Goal: Task Accomplishment & Management: Manage account settings

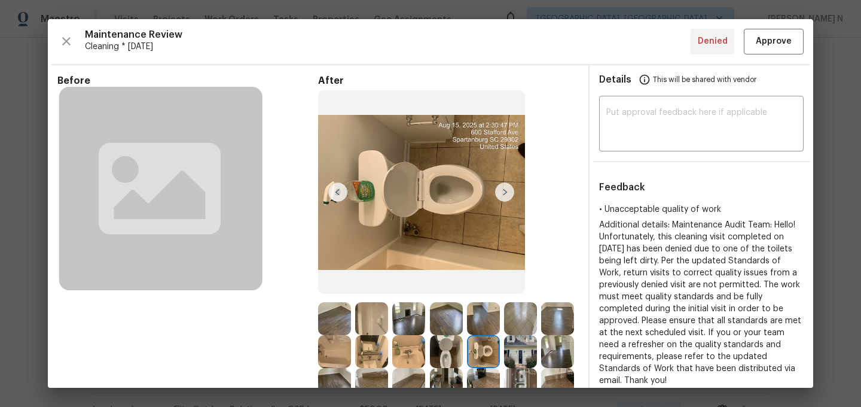
scroll to position [307, 0]
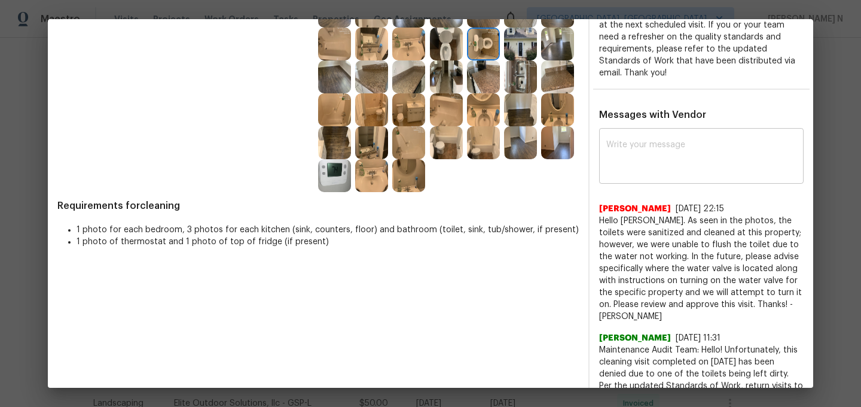
click at [694, 152] on textarea at bounding box center [701, 157] width 190 height 33
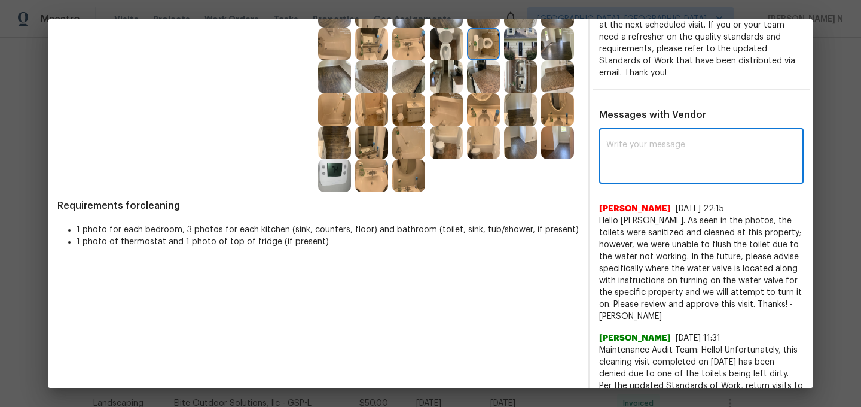
paste textarea "Maintenance Audit Team: Hello! We approve this visit as an exception for this t…"
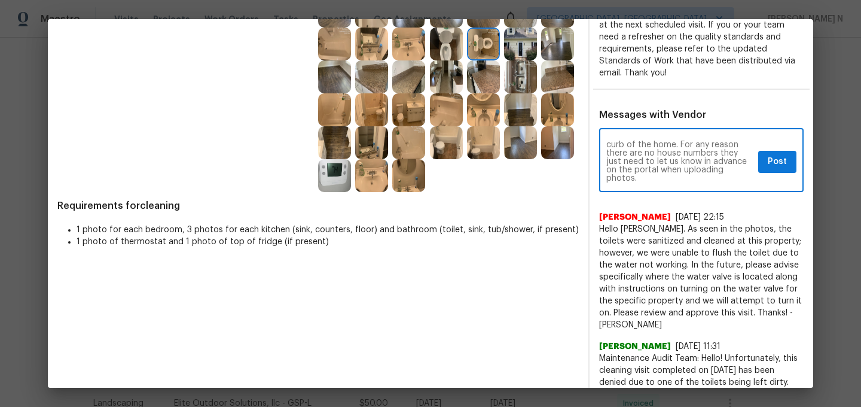
scroll to position [100, 0]
drag, startPoint x: 607, startPoint y: 155, endPoint x: 652, endPoint y: 145, distance: 46.0
click at [652, 145] on textarea "Maintenance Audit Team: Hello! We approve this visit as an exception for this t…" at bounding box center [679, 162] width 147 height 42
click at [733, 141] on textarea "Maintenance Audit Team: Hello! We approve this visit as an exception for this t…" at bounding box center [679, 162] width 147 height 42
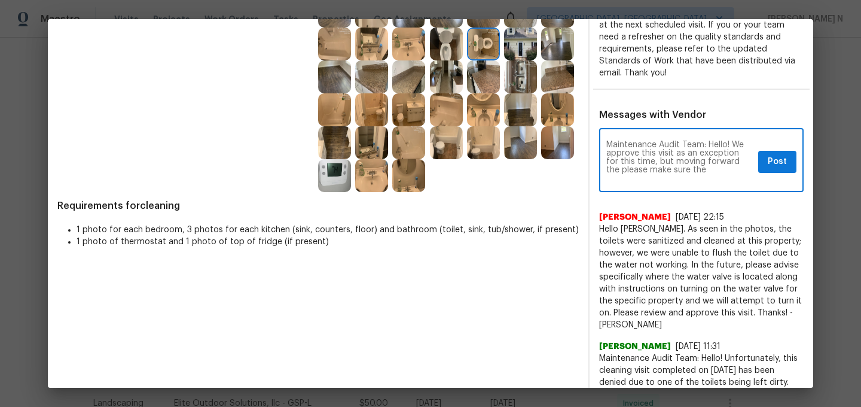
click at [733, 141] on textarea "Maintenance Audit Team: Hello! We approve this visit as an exception for this t…" at bounding box center [679, 162] width 147 height 42
type textarea "Maintenance Audit Team: Hello! We approve this visit as an exception for this t…"
click at [783, 154] on span "Post" at bounding box center [777, 161] width 19 height 15
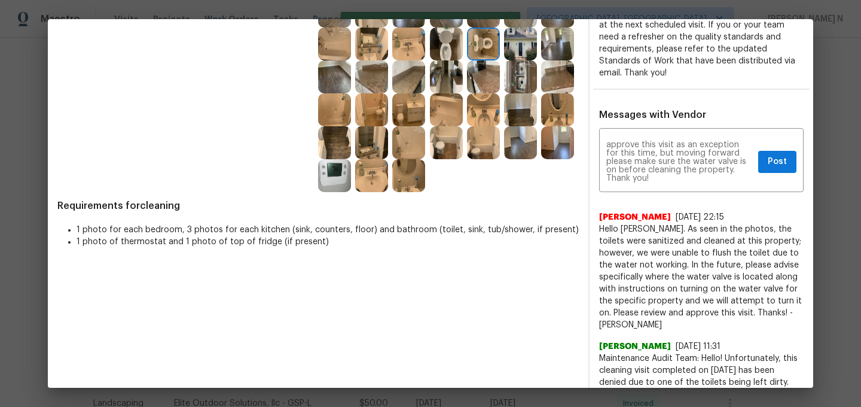
scroll to position [0, 0]
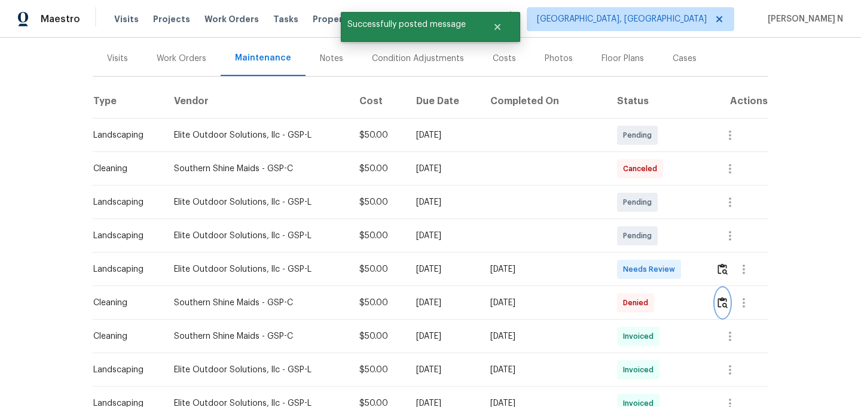
click at [725, 310] on button "button" at bounding box center [723, 302] width 14 height 29
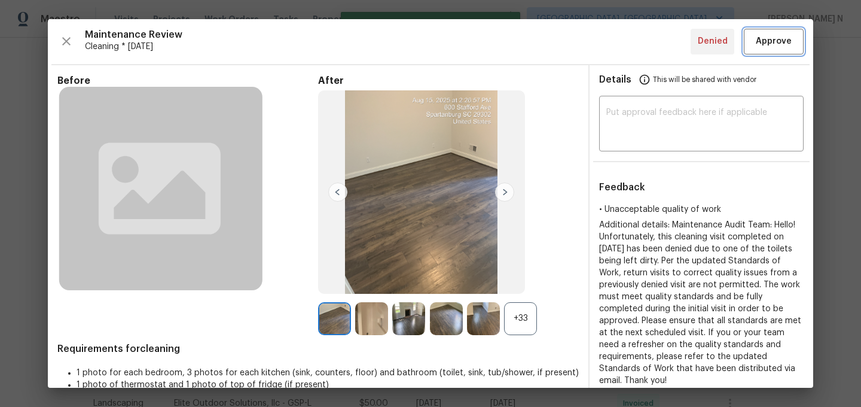
click at [769, 50] on button "Approve" at bounding box center [774, 42] width 60 height 26
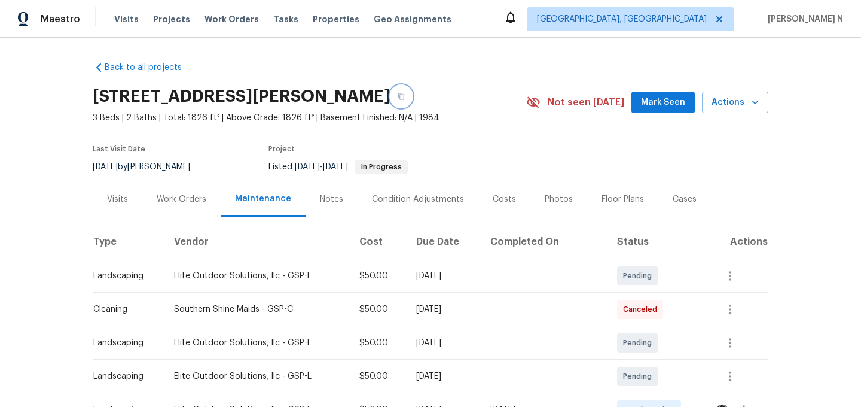
click at [412, 100] on button "button" at bounding box center [401, 96] width 22 height 22
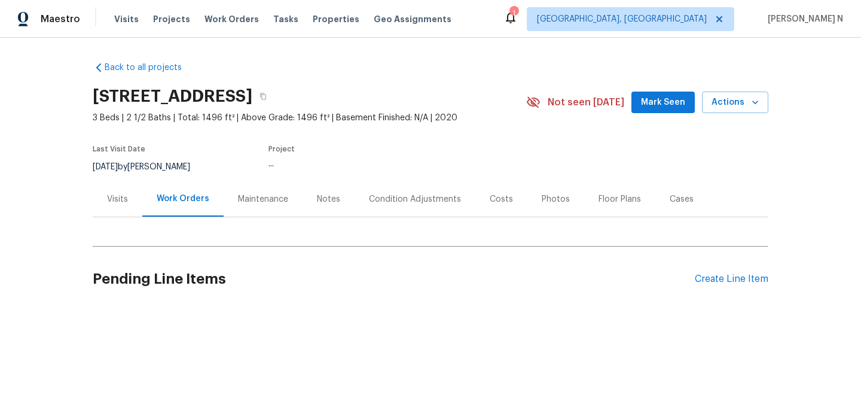
click at [267, 200] on div "Maintenance" at bounding box center [263, 199] width 50 height 12
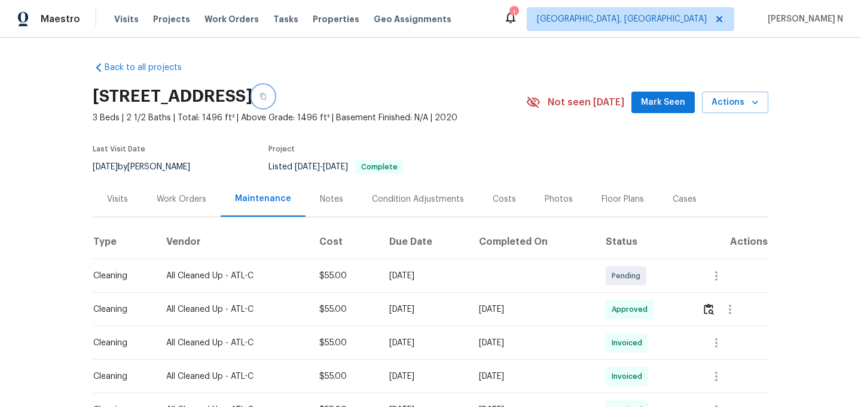
click at [274, 100] on button "button" at bounding box center [263, 96] width 22 height 22
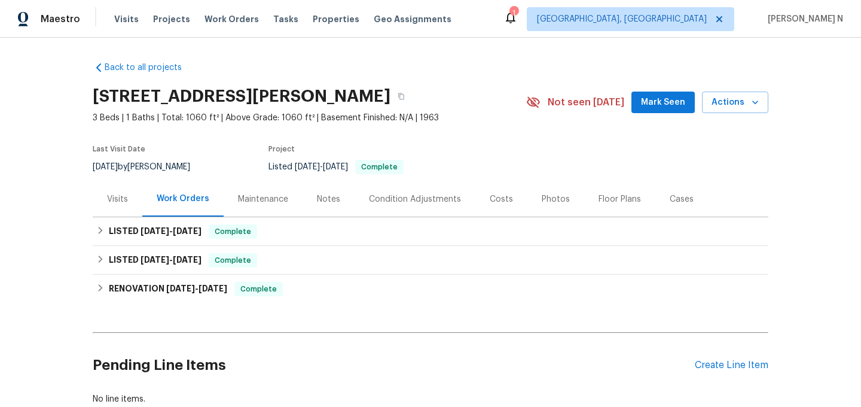
click at [252, 194] on div "Maintenance" at bounding box center [263, 199] width 50 height 12
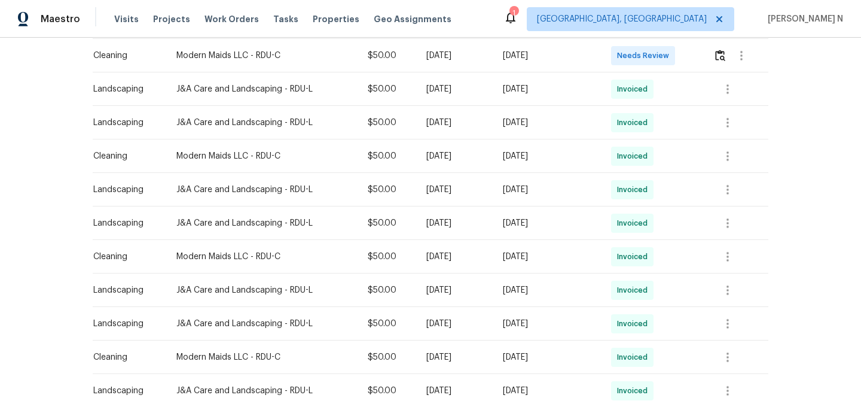
scroll to position [216, 0]
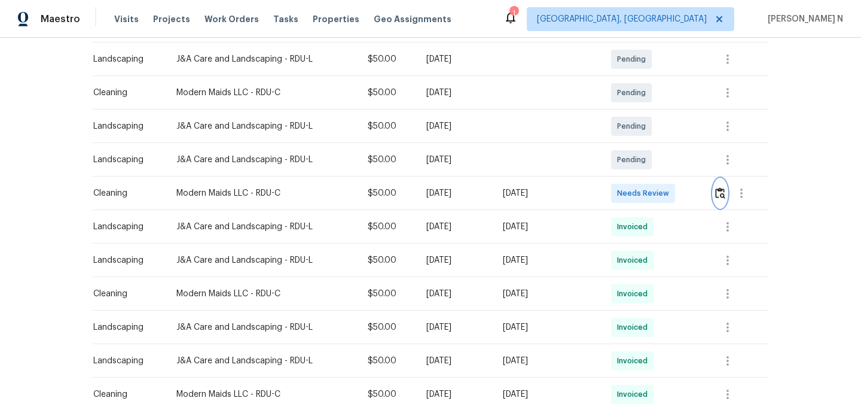
click at [725, 197] on img "button" at bounding box center [720, 192] width 10 height 11
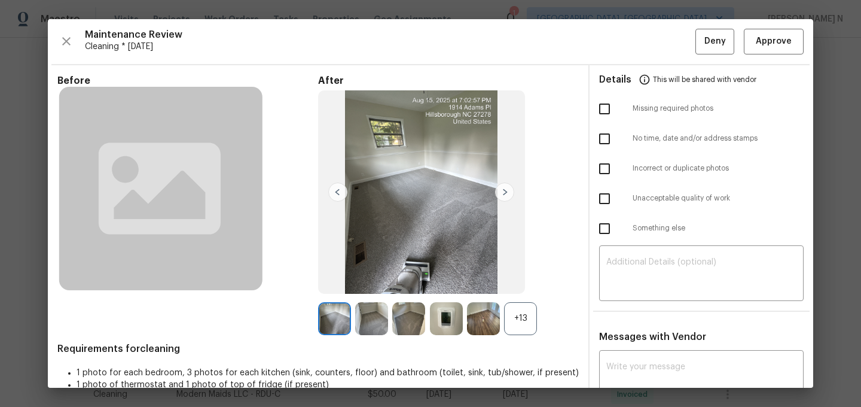
click at [525, 307] on div "+13" at bounding box center [520, 318] width 33 height 33
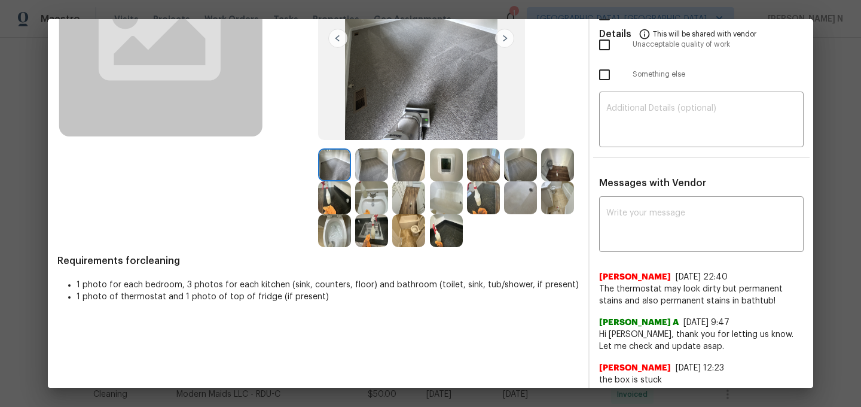
scroll to position [161, 0]
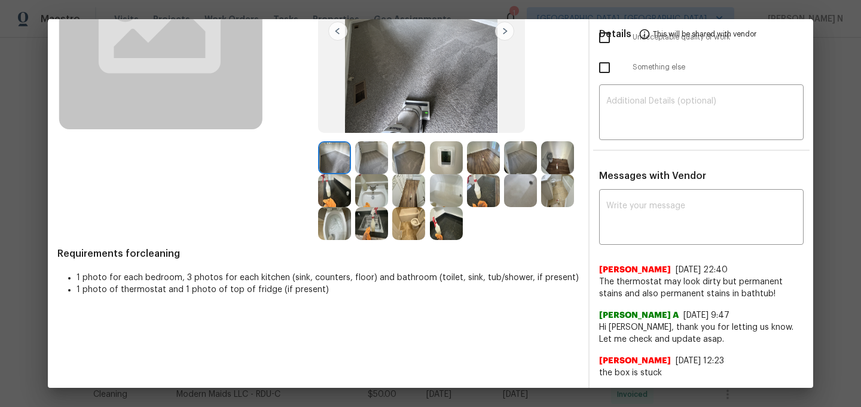
click at [447, 163] on img at bounding box center [446, 157] width 33 height 33
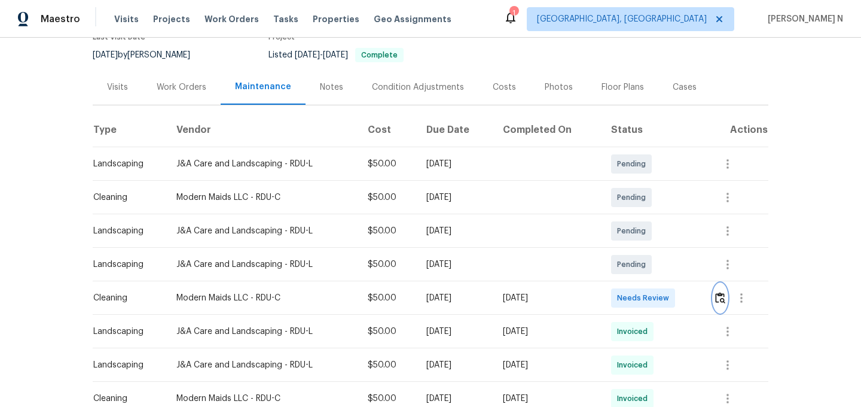
scroll to position [155, 0]
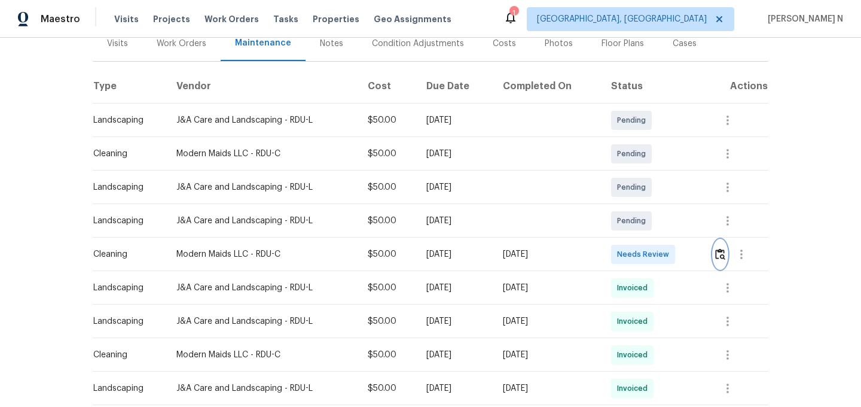
click at [723, 253] on img "button" at bounding box center [720, 253] width 10 height 11
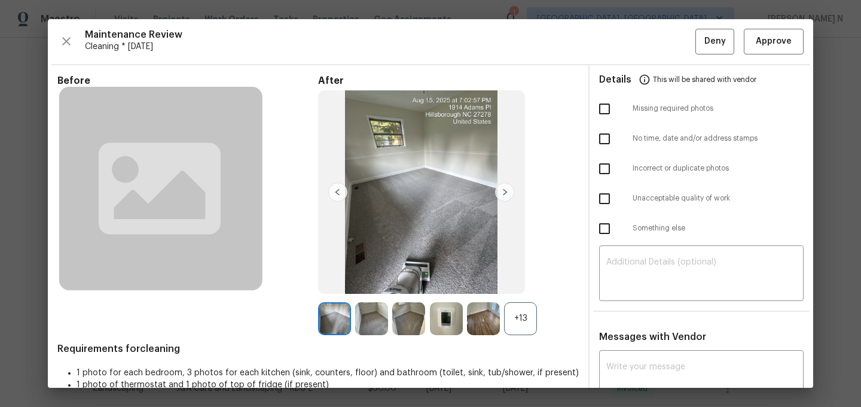
click at [534, 309] on div "+13" at bounding box center [520, 318] width 33 height 33
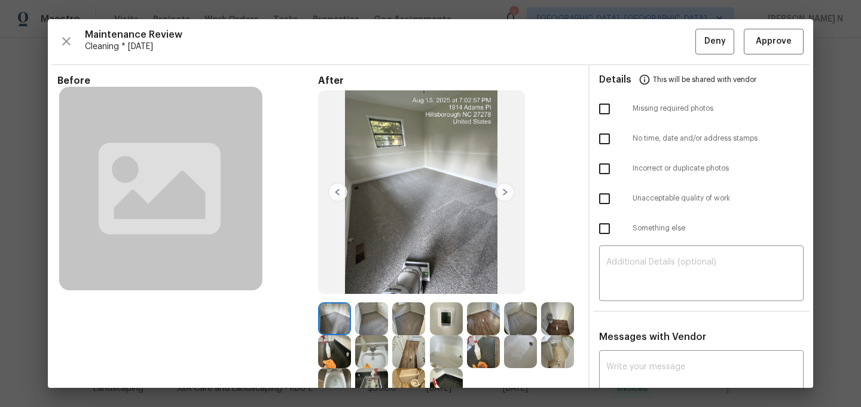
scroll to position [101, 0]
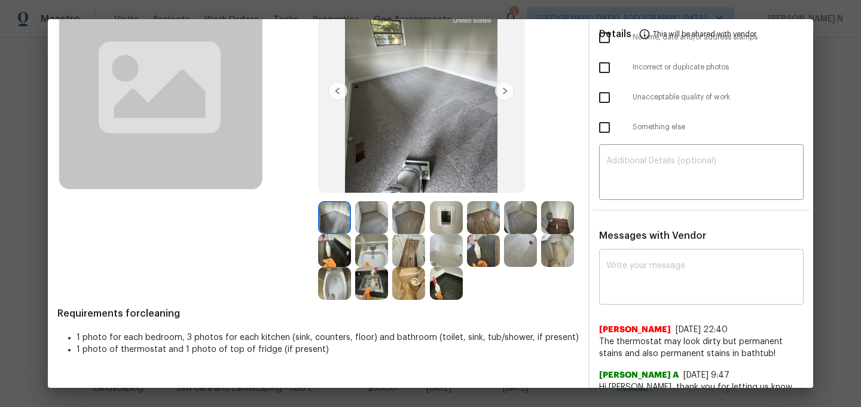
click at [659, 276] on textarea at bounding box center [701, 277] width 190 height 33
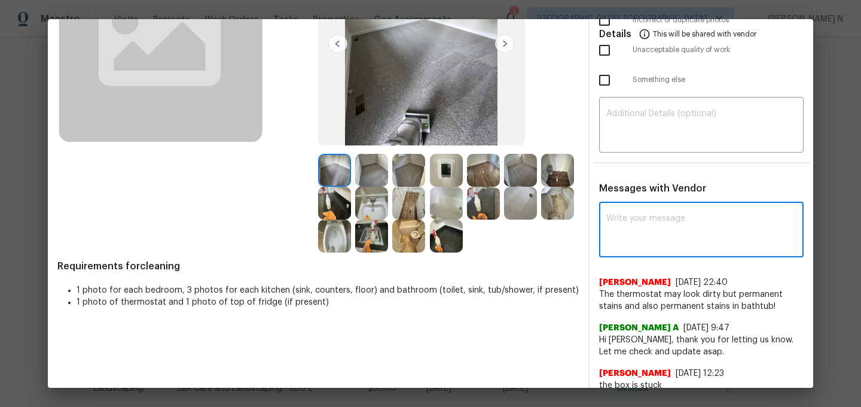
click at [644, 239] on textarea at bounding box center [701, 230] width 190 height 33
paste textarea "Maintenance Audit Team: Hello! Thank you for the feedback after further review …"
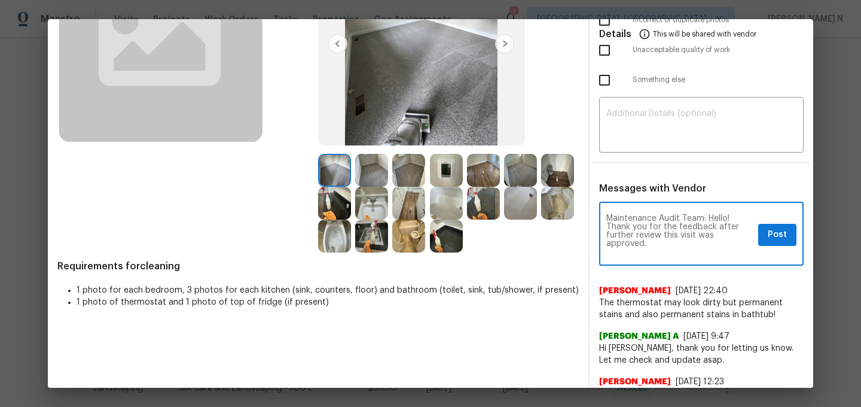
scroll to position [0, 0]
type textarea "Maintenance Audit Team: Hello! Thank you for the feedback after further review …"
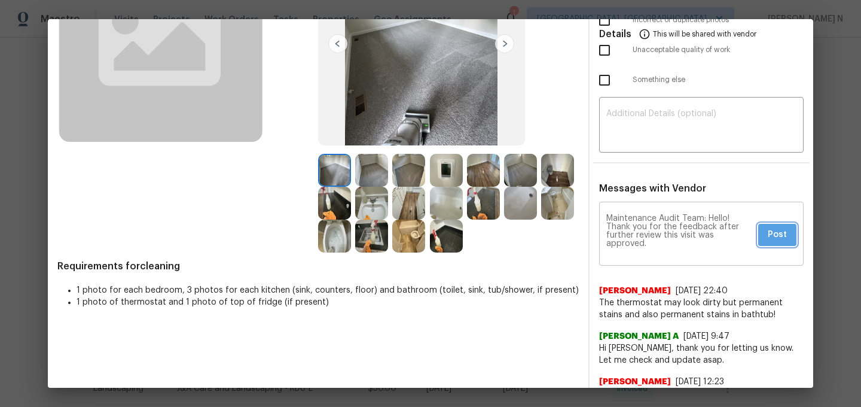
click at [781, 239] on span "Post" at bounding box center [777, 234] width 19 height 15
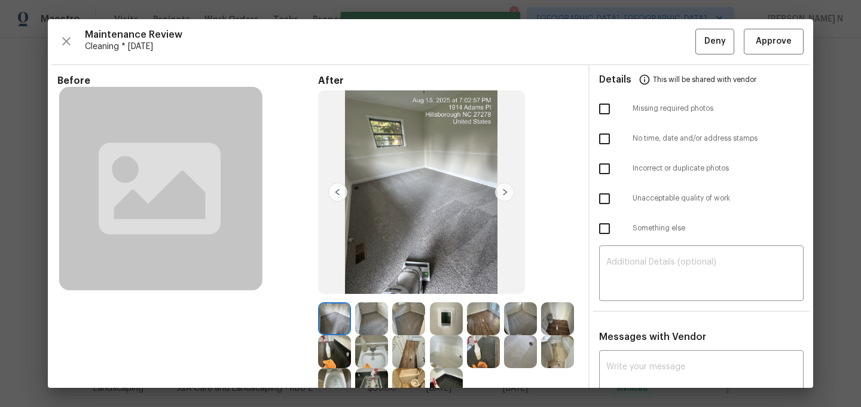
click at [778, 56] on div "Maintenance Review Cleaning * Mon, Aug 11 Deny Approve Before After Requirement…" at bounding box center [430, 203] width 765 height 368
click at [778, 48] on span "Approve" at bounding box center [774, 41] width 36 height 15
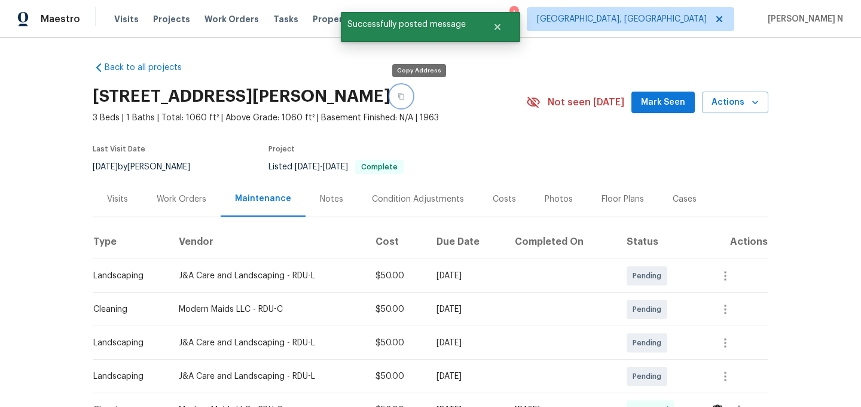
click at [404, 98] on icon "button" at bounding box center [401, 96] width 6 height 7
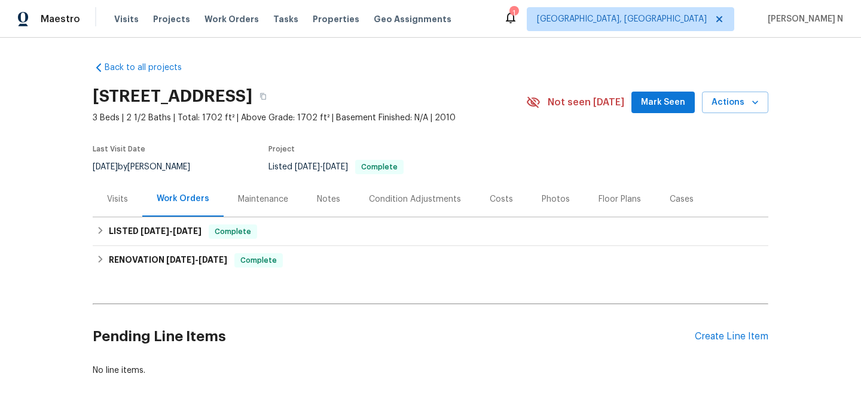
click at [256, 195] on div "Maintenance" at bounding box center [263, 199] width 50 height 12
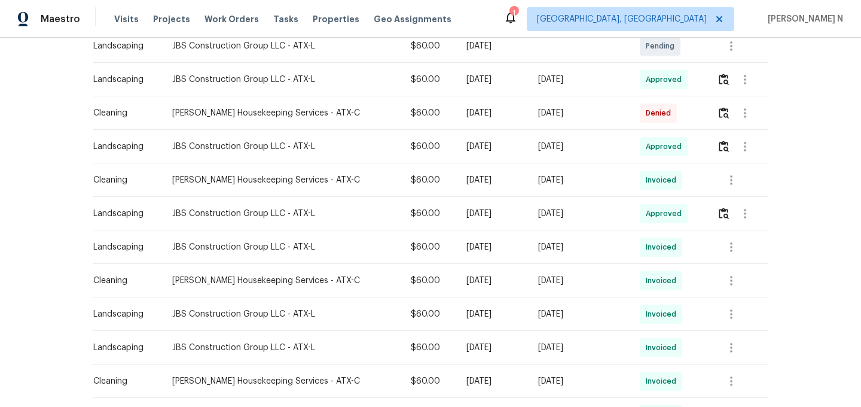
scroll to position [312, 0]
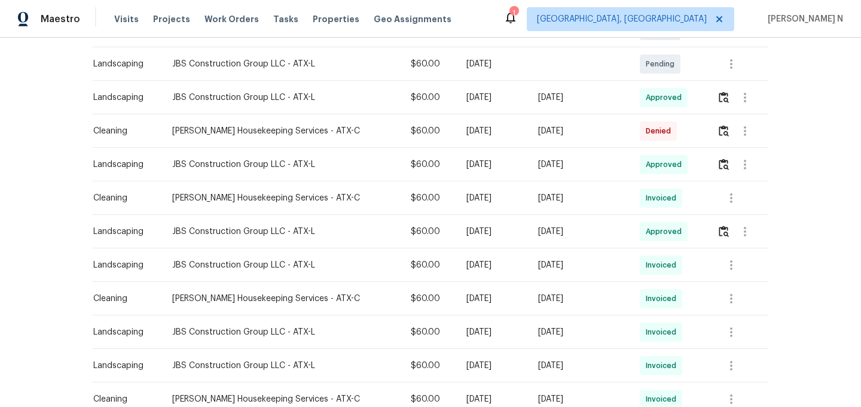
click at [715, 135] on td at bounding box center [737, 130] width 61 height 33
click at [719, 133] on img "button" at bounding box center [724, 130] width 10 height 11
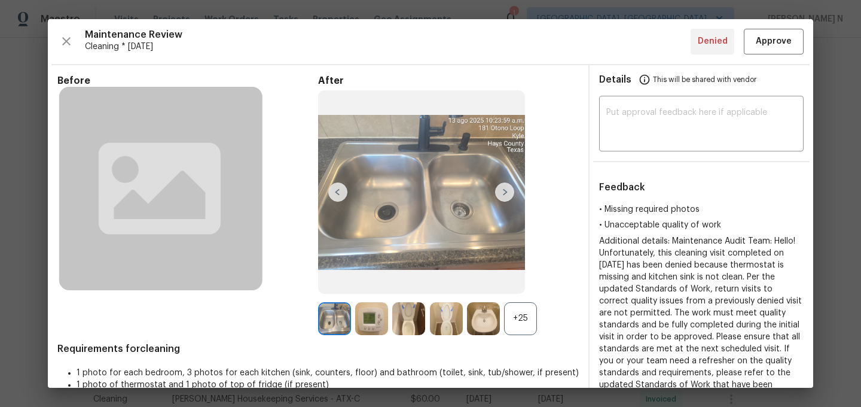
click at [518, 325] on div "+25" at bounding box center [520, 318] width 33 height 33
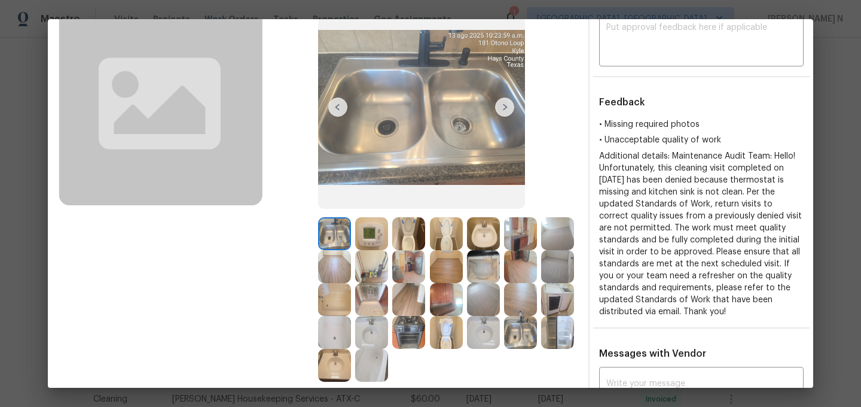
scroll to position [94, 0]
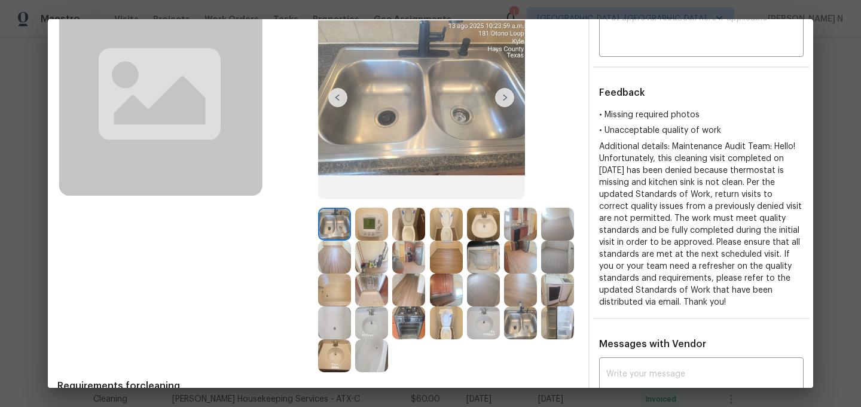
click at [530, 319] on img at bounding box center [520, 322] width 33 height 33
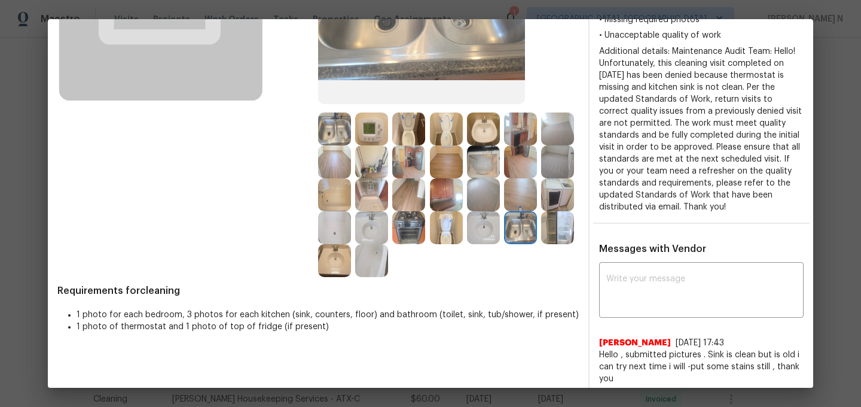
scroll to position [206, 0]
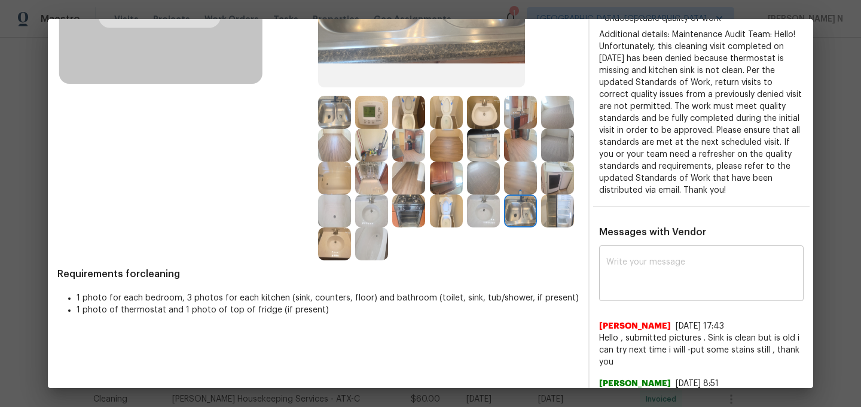
click at [656, 275] on textarea at bounding box center [701, 274] width 190 height 33
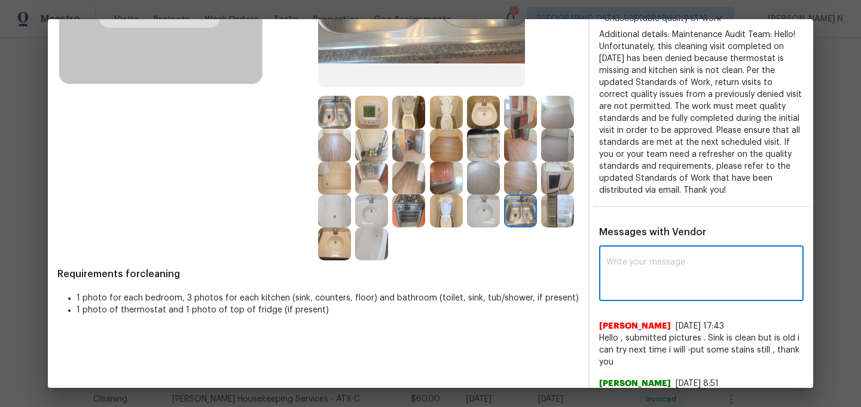
paste textarea "Maintenance Audit Team: Hello! Thank you for the feedback after further review …"
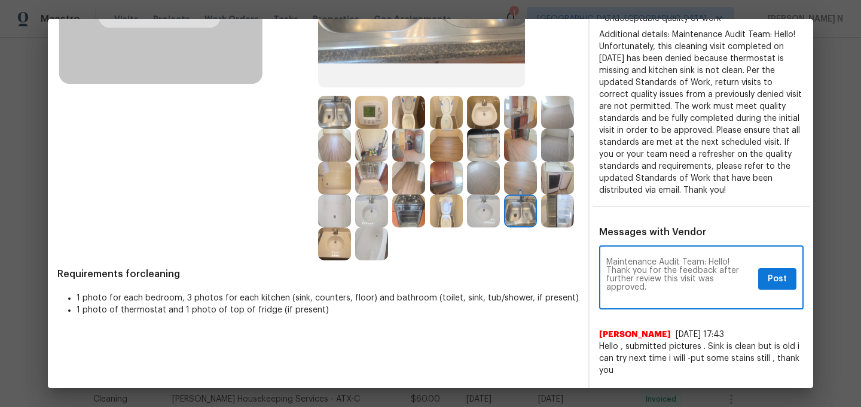
scroll to position [0, 0]
type textarea "Maintenance Audit Team: Hello! Thank you for the feedback after further review …"
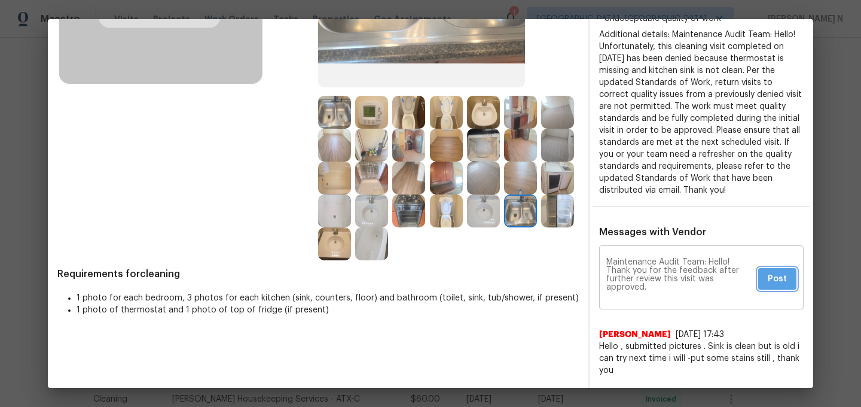
click at [784, 283] on span "Post" at bounding box center [777, 278] width 19 height 15
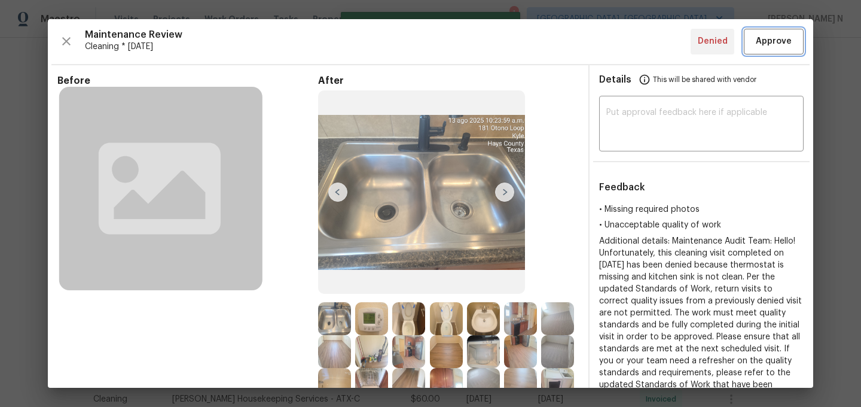
click at [775, 44] on span "Approve" at bounding box center [774, 41] width 36 height 15
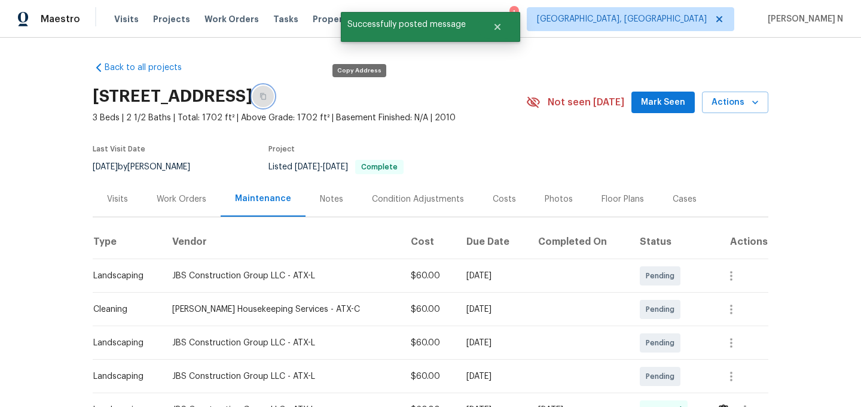
click at [274, 96] on button "button" at bounding box center [263, 96] width 22 height 22
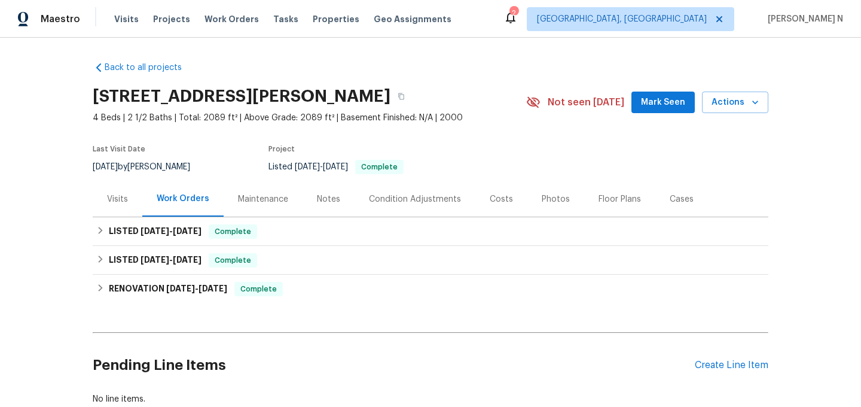
click at [266, 201] on div "Maintenance" at bounding box center [263, 199] width 50 height 12
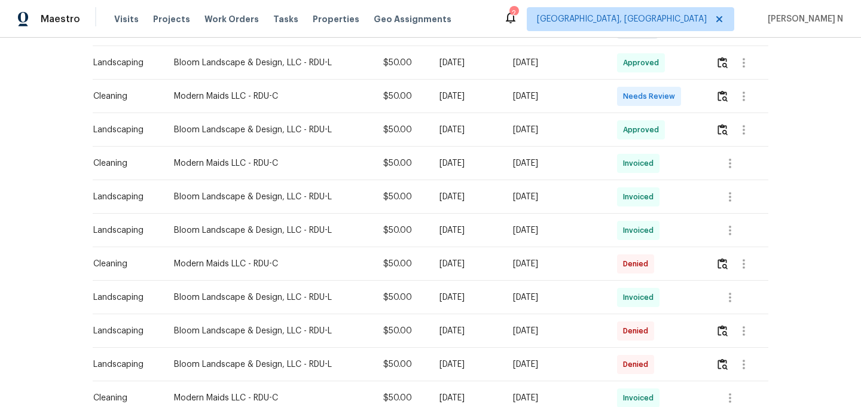
scroll to position [349, 0]
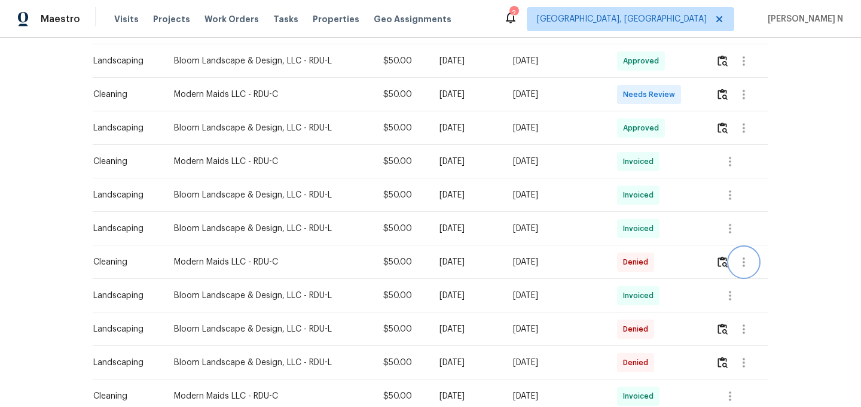
click at [734, 265] on button "button" at bounding box center [743, 262] width 29 height 29
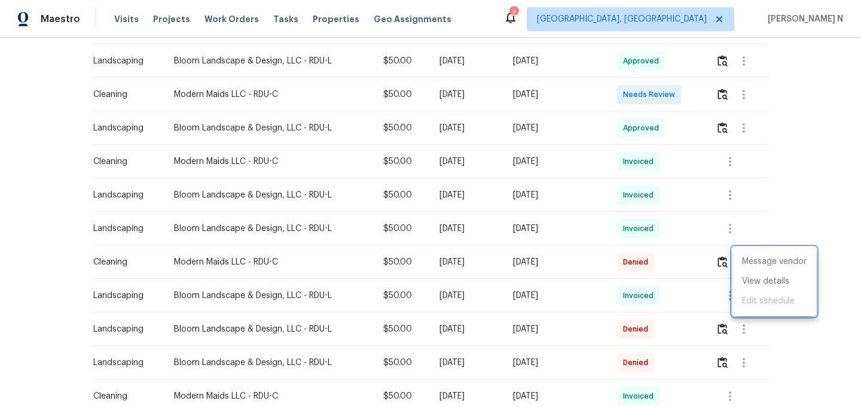
click at [722, 265] on div at bounding box center [430, 203] width 861 height 407
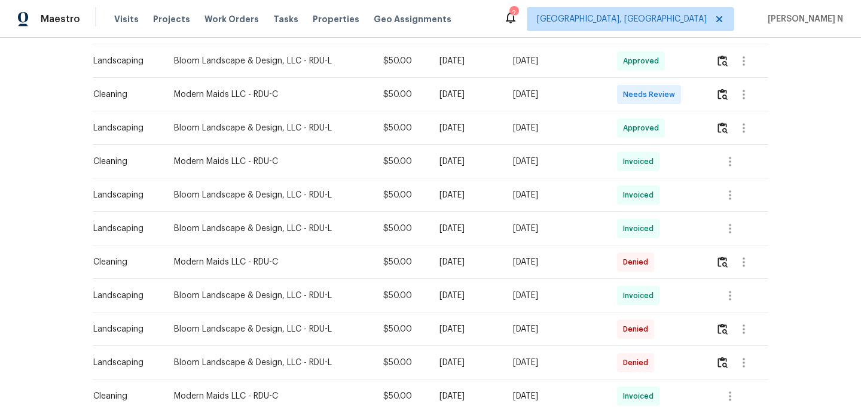
click at [722, 265] on div "Message vendor View details Edit schedule" at bounding box center [430, 203] width 861 height 407
click at [722, 265] on img "button" at bounding box center [722, 261] width 10 height 11
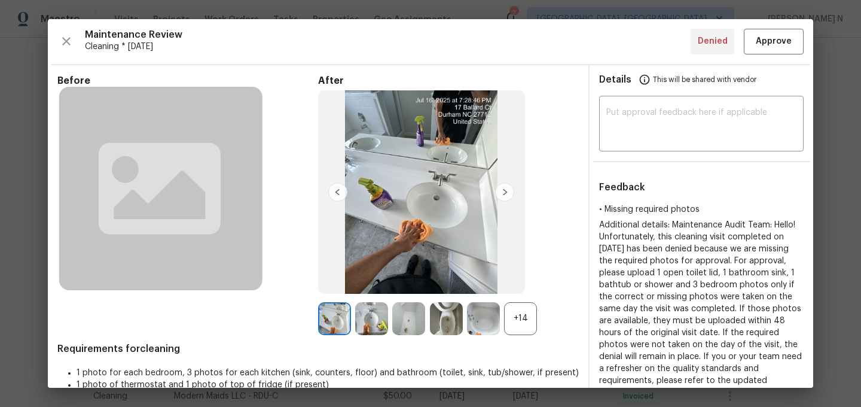
click at [520, 324] on div "+14" at bounding box center [520, 318] width 33 height 33
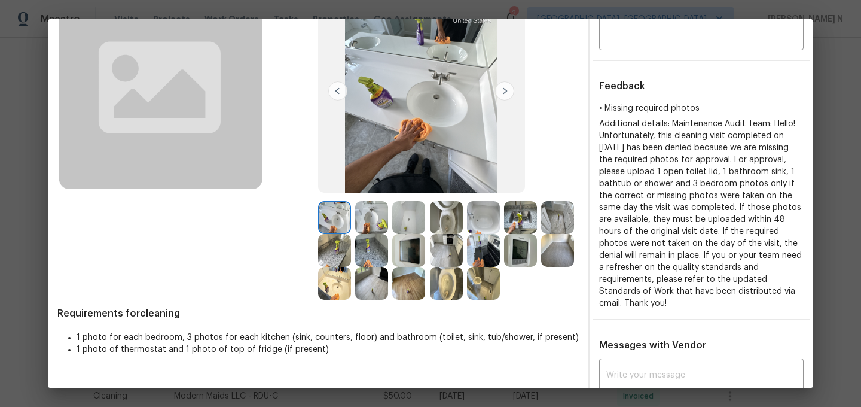
scroll to position [0, 0]
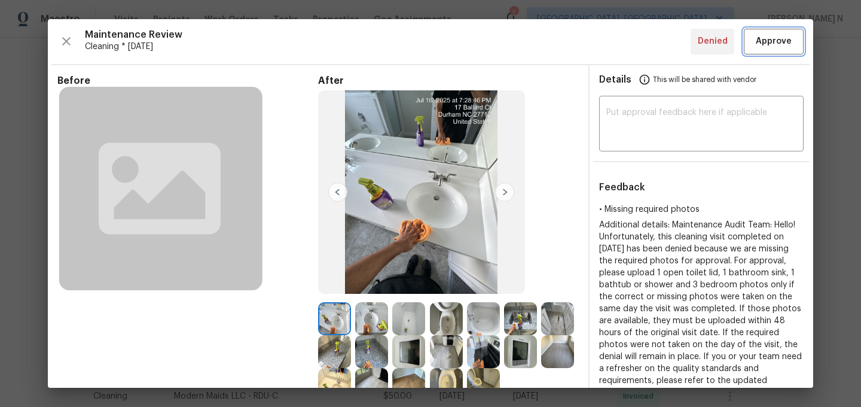
click at [769, 48] on span "Approve" at bounding box center [774, 41] width 36 height 15
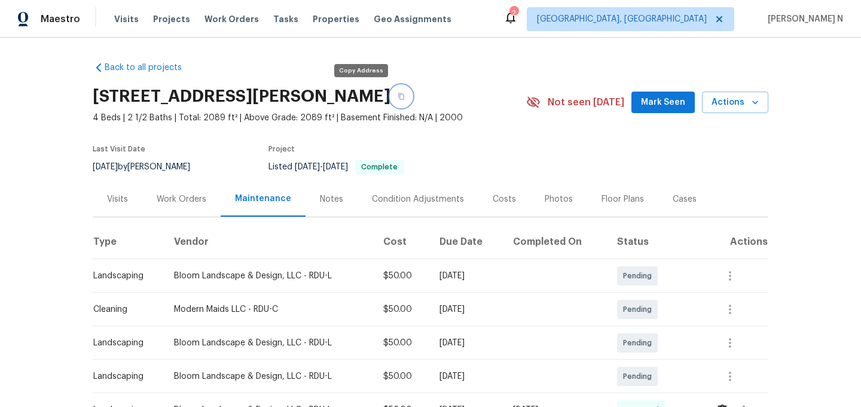
click at [390, 95] on button "button" at bounding box center [401, 96] width 22 height 22
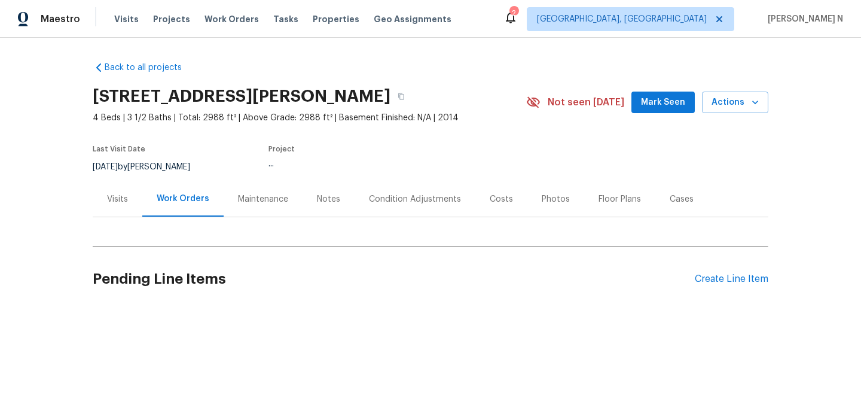
click at [267, 196] on div "Maintenance" at bounding box center [263, 199] width 50 height 12
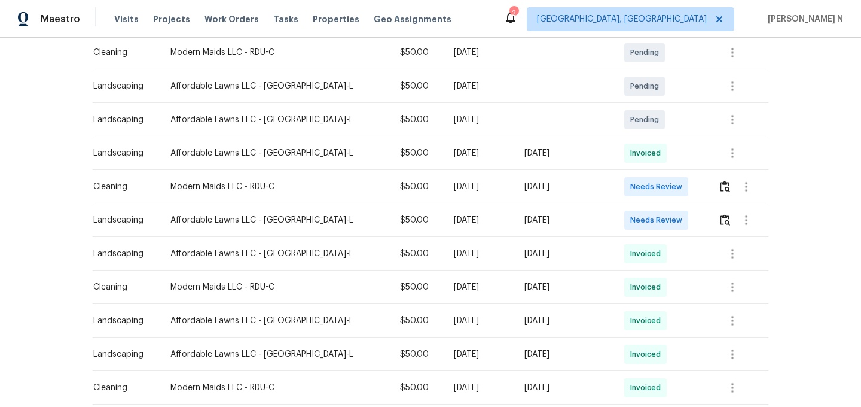
scroll to position [235, 0]
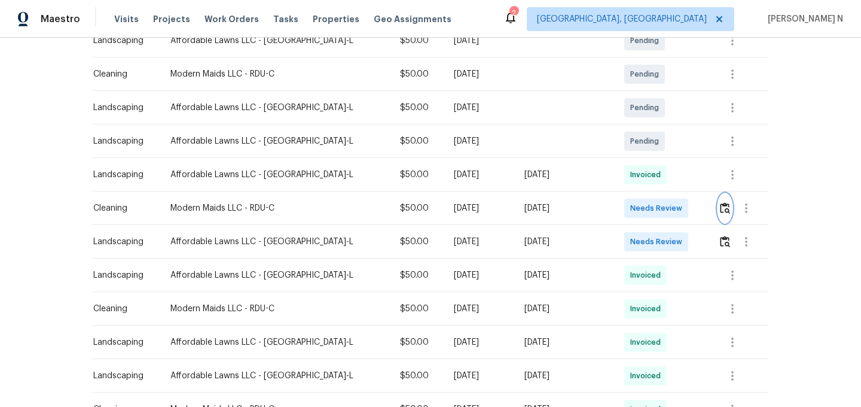
click at [723, 204] on img "button" at bounding box center [725, 207] width 10 height 11
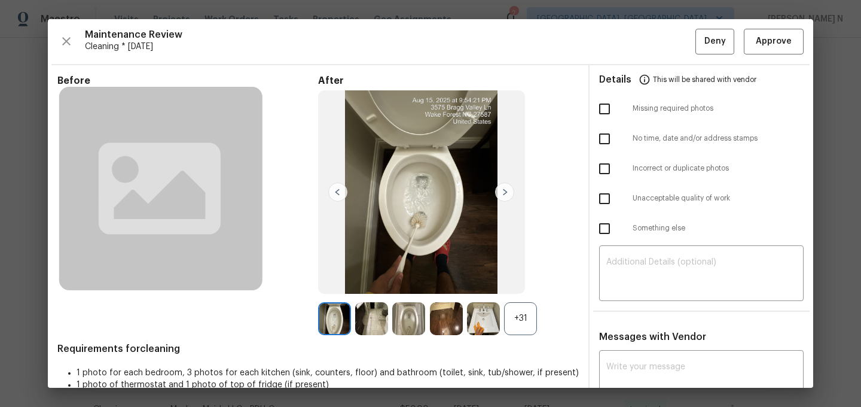
click at [515, 315] on div "+31" at bounding box center [520, 318] width 33 height 33
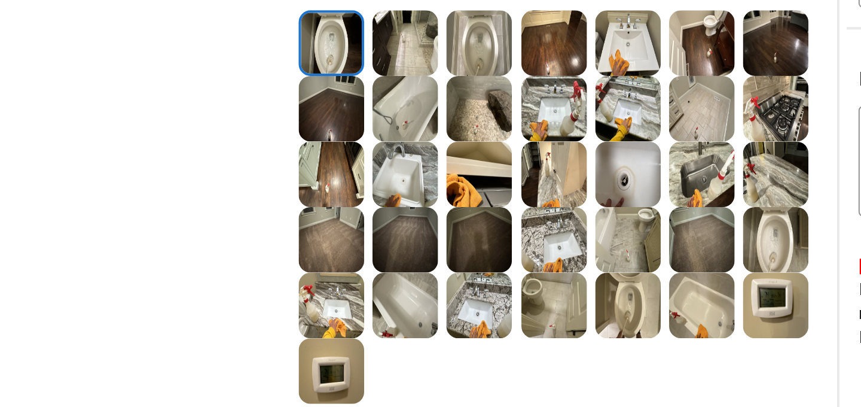
scroll to position [138, 0]
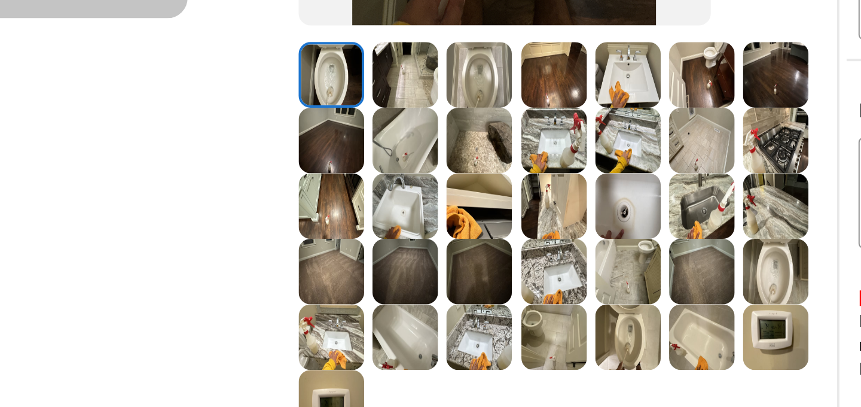
click at [468, 248] on img at bounding box center [483, 246] width 33 height 33
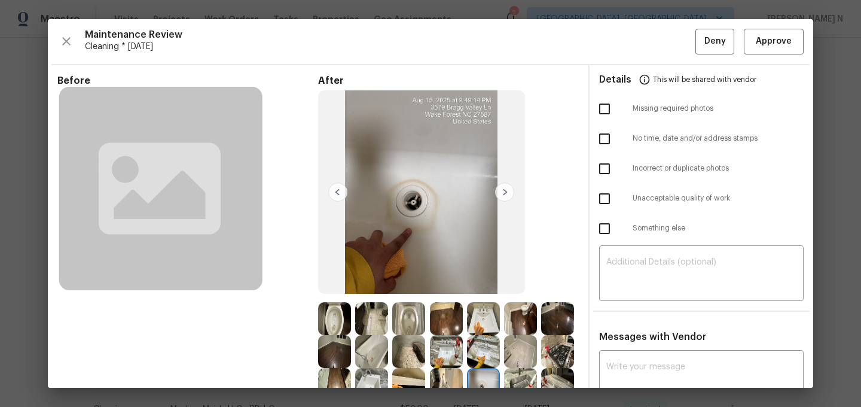
scroll to position [115, 0]
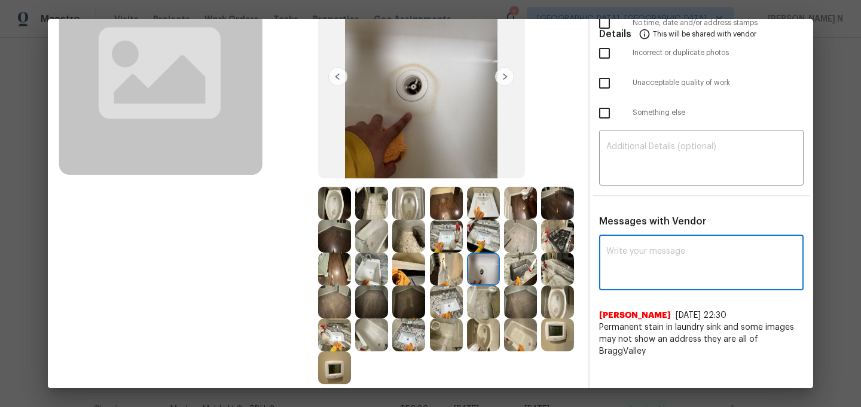
click at [635, 267] on textarea at bounding box center [701, 263] width 190 height 33
paste textarea "Maintenance Audit Team: Hello! Thank you for the feedback after further review …"
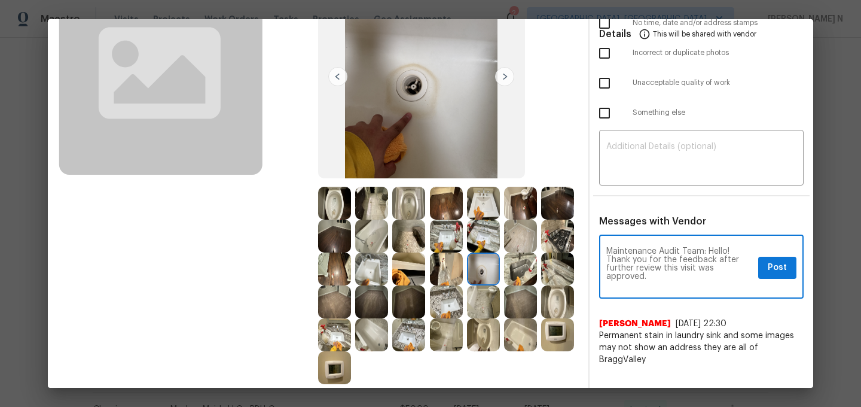
scroll to position [0, 0]
type textarea "Maintenance Audit Team: Hello! Thank you for the feedback after further review …"
click at [781, 264] on span "Post" at bounding box center [777, 267] width 19 height 15
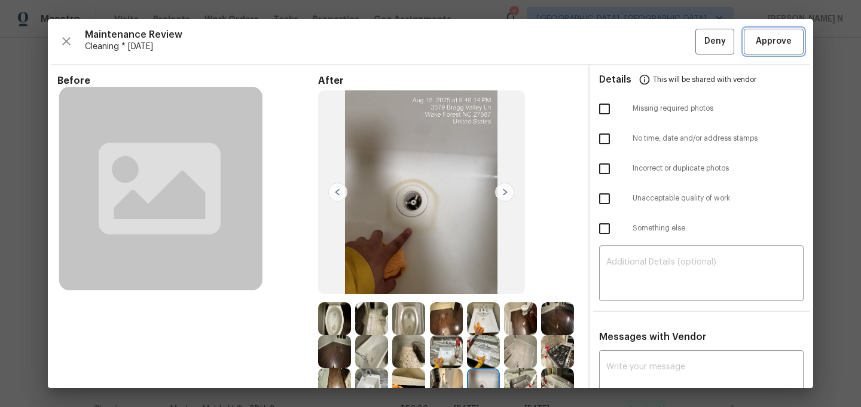
click at [775, 51] on button "Approve" at bounding box center [774, 42] width 60 height 26
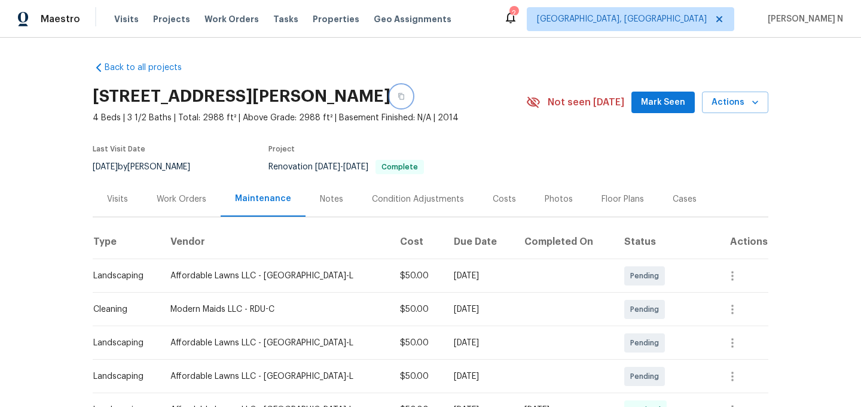
click at [405, 95] on icon "button" at bounding box center [401, 96] width 7 height 7
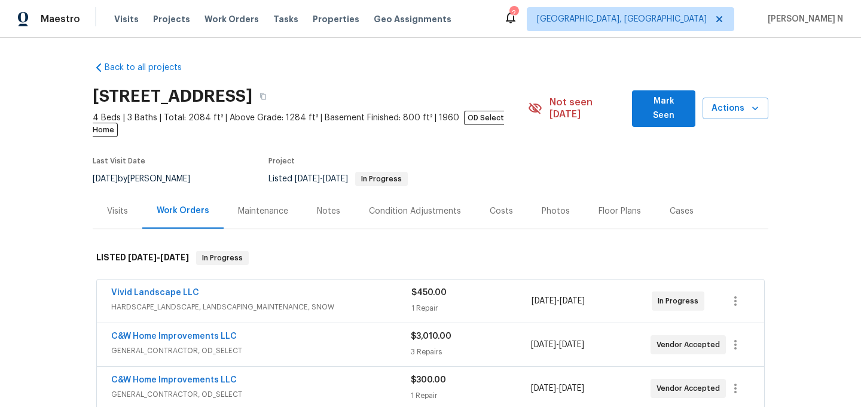
click at [256, 205] on div "Maintenance" at bounding box center [263, 211] width 50 height 12
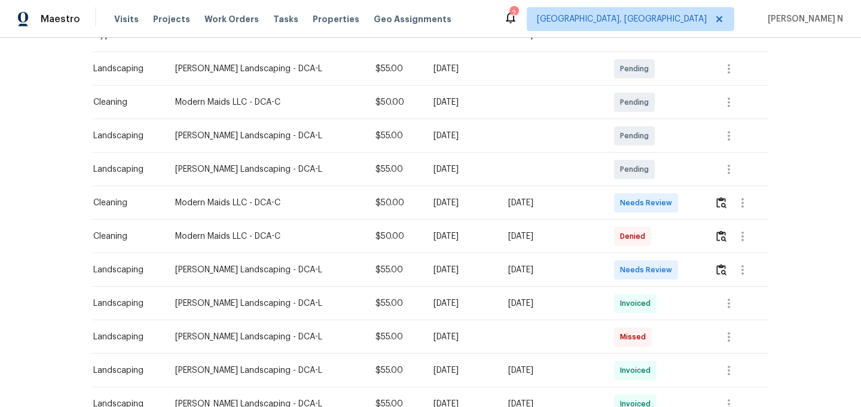
scroll to position [231, 0]
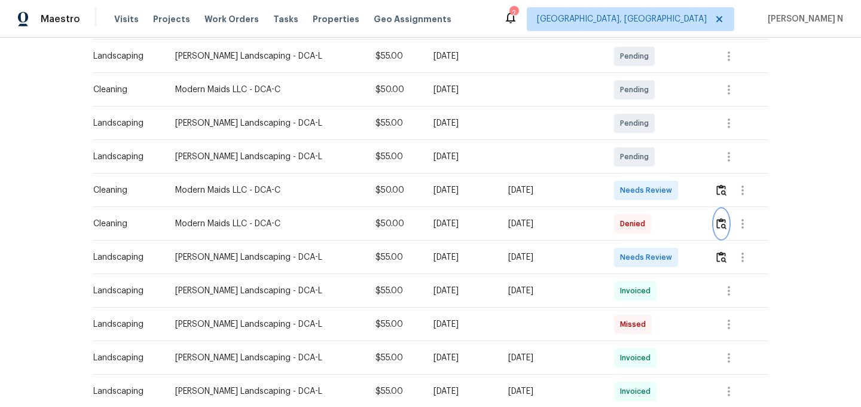
click at [719, 218] on img "button" at bounding box center [721, 223] width 10 height 11
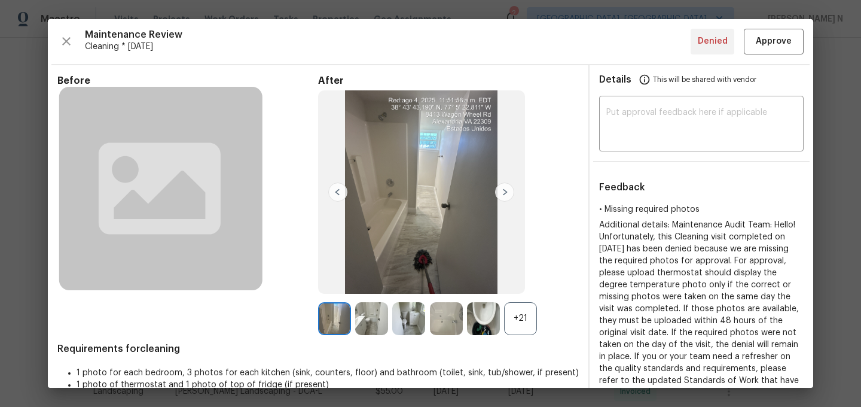
click at [529, 318] on div "+21" at bounding box center [520, 318] width 33 height 33
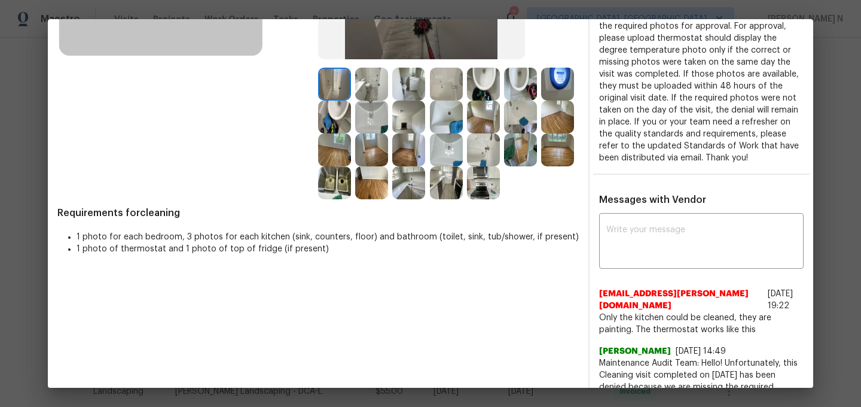
scroll to position [203, 0]
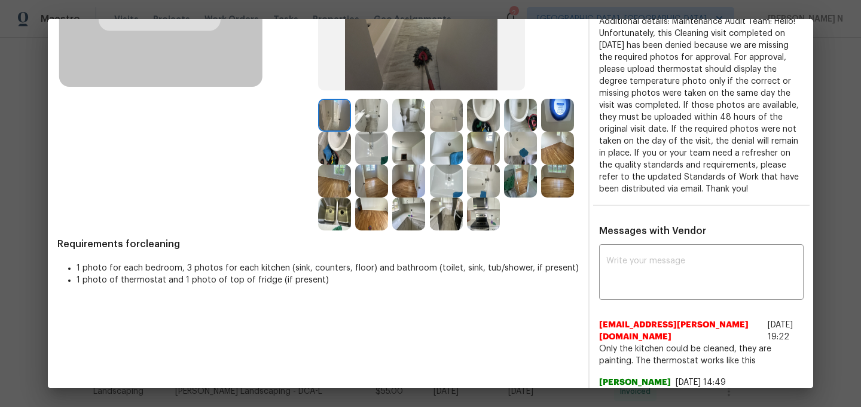
click at [541, 132] on img at bounding box center [557, 115] width 33 height 33
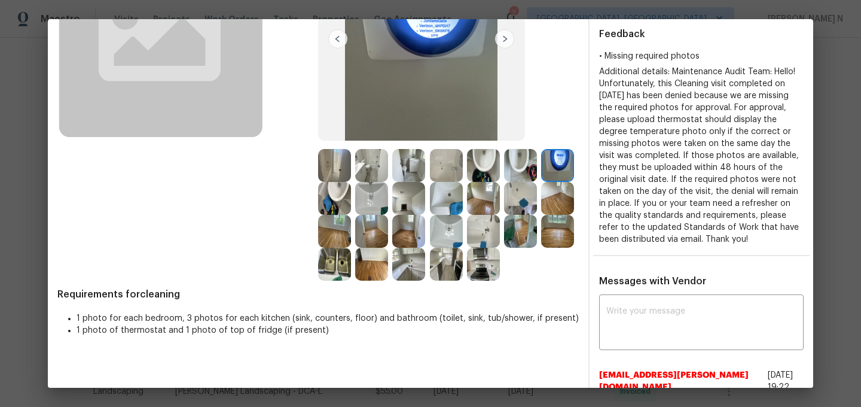
scroll to position [252, 0]
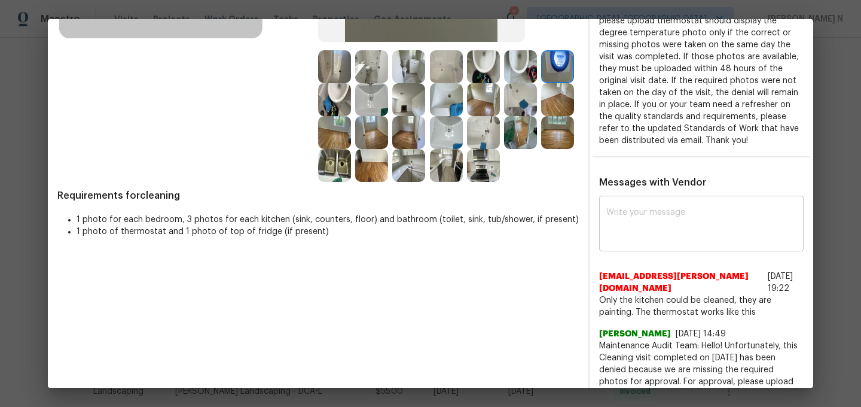
click at [641, 227] on textarea at bounding box center [701, 224] width 190 height 33
paste textarea "Maintenance Audit Team: Hello! Thank you for the feedback after further review …"
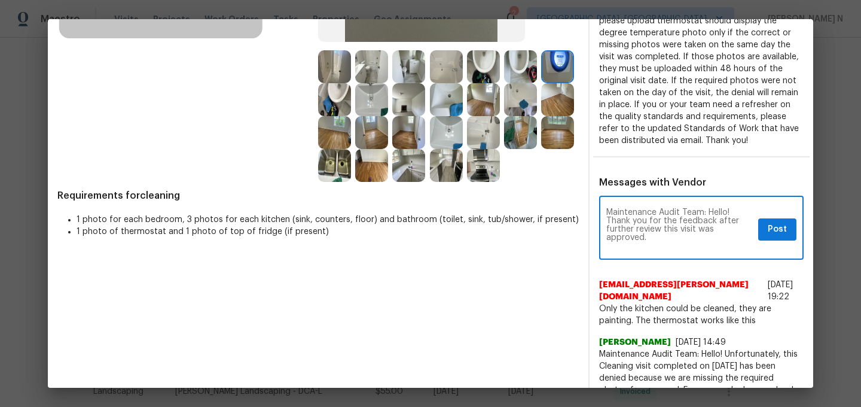
scroll to position [0, 0]
type textarea "Maintenance Audit Team: Hello! Thank you for the feedback after further review …"
click at [775, 225] on span "Post" at bounding box center [777, 229] width 19 height 15
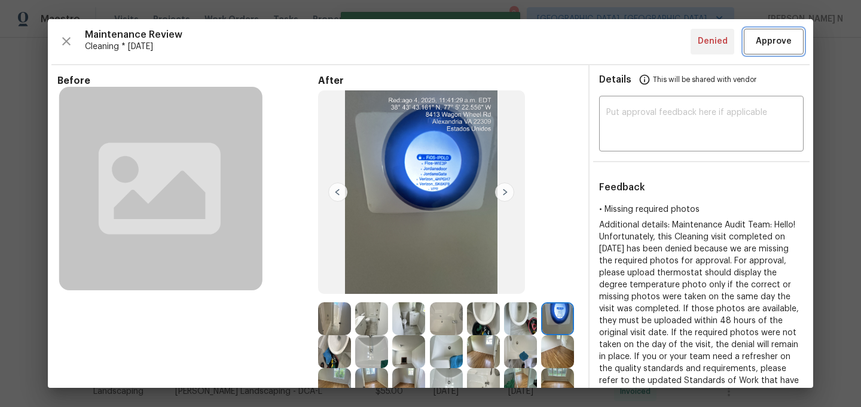
click at [769, 43] on span "Approve" at bounding box center [774, 41] width 36 height 15
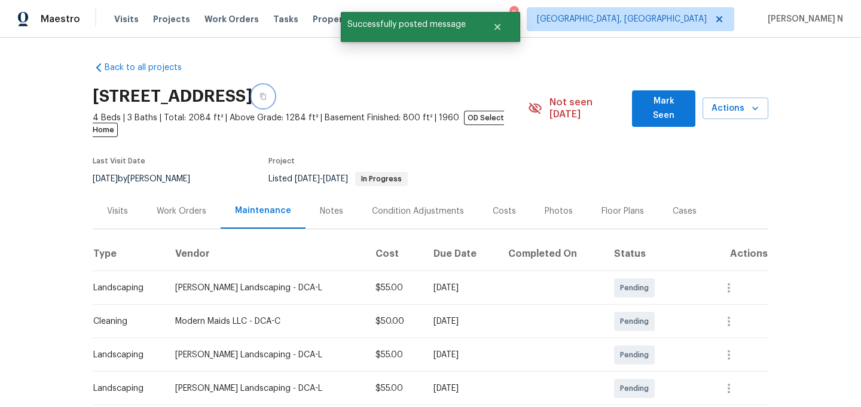
click at [274, 90] on button "button" at bounding box center [263, 96] width 22 height 22
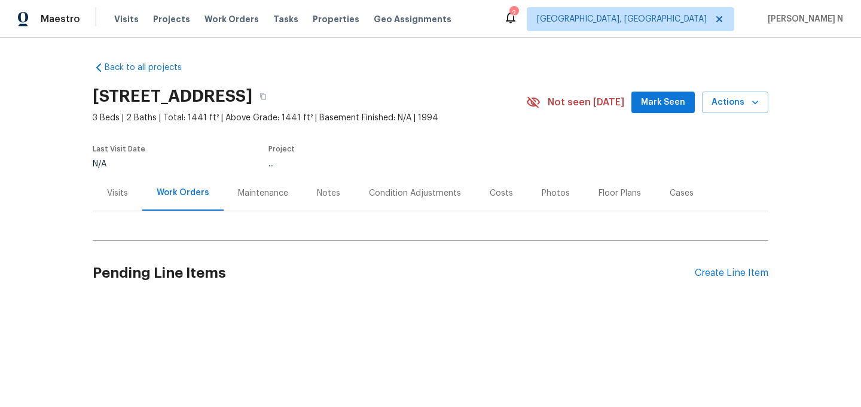
click at [257, 196] on div "Maintenance" at bounding box center [263, 193] width 50 height 12
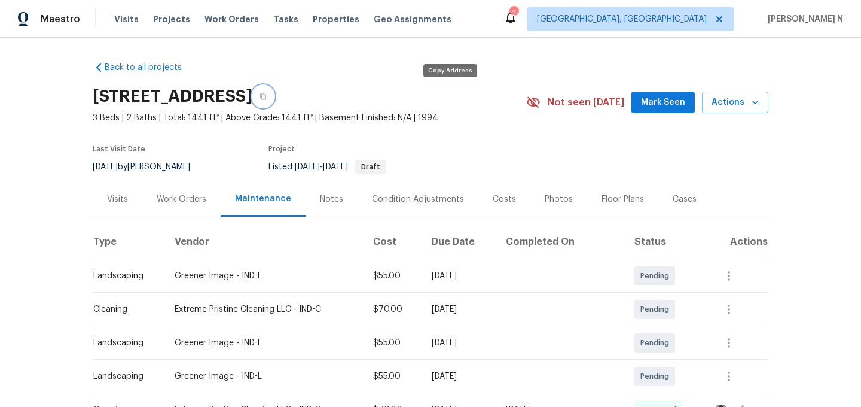
click at [274, 103] on button "button" at bounding box center [263, 96] width 22 height 22
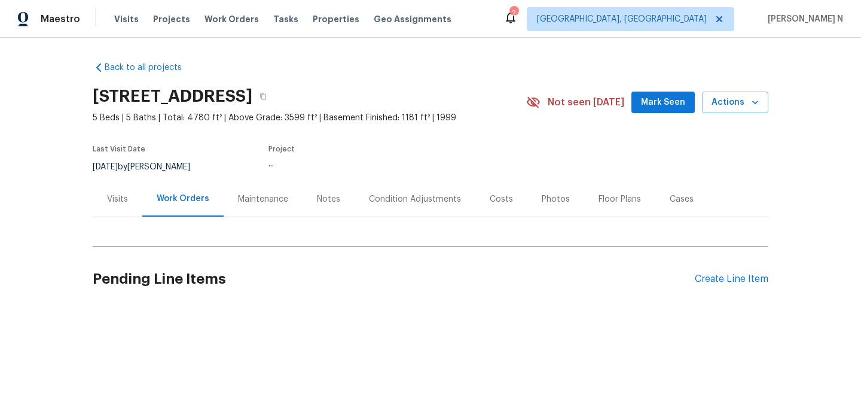
click at [251, 200] on div "Maintenance" at bounding box center [263, 199] width 50 height 12
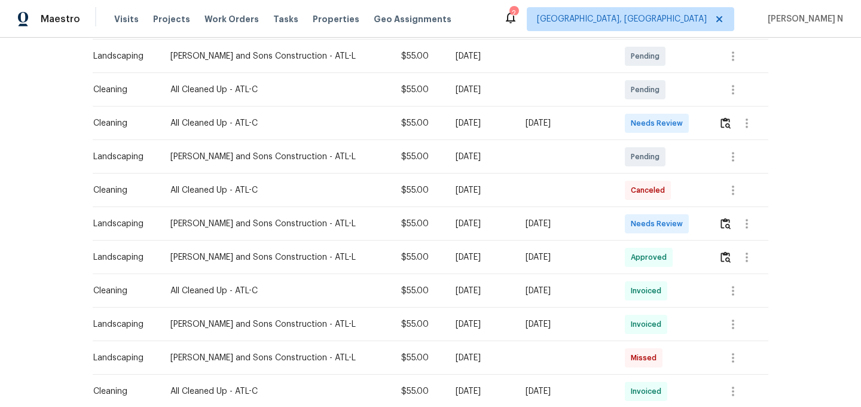
scroll to position [225, 0]
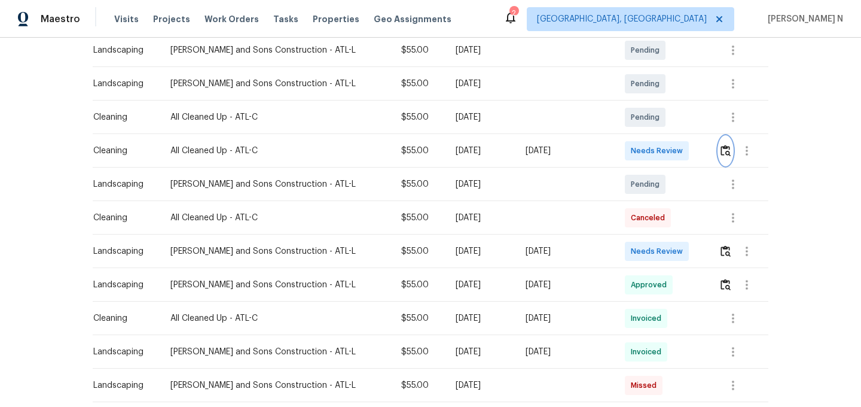
click at [725, 160] on button "button" at bounding box center [726, 150] width 14 height 29
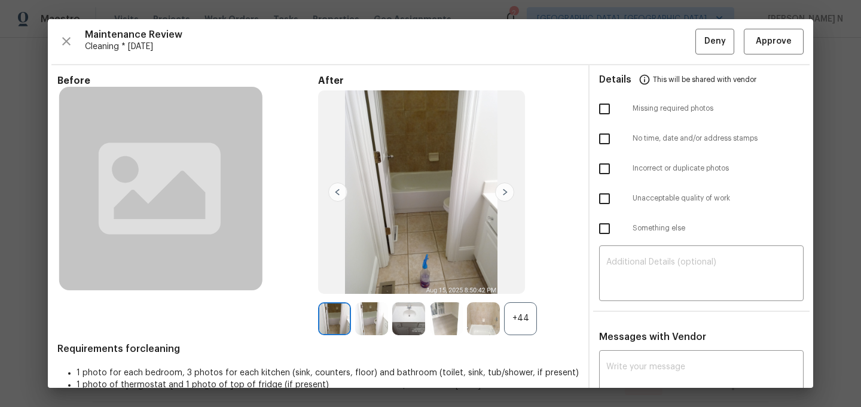
click at [520, 323] on div "+44" at bounding box center [520, 318] width 33 height 33
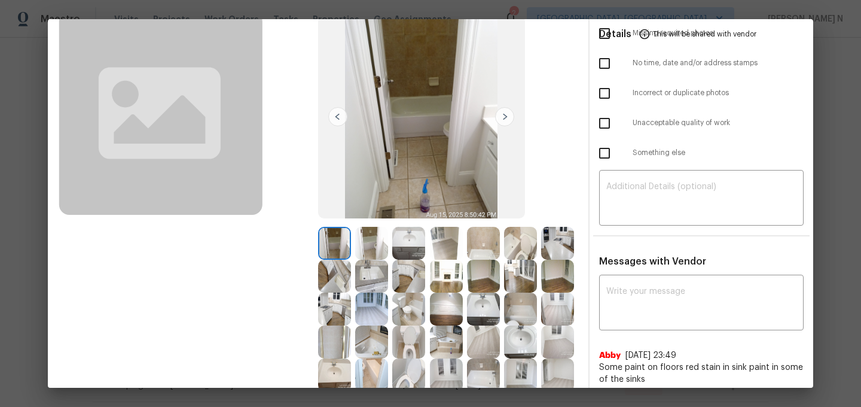
scroll to position [0, 0]
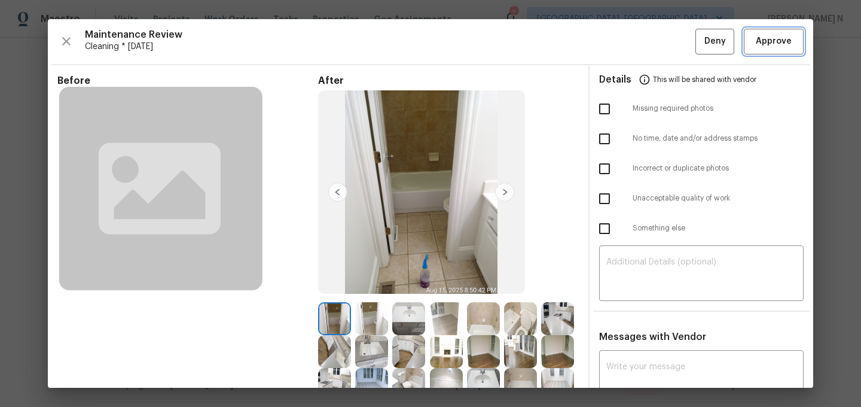
click at [777, 32] on button "Approve" at bounding box center [774, 42] width 60 height 26
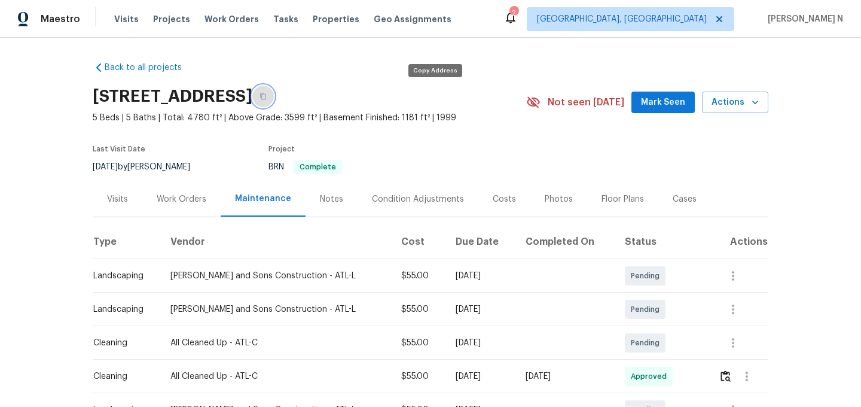
click at [267, 99] on icon "button" at bounding box center [262, 96] width 7 height 7
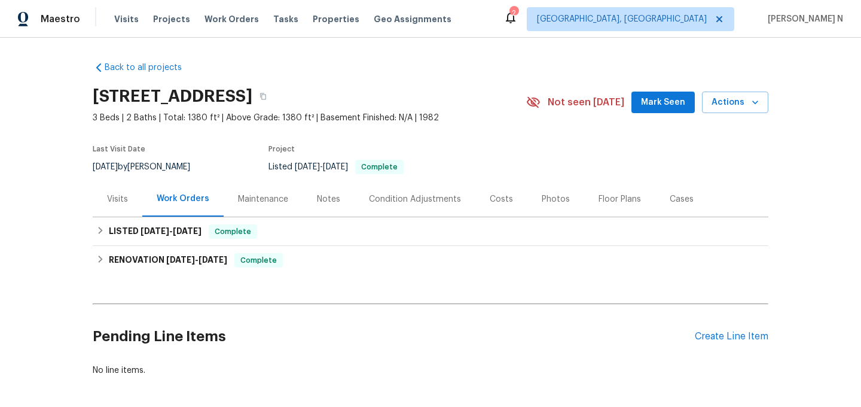
click at [284, 206] on div "Maintenance" at bounding box center [263, 198] width 79 height 35
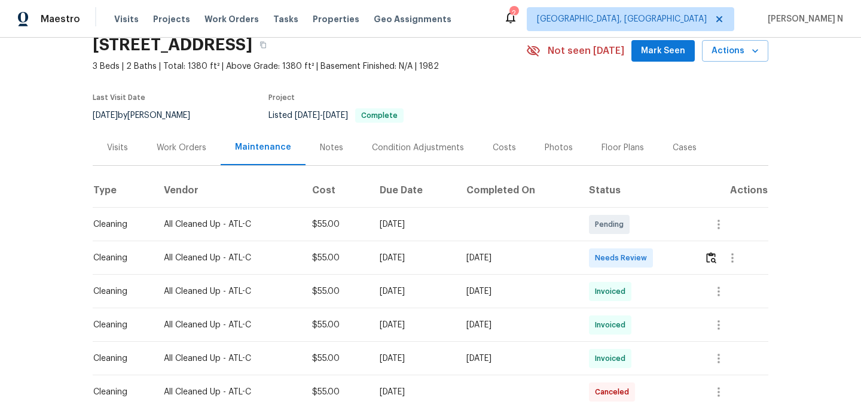
scroll to position [60, 0]
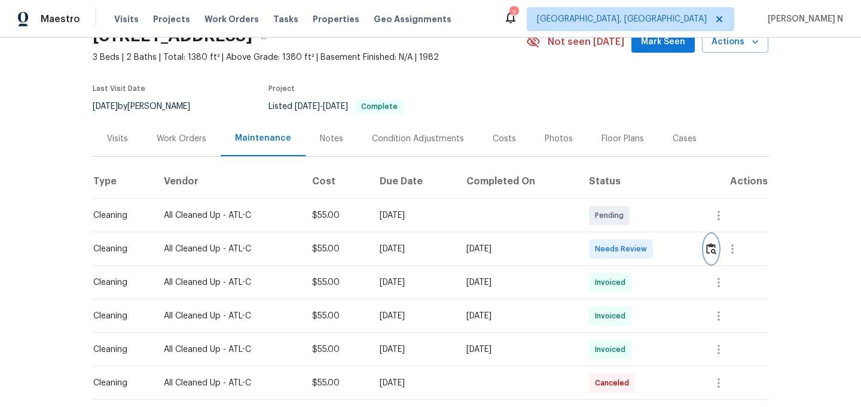
click at [716, 249] on img "button" at bounding box center [711, 248] width 10 height 11
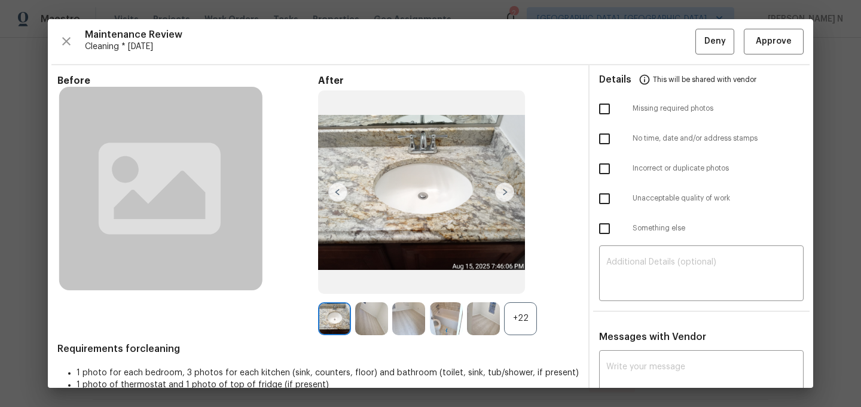
click at [542, 329] on div "+22" at bounding box center [448, 318] width 261 height 33
click at [533, 329] on div "+22" at bounding box center [520, 318] width 33 height 33
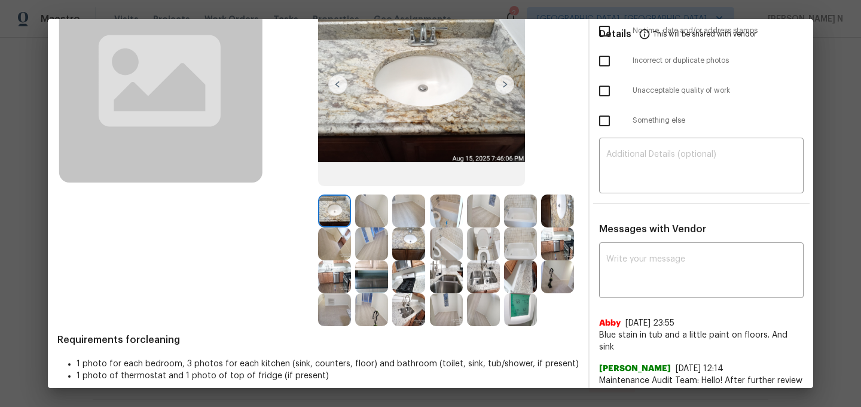
scroll to position [0, 0]
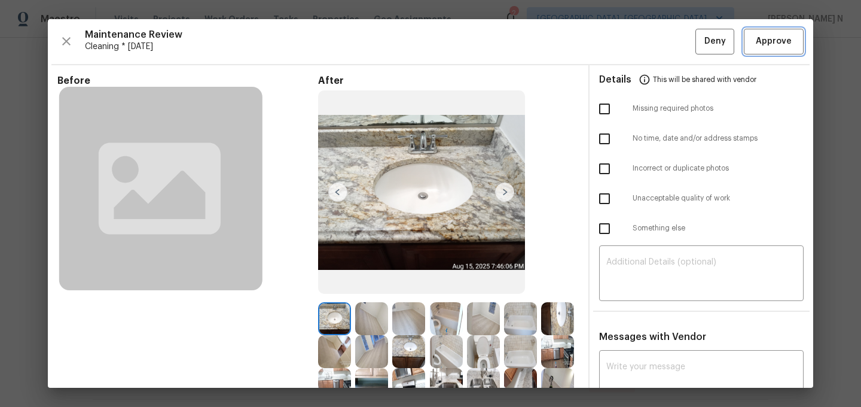
click at [764, 49] on button "Approve" at bounding box center [774, 42] width 60 height 26
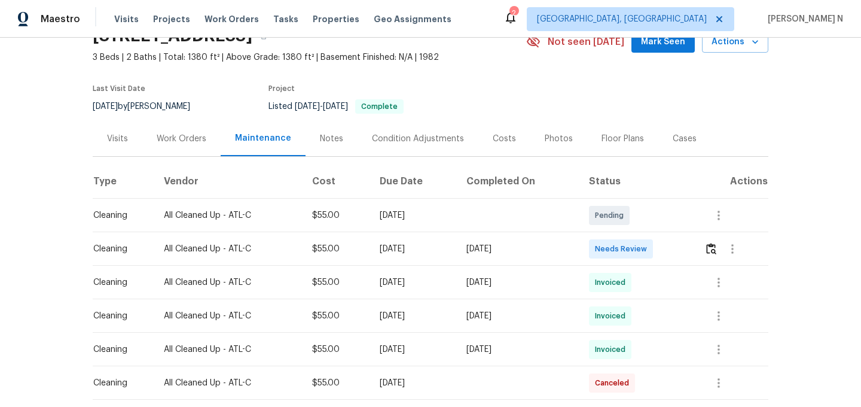
click at [830, 123] on div "Back to all projects 501 Vicksburg Pl, Atlanta, GA 30350 3 Beds | 2 Baths | Tot…" at bounding box center [430, 222] width 861 height 369
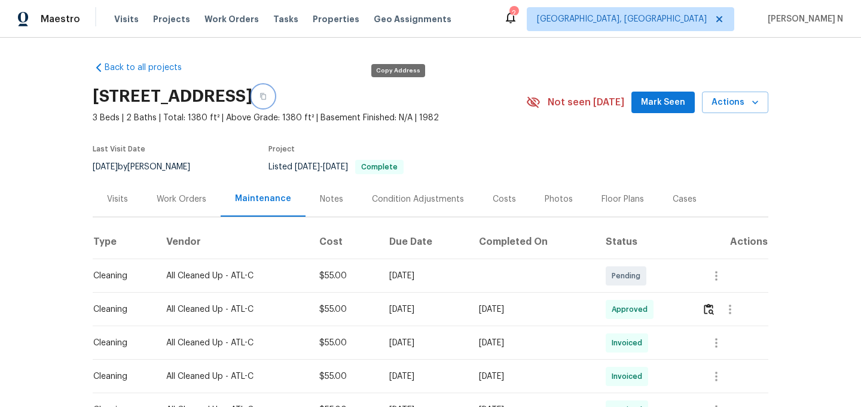
click at [267, 94] on icon "button" at bounding box center [262, 96] width 7 height 7
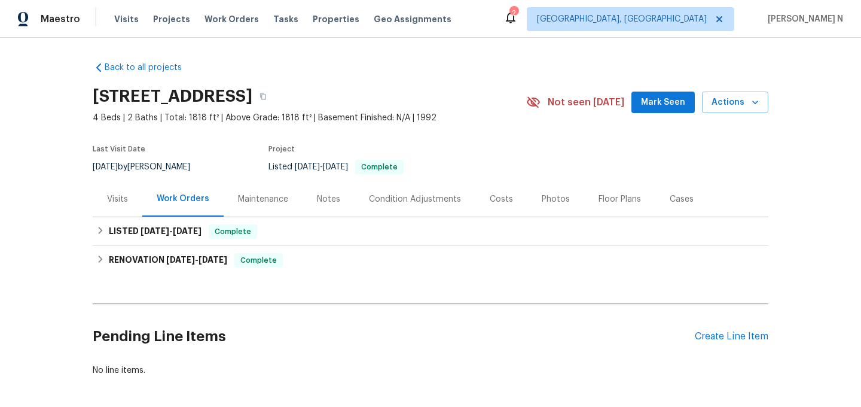
click at [248, 198] on div "Maintenance" at bounding box center [263, 199] width 50 height 12
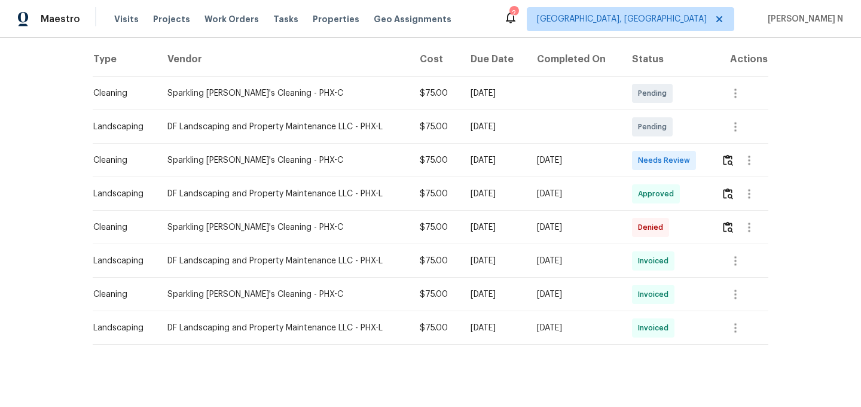
scroll to position [192, 0]
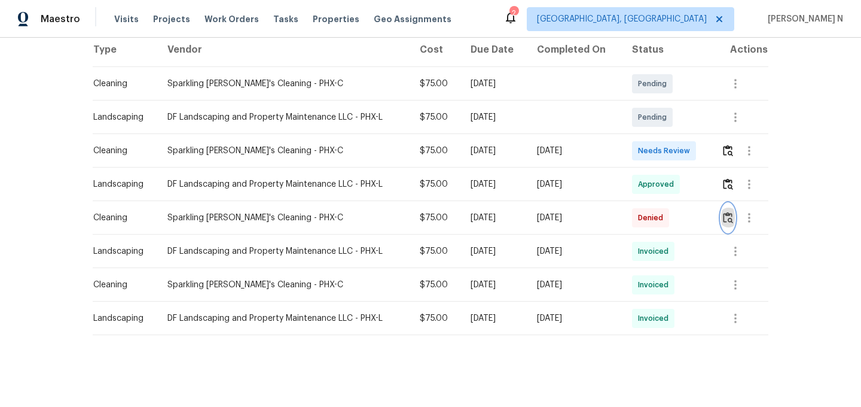
click at [731, 221] on img "button" at bounding box center [728, 217] width 10 height 11
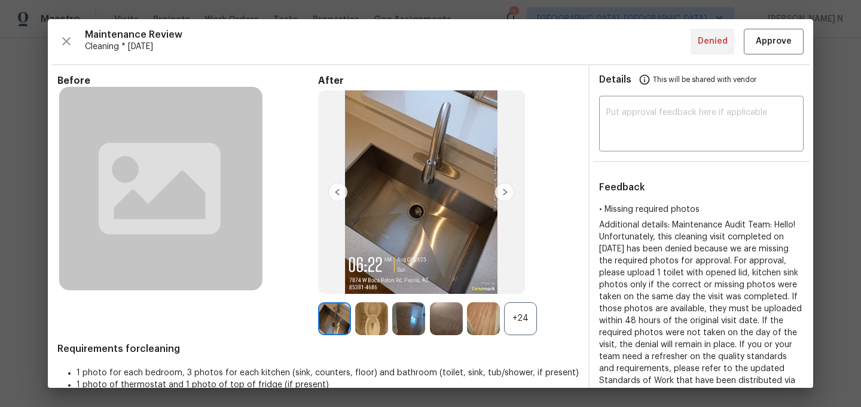
click at [515, 324] on div "+24" at bounding box center [520, 318] width 33 height 33
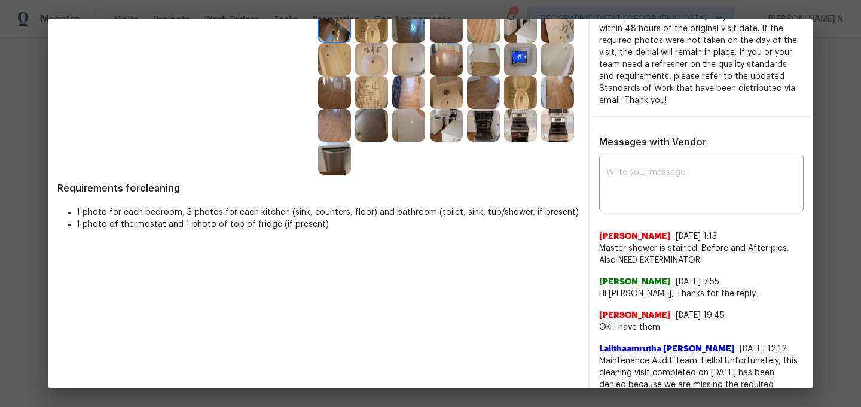
scroll to position [227, 0]
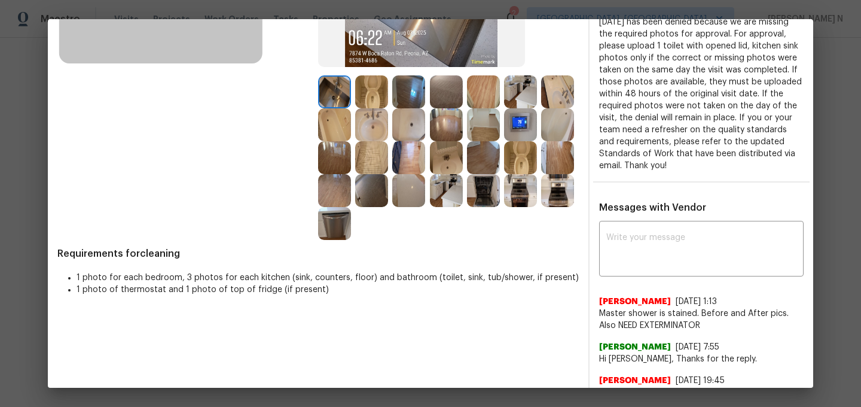
click at [438, 170] on img at bounding box center [446, 157] width 33 height 33
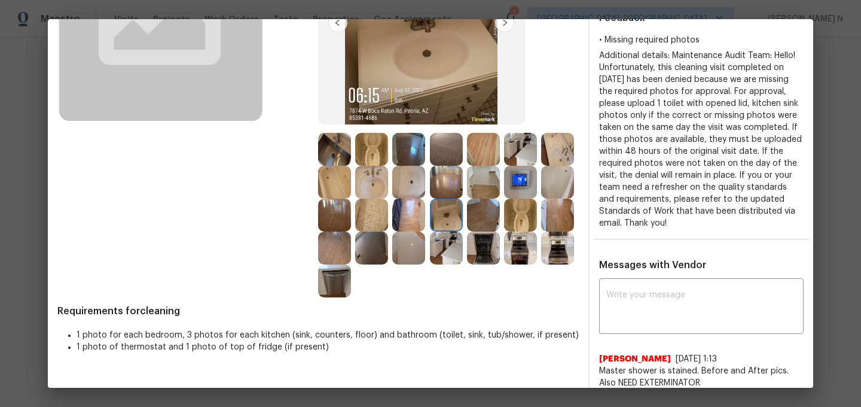
scroll to position [212, 0]
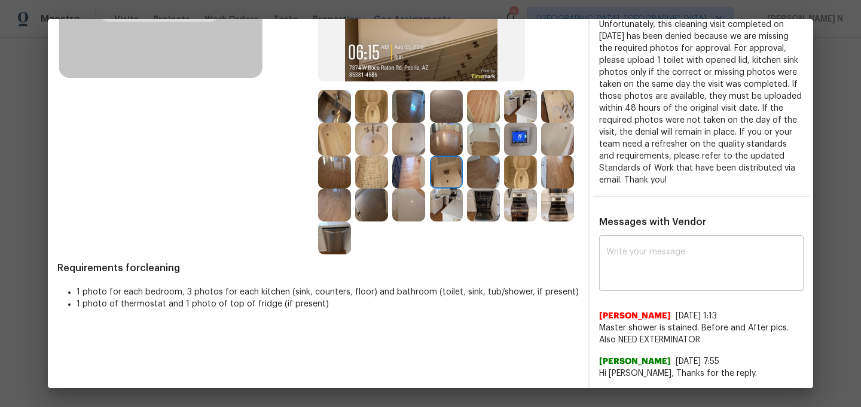
click at [690, 285] on div "x ​" at bounding box center [701, 264] width 204 height 53
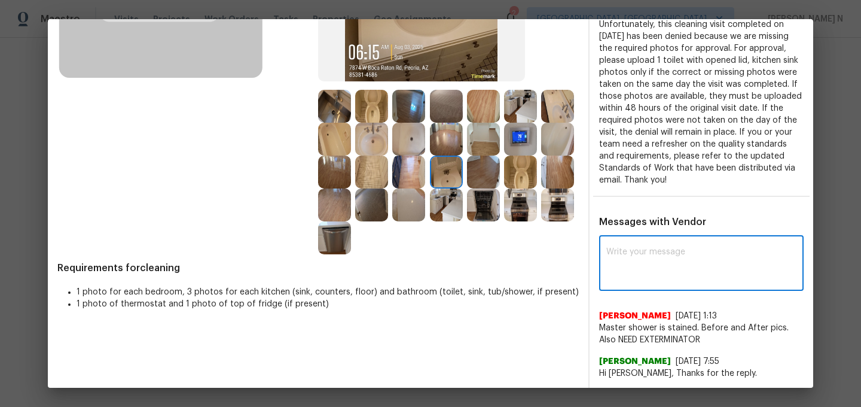
paste textarea "Maintenance Audit Team: Hello! Thank you for uploading the photo, after further…"
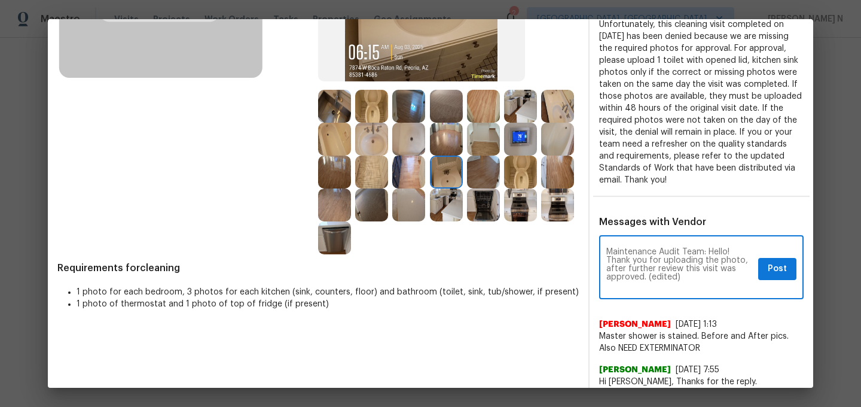
scroll to position [0, 0]
drag, startPoint x: 650, startPoint y: 276, endPoint x: 688, endPoint y: 276, distance: 37.7
click at [688, 276] on textarea "Maintenance Audit Team: Hello! Thank you for uploading the photo, after further…" at bounding box center [679, 269] width 147 height 42
type textarea "Maintenance Audit Team: Hello! Thank you for uploading the photo, after further…"
click at [772, 265] on span "Post" at bounding box center [777, 268] width 19 height 15
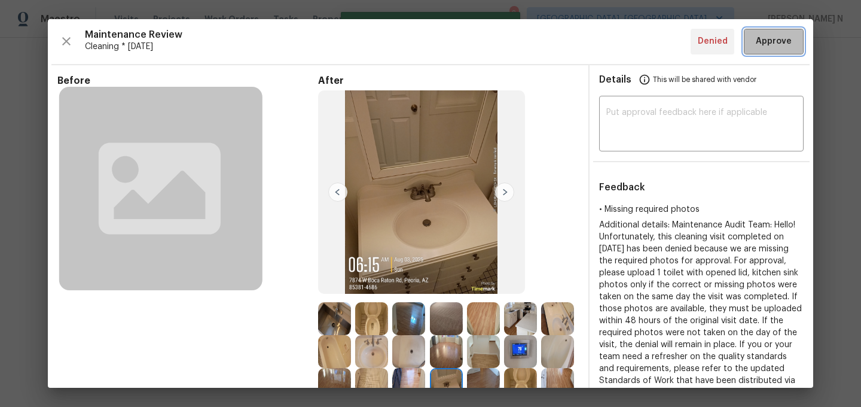
click at [775, 51] on button "Approve" at bounding box center [774, 42] width 60 height 26
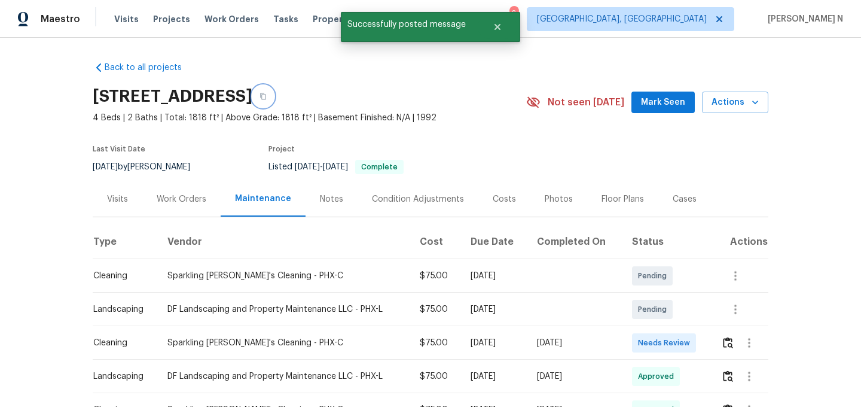
click at [274, 98] on button "button" at bounding box center [263, 96] width 22 height 22
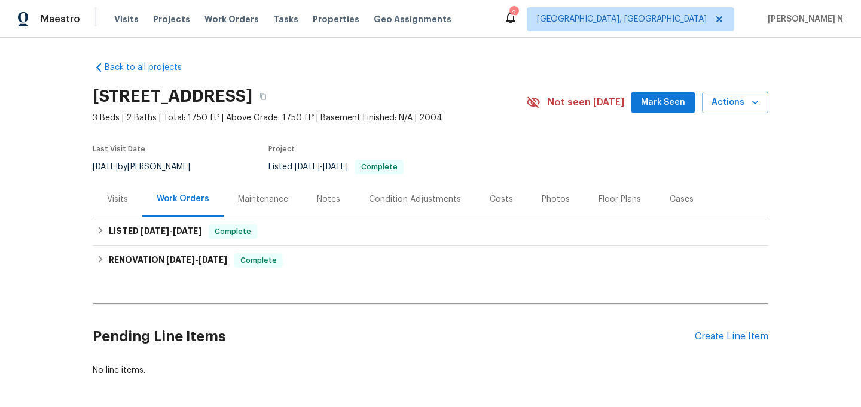
click at [268, 184] on div "Maintenance" at bounding box center [263, 198] width 79 height 35
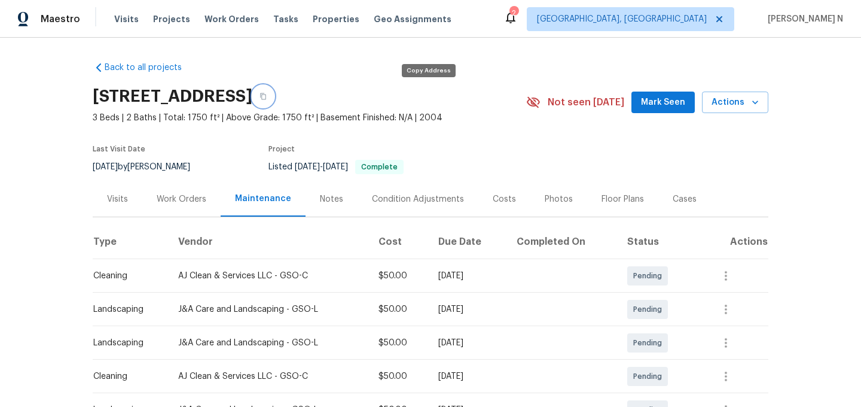
click at [267, 95] on icon "button" at bounding box center [262, 96] width 7 height 7
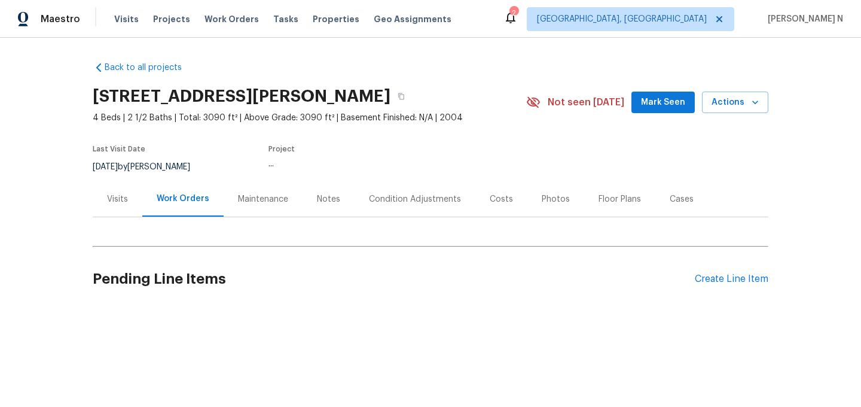
click at [245, 209] on div "Maintenance" at bounding box center [263, 198] width 79 height 35
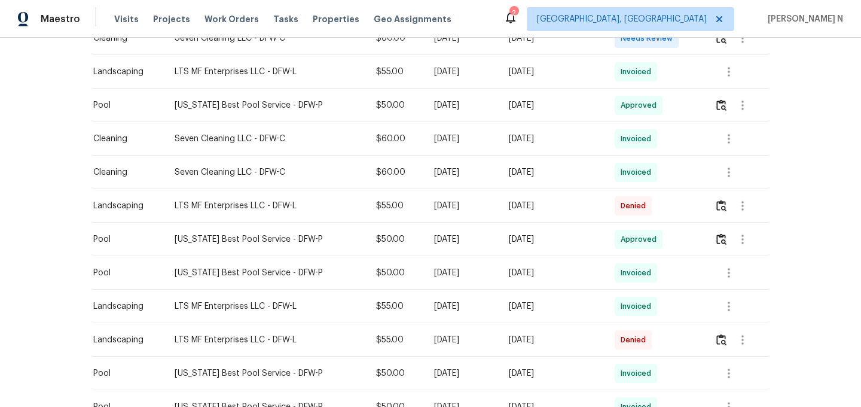
scroll to position [540, 0]
click at [726, 207] on img "button" at bounding box center [721, 203] width 10 height 11
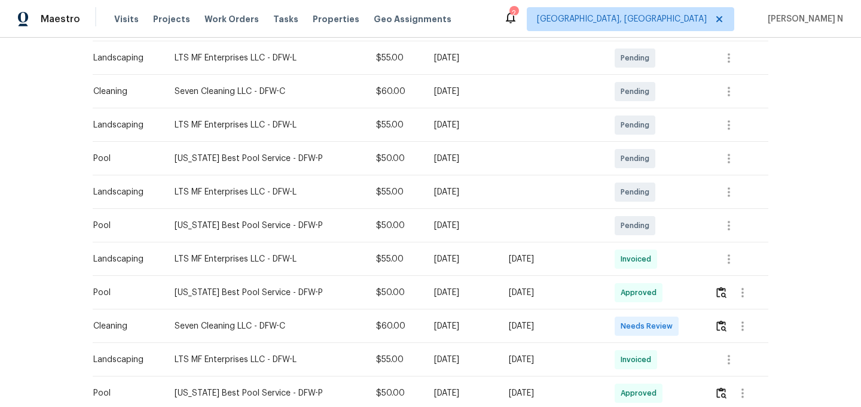
scroll to position [0, 0]
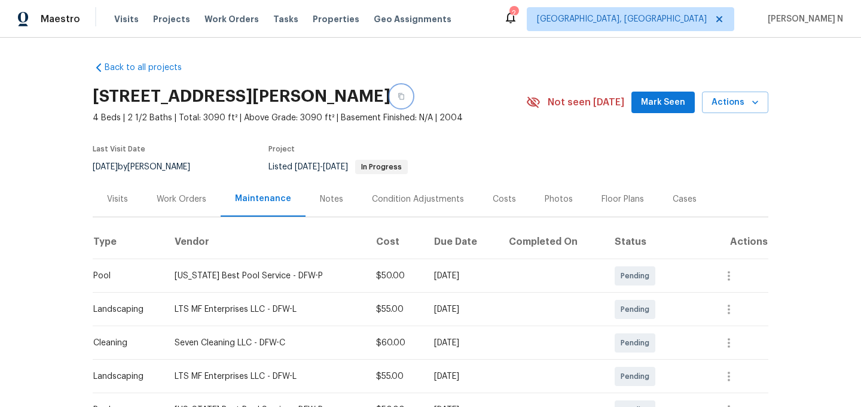
click at [412, 100] on button "button" at bounding box center [401, 96] width 22 height 22
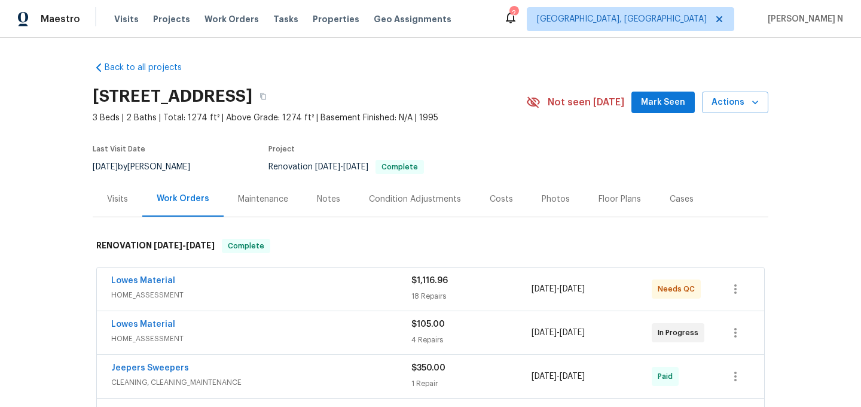
click at [270, 196] on div "Maintenance" at bounding box center [263, 199] width 50 height 12
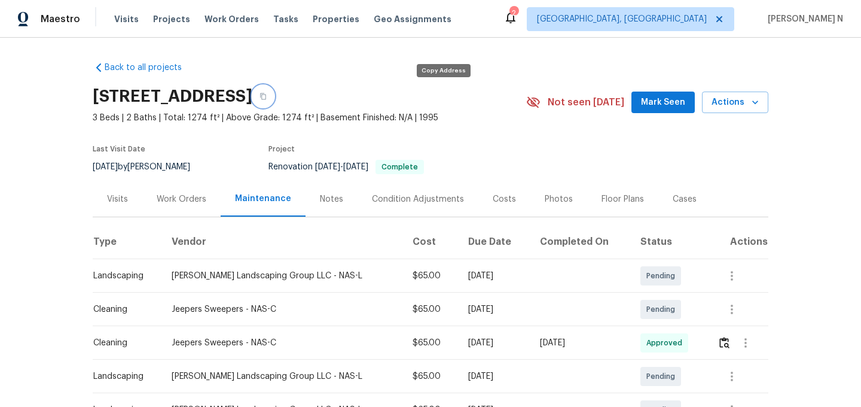
click at [267, 97] on icon "button" at bounding box center [262, 96] width 7 height 7
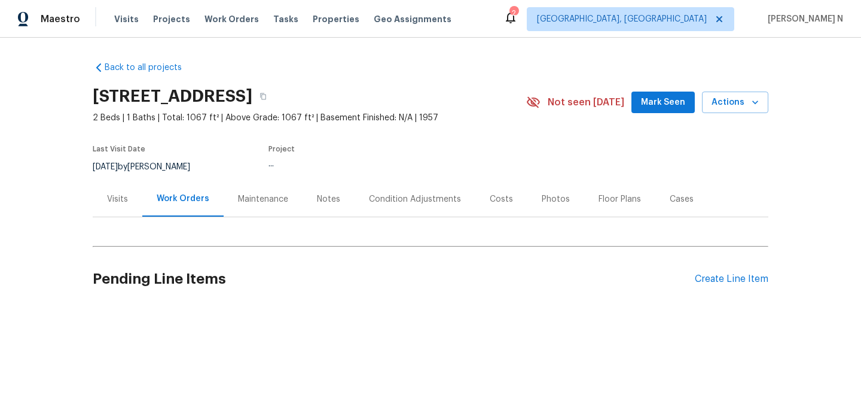
click at [246, 205] on div "Maintenance" at bounding box center [263, 198] width 79 height 35
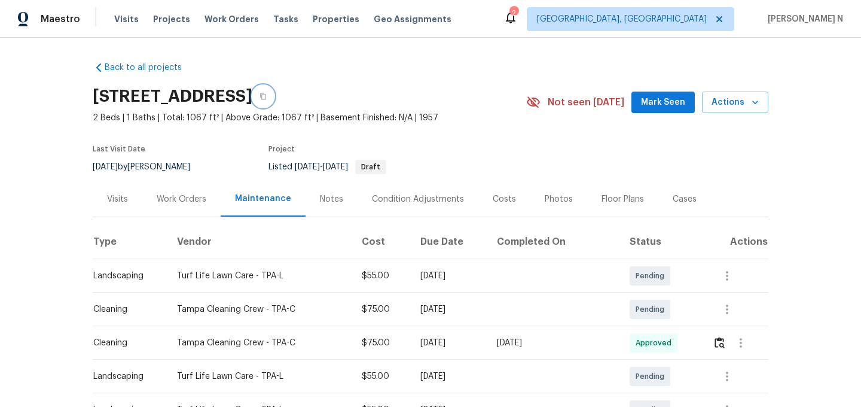
click at [274, 102] on button "button" at bounding box center [263, 96] width 22 height 22
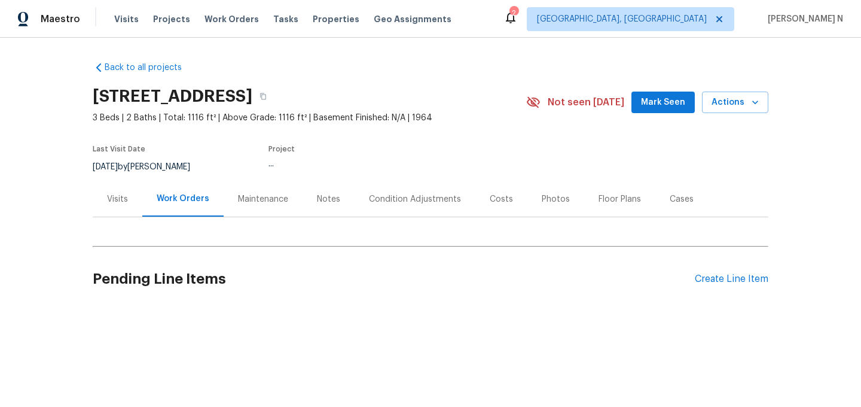
click at [282, 212] on div "Maintenance" at bounding box center [263, 198] width 79 height 35
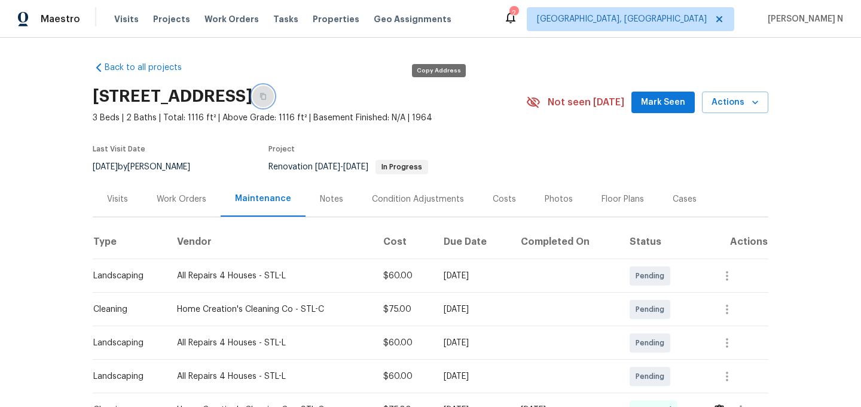
click at [274, 103] on button "button" at bounding box center [263, 96] width 22 height 22
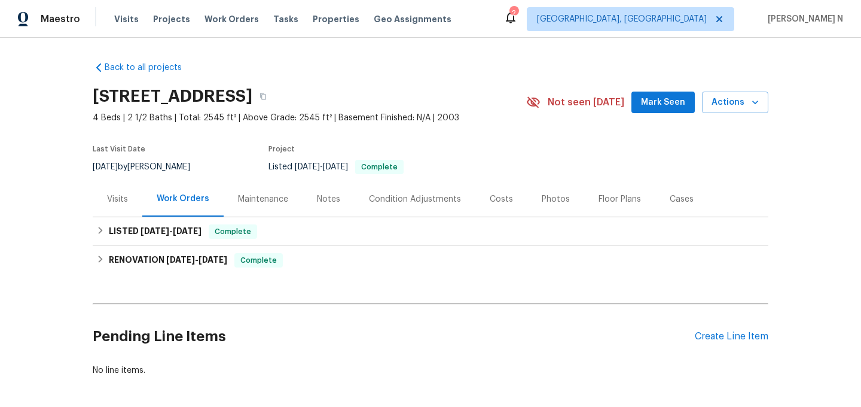
click at [262, 204] on div "Maintenance" at bounding box center [263, 199] width 50 height 12
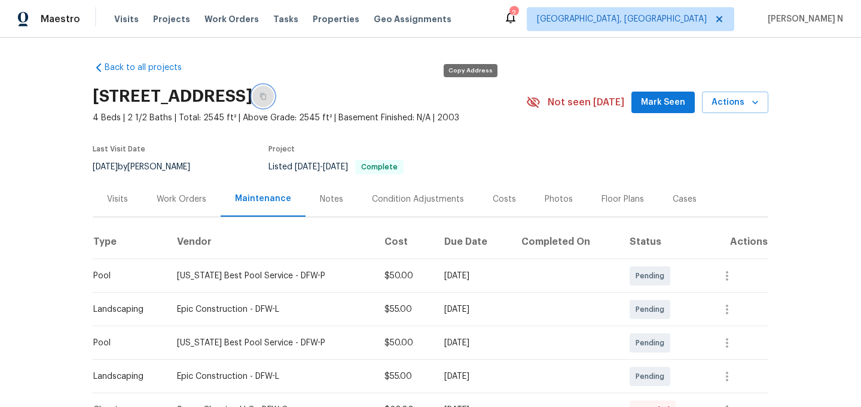
click at [274, 91] on button "button" at bounding box center [263, 96] width 22 height 22
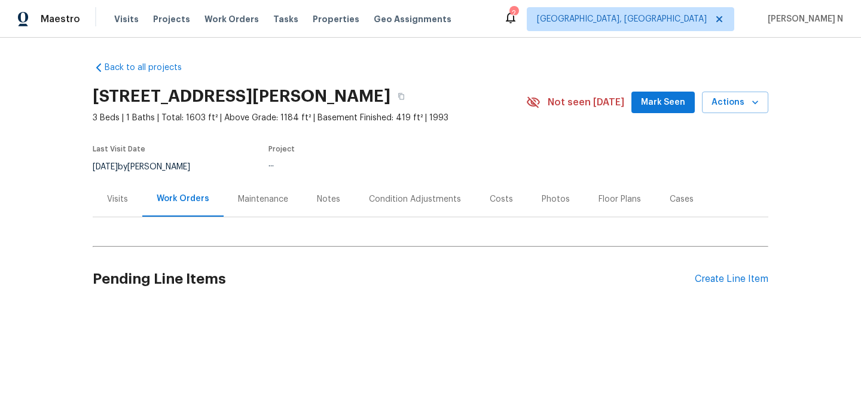
click at [272, 210] on div "Maintenance" at bounding box center [263, 198] width 79 height 35
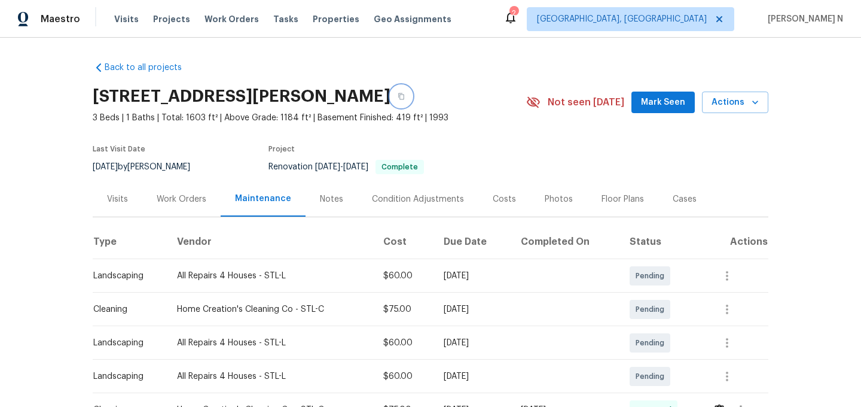
click at [405, 98] on icon "button" at bounding box center [401, 96] width 7 height 7
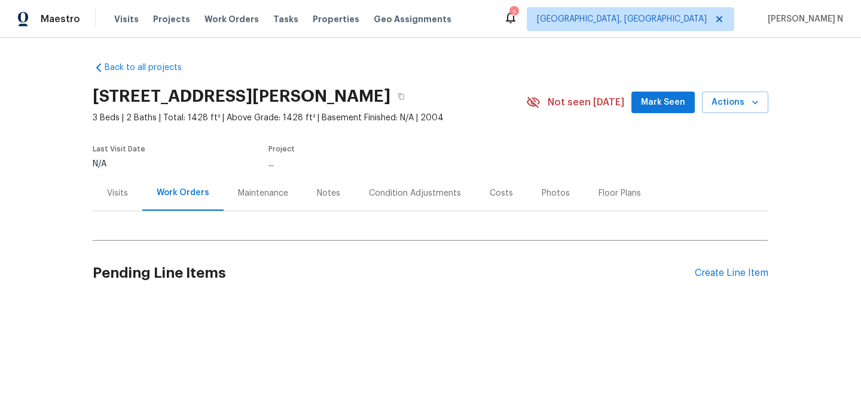
click at [249, 184] on div "Maintenance" at bounding box center [263, 192] width 79 height 35
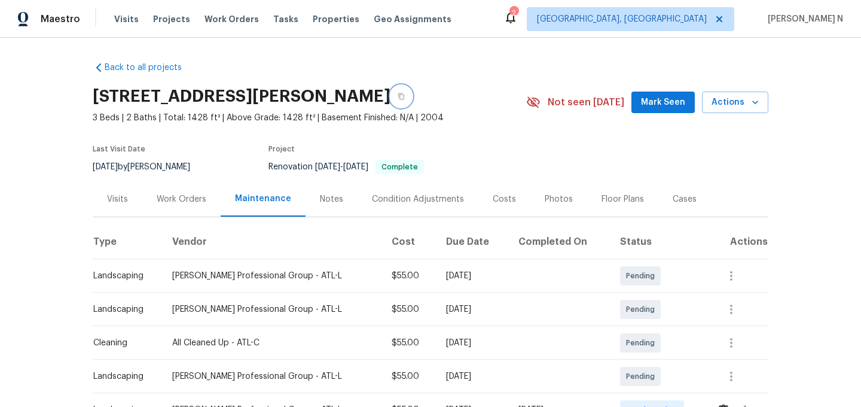
click at [390, 100] on button "button" at bounding box center [401, 96] width 22 height 22
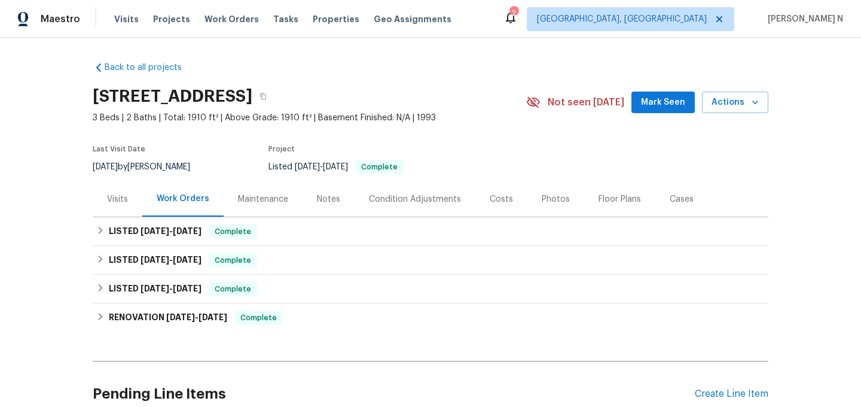
click at [268, 207] on div "Maintenance" at bounding box center [263, 198] width 79 height 35
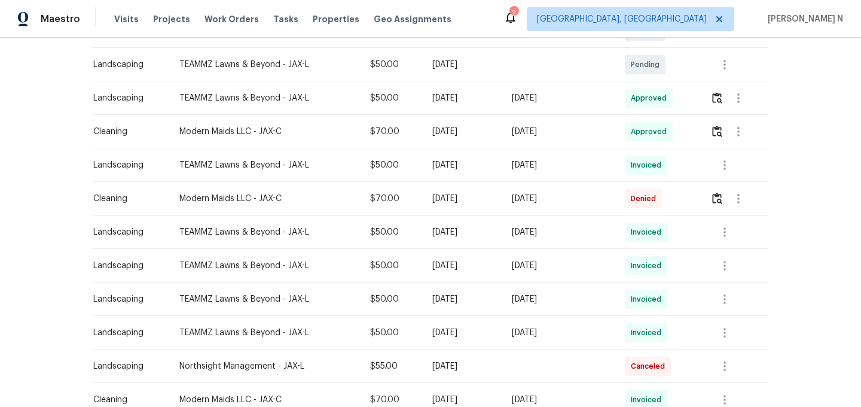
scroll to position [347, 0]
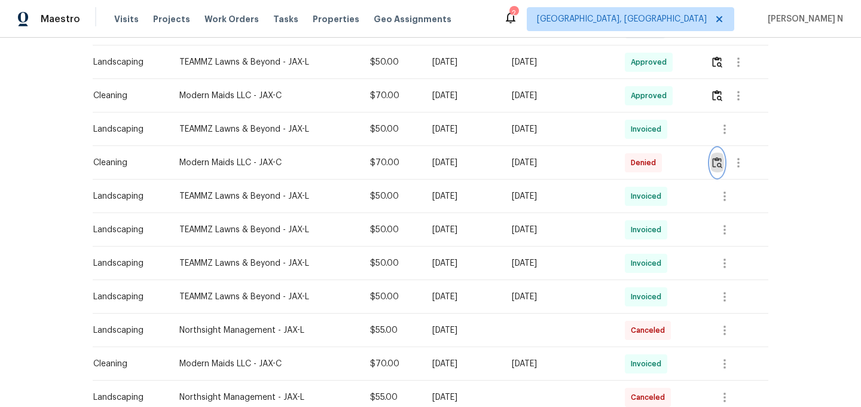
click at [721, 168] on button "button" at bounding box center [717, 162] width 14 height 29
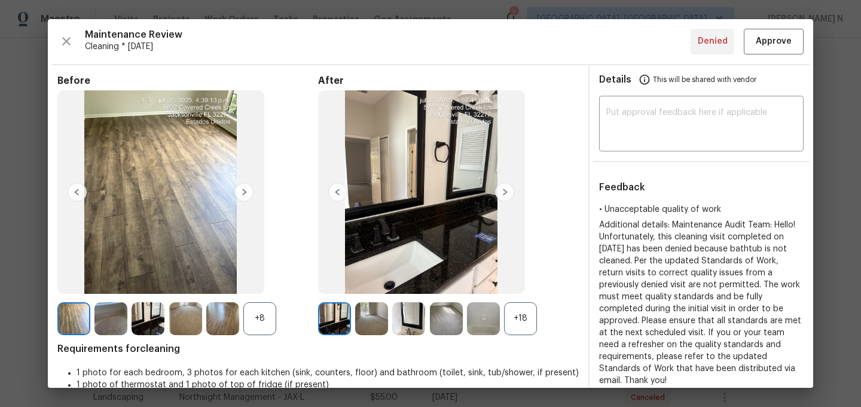
click at [530, 314] on div "+18" at bounding box center [520, 318] width 33 height 33
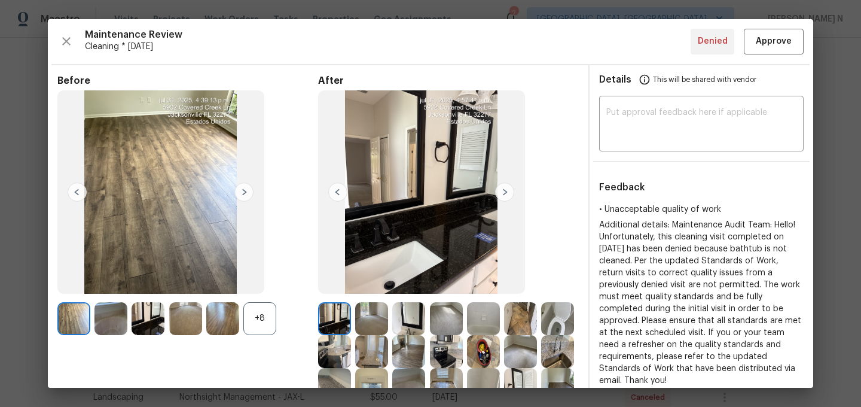
click at [261, 319] on div "+8" at bounding box center [259, 318] width 33 height 33
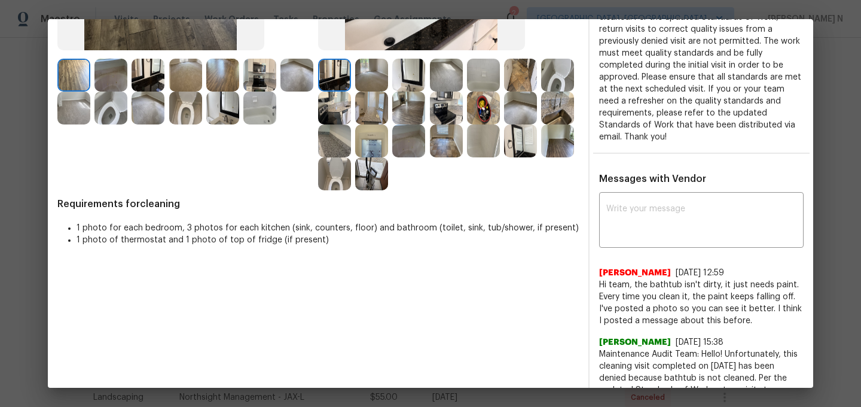
scroll to position [198, 0]
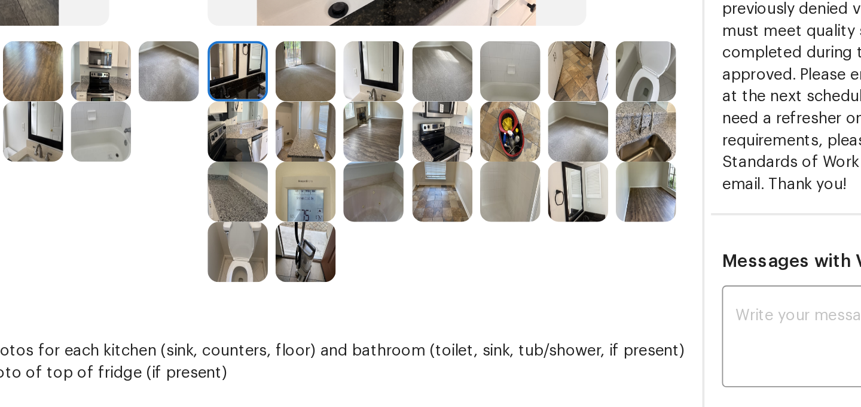
click at [481, 114] on img at bounding box center [483, 120] width 33 height 33
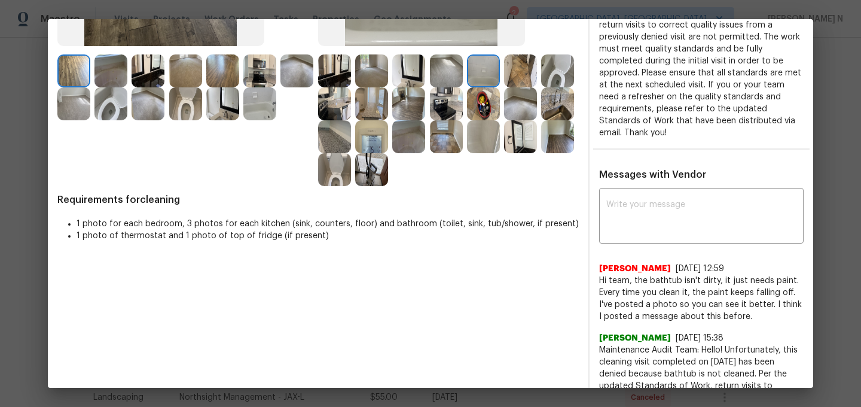
scroll to position [254, 0]
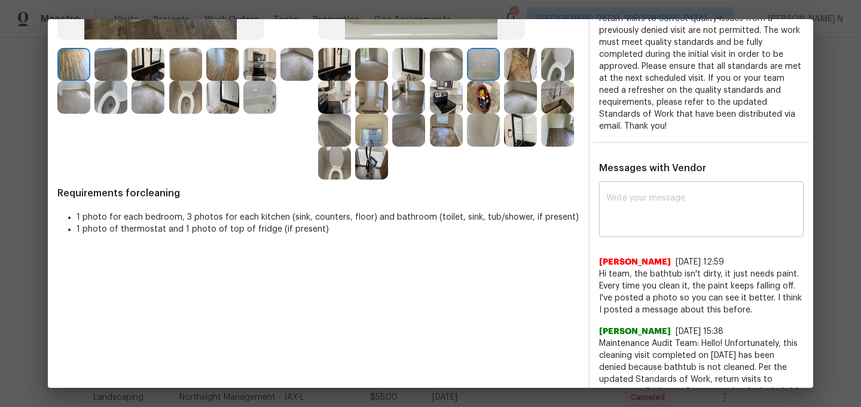
click at [627, 201] on textarea at bounding box center [701, 210] width 190 height 33
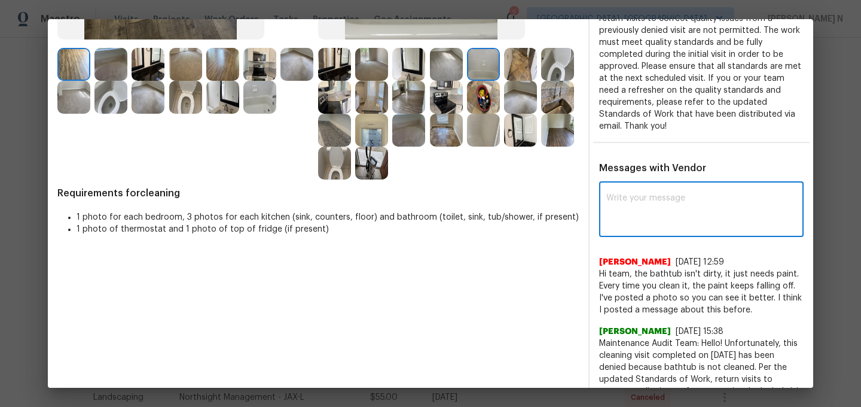
paste textarea "Maintenance Audit Team: Hello! Thank you for the feedback after further review …"
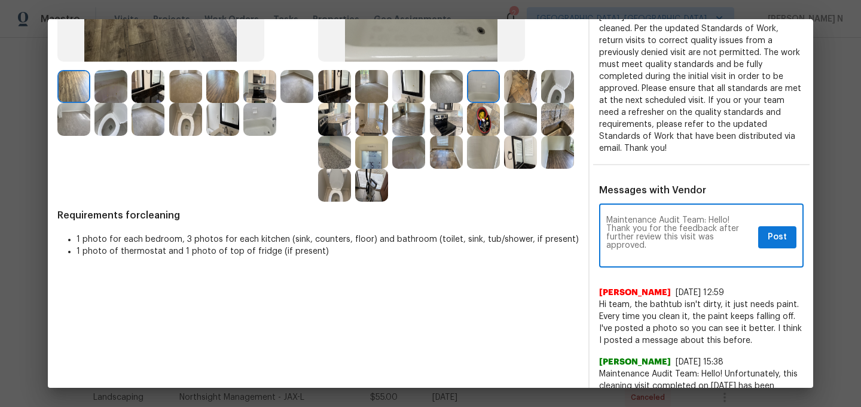
scroll to position [230, 0]
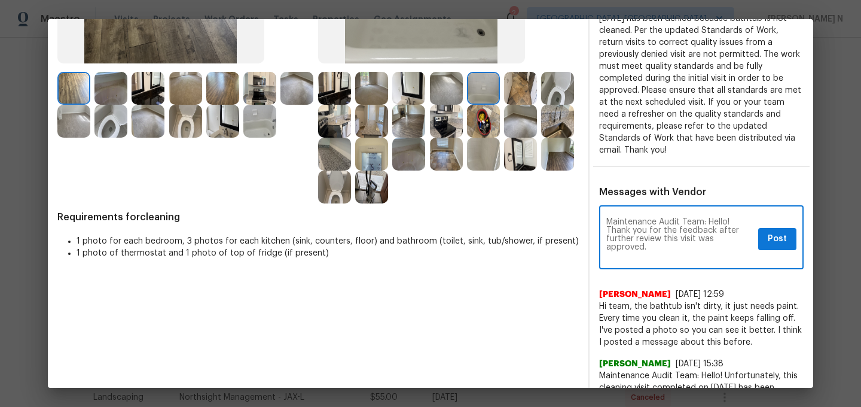
type textarea "Maintenance Audit Team: Hello! Thank you for the feedback after further review …"
click at [775, 228] on button "Post" at bounding box center [777, 239] width 38 height 22
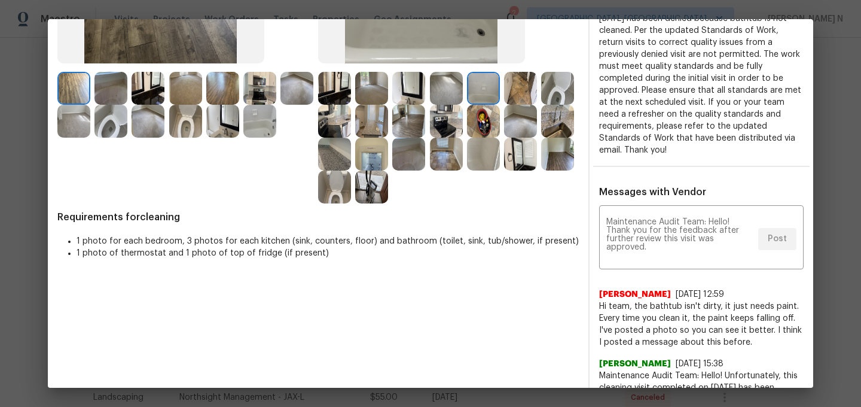
scroll to position [0, 0]
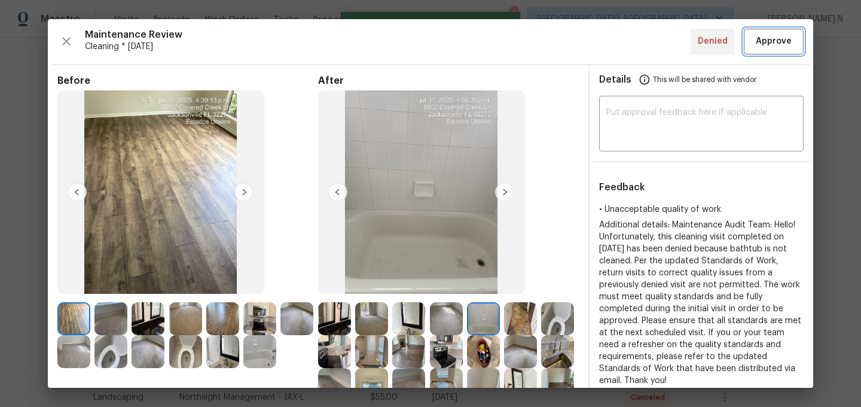
click at [774, 49] on button "Approve" at bounding box center [774, 42] width 60 height 26
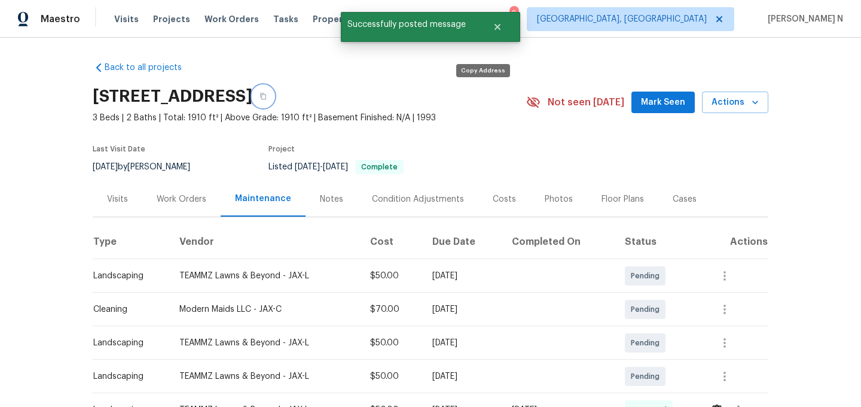
click at [274, 97] on button "button" at bounding box center [263, 96] width 22 height 22
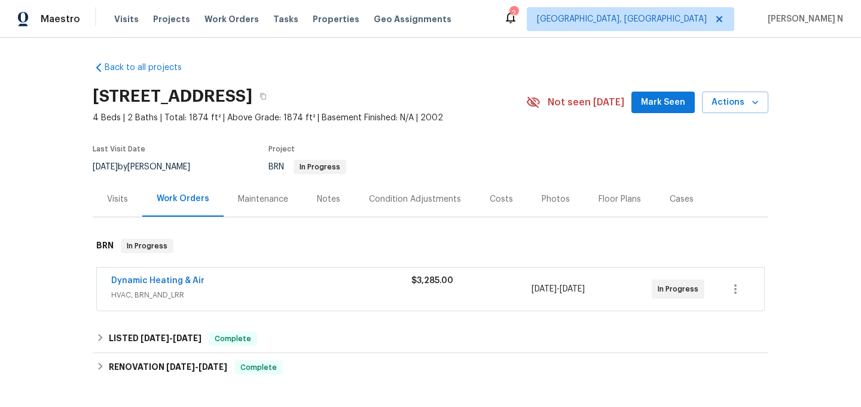
click at [254, 195] on div "Maintenance" at bounding box center [263, 199] width 50 height 12
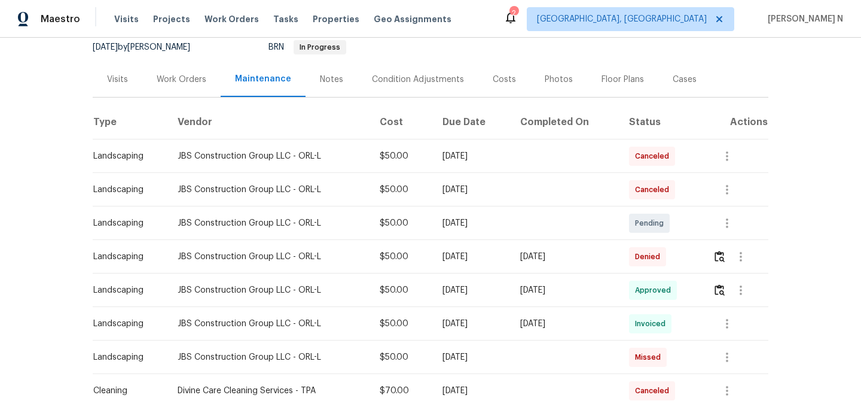
scroll to position [141, 0]
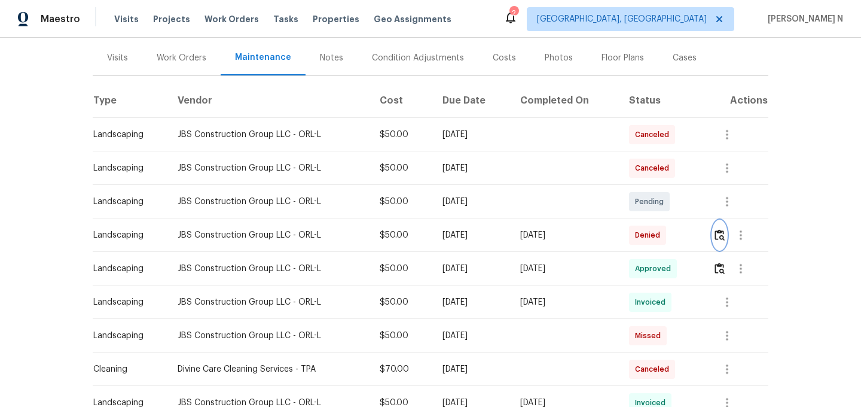
click at [718, 242] on button "button" at bounding box center [720, 235] width 14 height 29
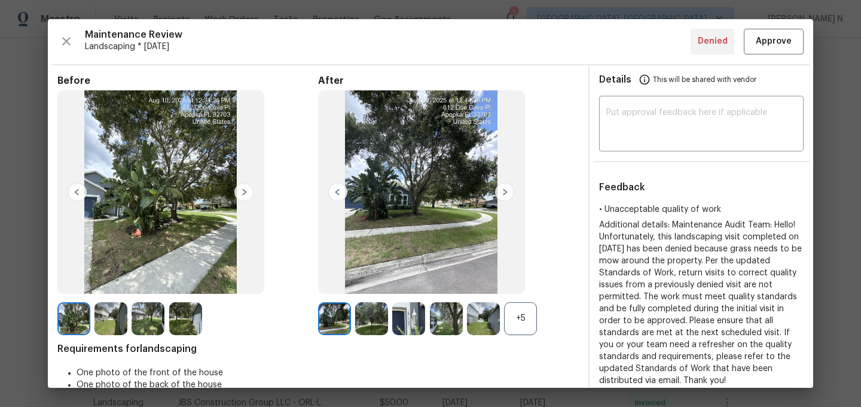
click at [528, 317] on div "+5" at bounding box center [520, 318] width 33 height 33
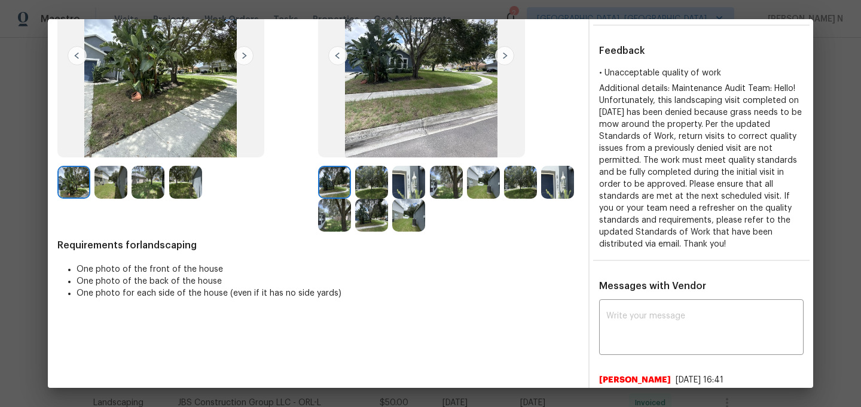
scroll to position [228, 0]
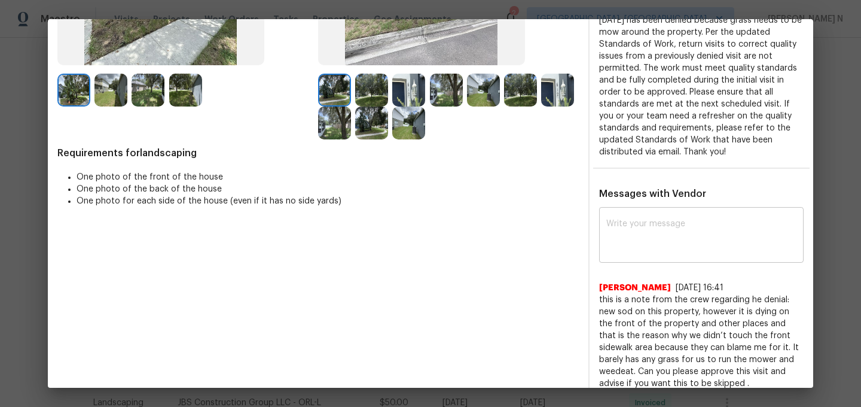
click at [659, 255] on div "x ​" at bounding box center [701, 236] width 204 height 53
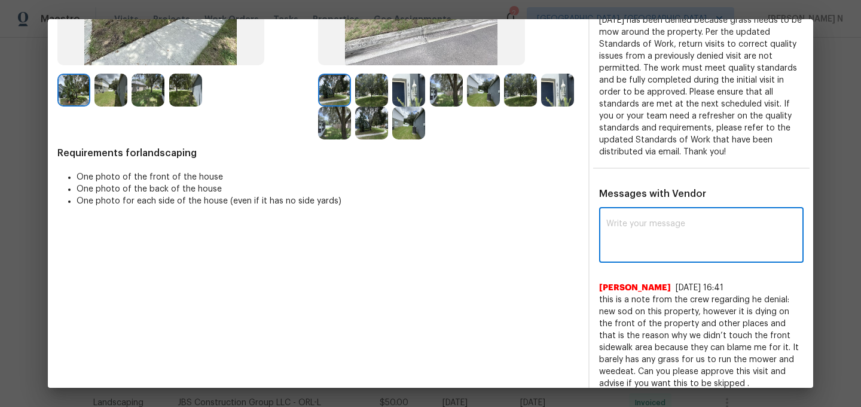
paste textarea "Maintenance Audit Team: Hello! Thank you for the feedback after further review …"
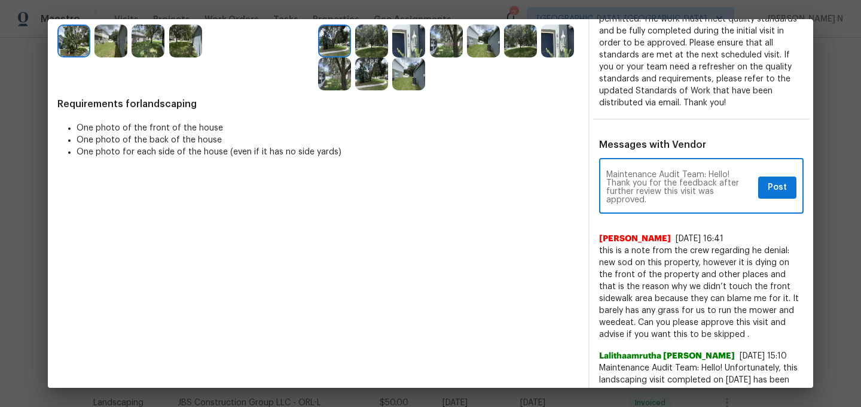
scroll to position [332, 0]
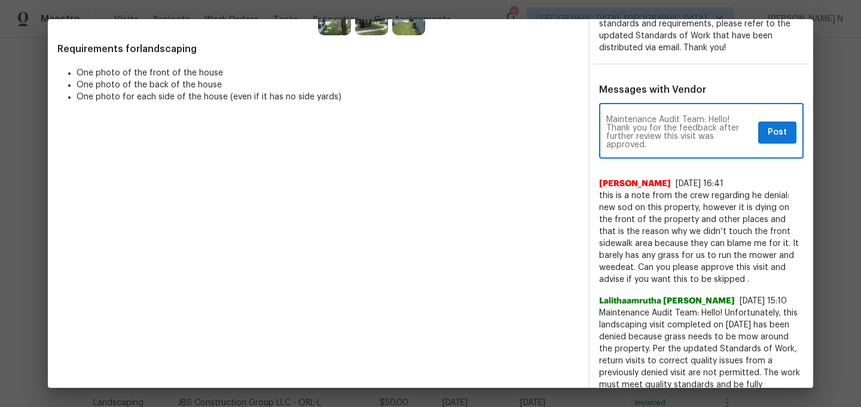
type textarea "Maintenance Audit Team: Hello! Thank you for the feedback after further review …"
click at [781, 127] on span "Post" at bounding box center [777, 132] width 19 height 15
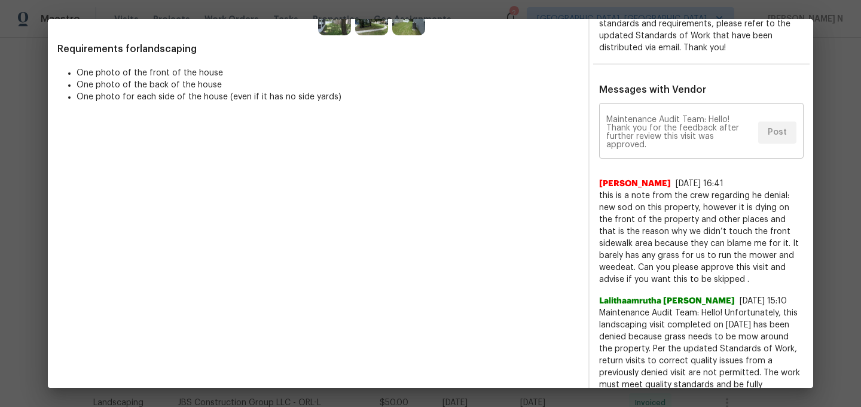
scroll to position [0, 0]
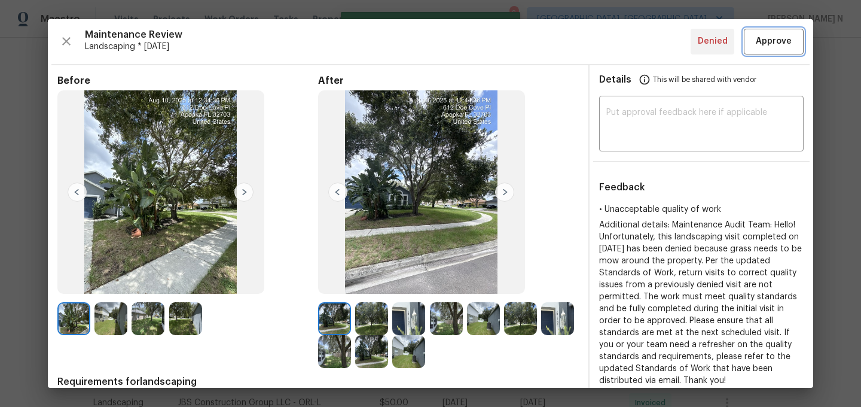
click at [775, 40] on span "Approve" at bounding box center [774, 41] width 36 height 15
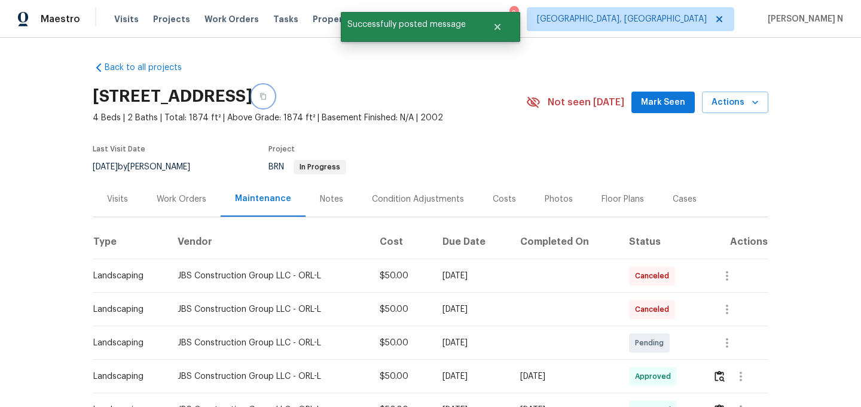
click at [267, 93] on icon "button" at bounding box center [262, 96] width 7 height 7
click at [424, 112] on span "4 Beds | 2 Baths | Total: 1874 ft² | Above Grade: 1874 ft² | Basement Finished:…" at bounding box center [309, 118] width 433 height 12
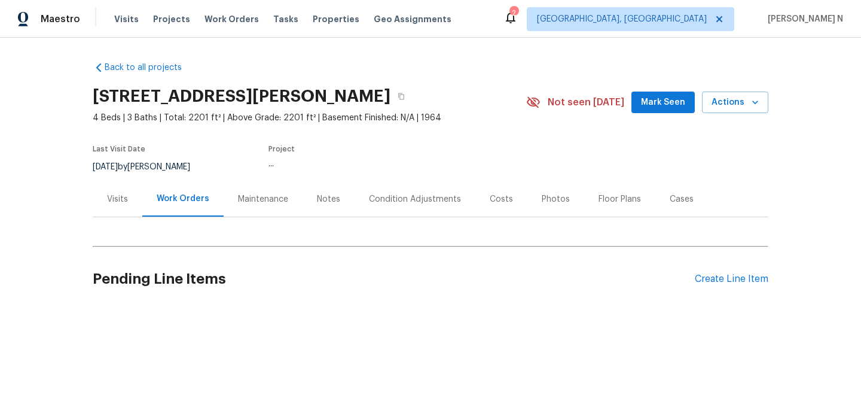
click at [273, 200] on div "Maintenance" at bounding box center [263, 199] width 50 height 12
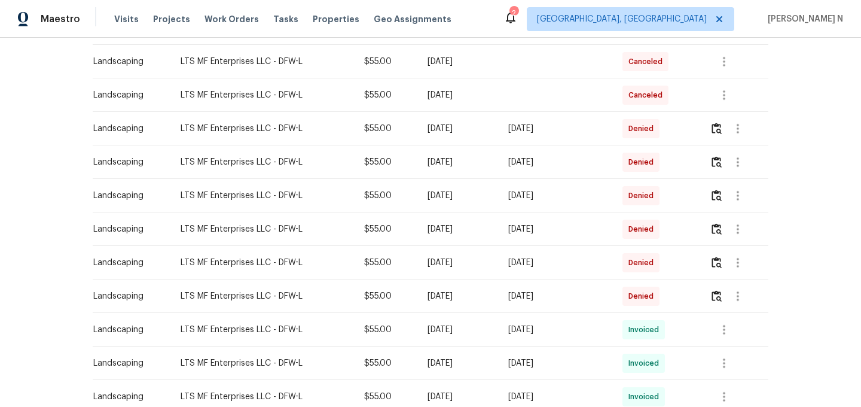
scroll to position [554, 0]
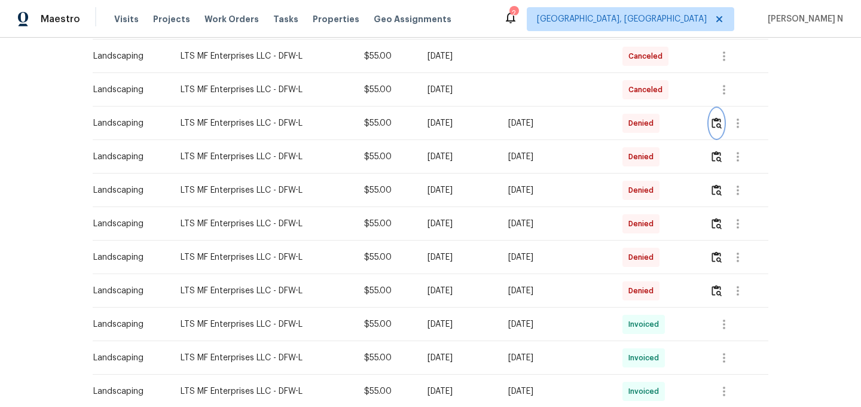
click at [723, 127] on button "button" at bounding box center [717, 123] width 14 height 29
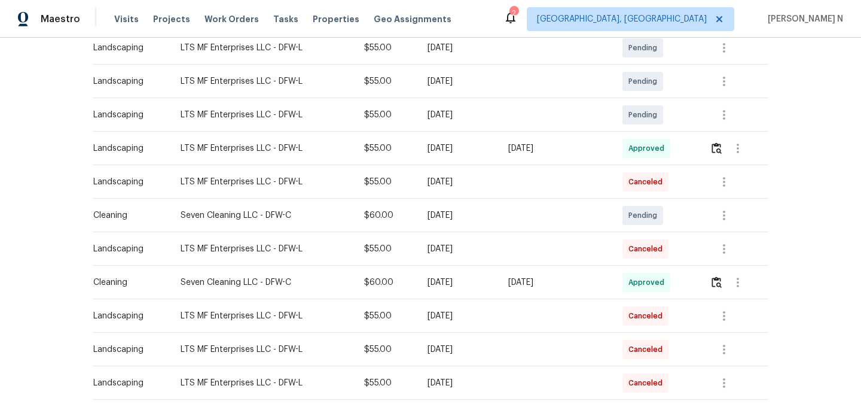
scroll to position [180, 0]
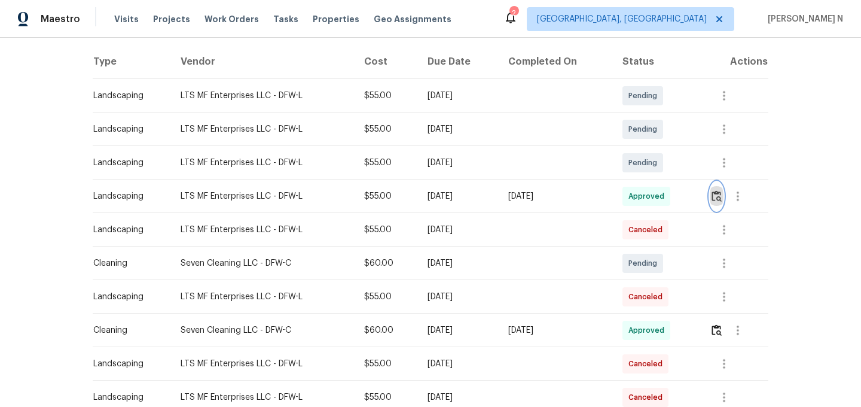
click at [719, 198] on img "button" at bounding box center [716, 195] width 10 height 11
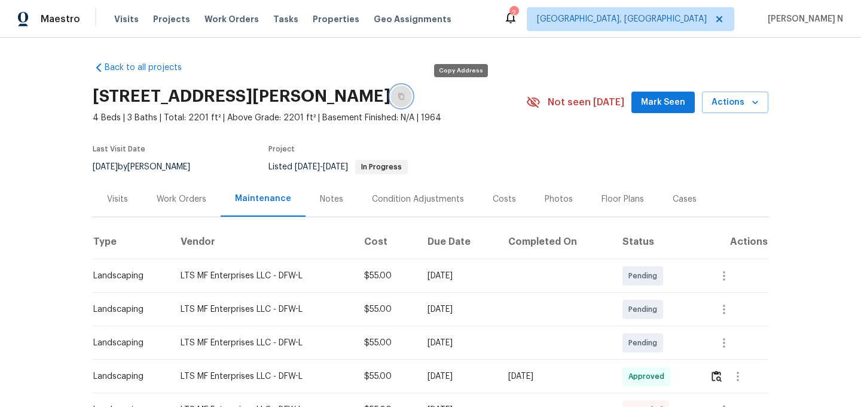
click at [412, 100] on button "button" at bounding box center [401, 96] width 22 height 22
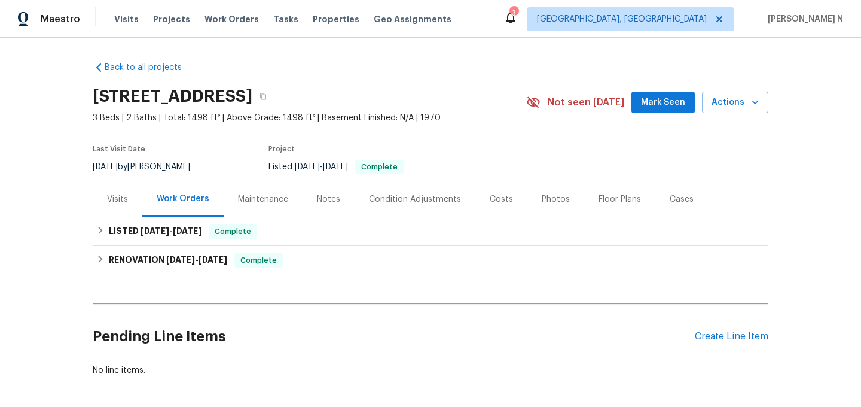
click at [282, 195] on div "Maintenance" at bounding box center [263, 199] width 50 height 12
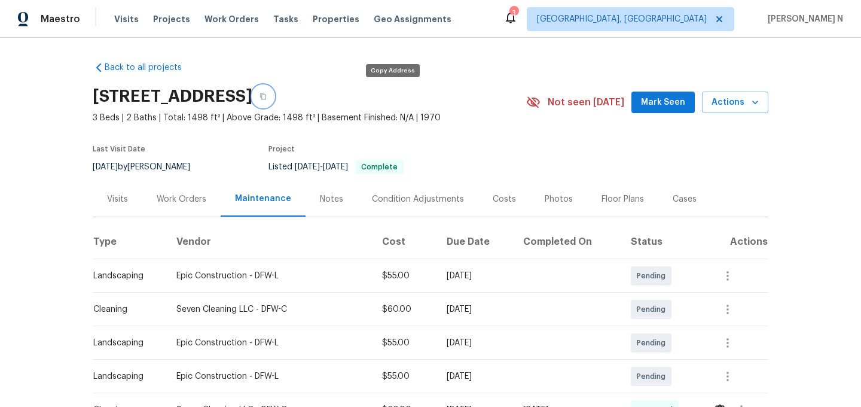
click at [267, 95] on icon "button" at bounding box center [262, 96] width 7 height 7
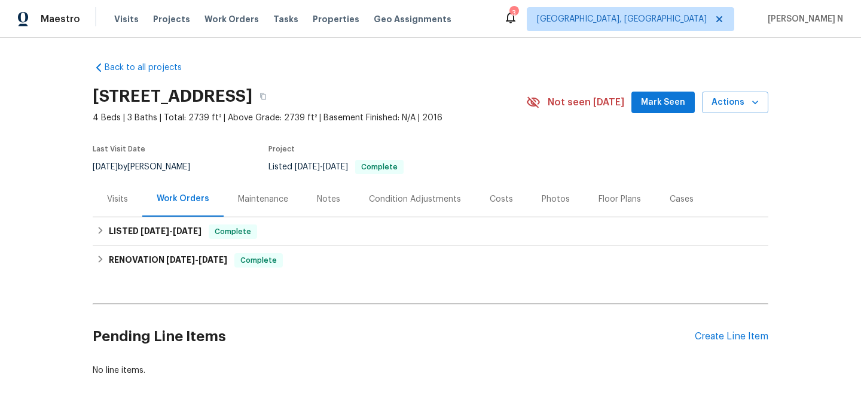
click at [253, 201] on div "Maintenance" at bounding box center [263, 199] width 50 height 12
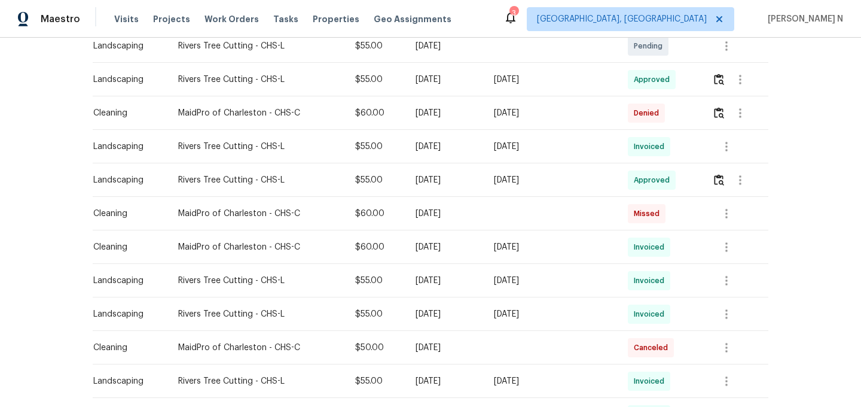
scroll to position [271, 0]
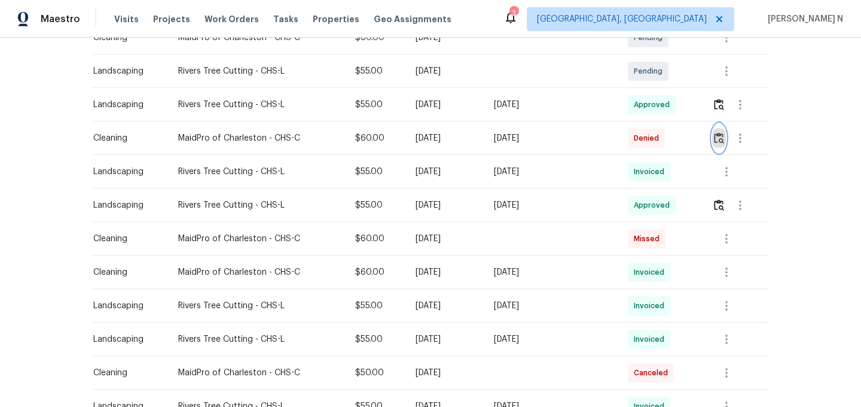
click at [720, 131] on button "button" at bounding box center [719, 138] width 14 height 29
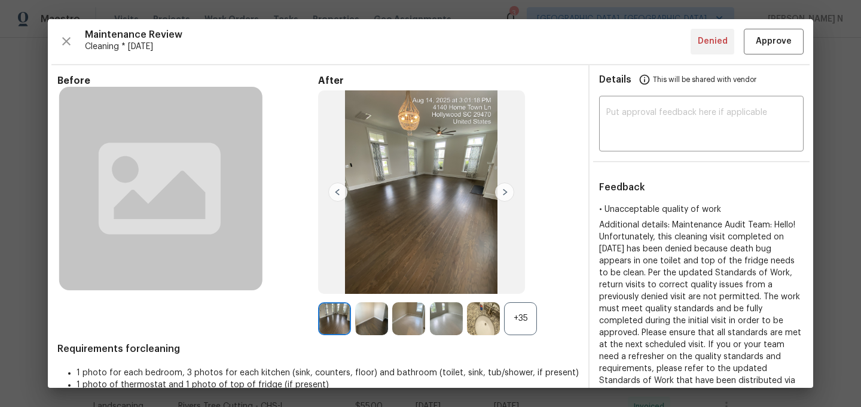
click at [522, 325] on div "+35" at bounding box center [520, 318] width 33 height 33
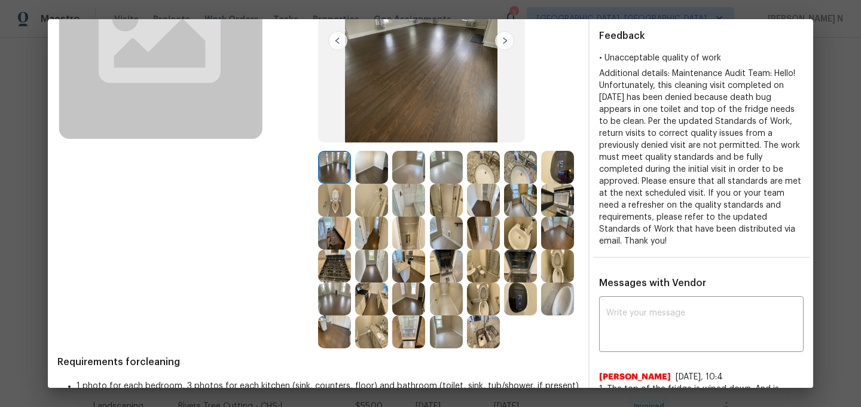
scroll to position [84, 0]
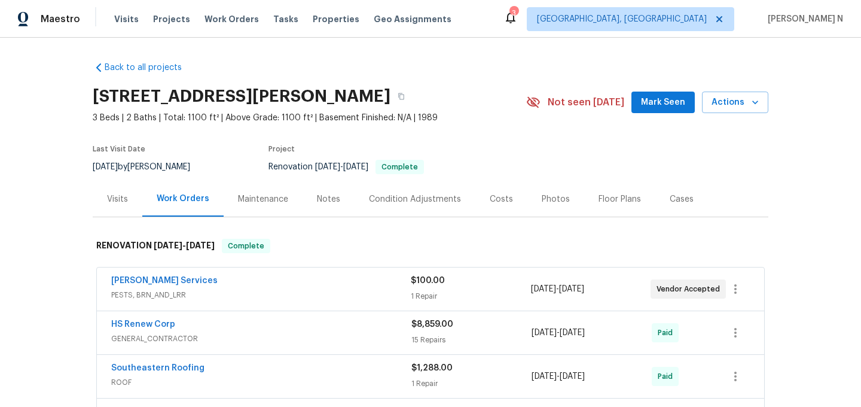
click at [248, 199] on div "Maintenance" at bounding box center [263, 199] width 50 height 12
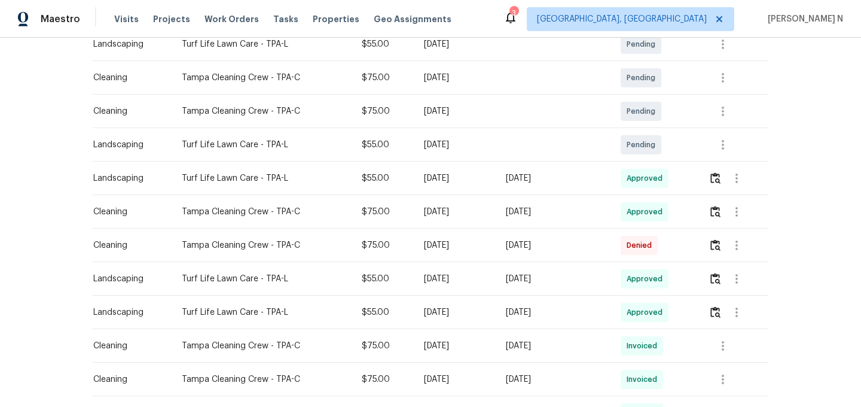
scroll to position [303, 0]
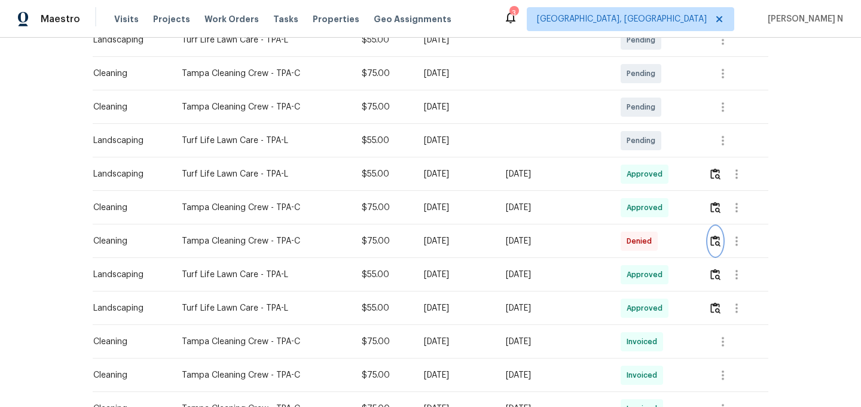
click at [720, 242] on img "button" at bounding box center [715, 240] width 10 height 11
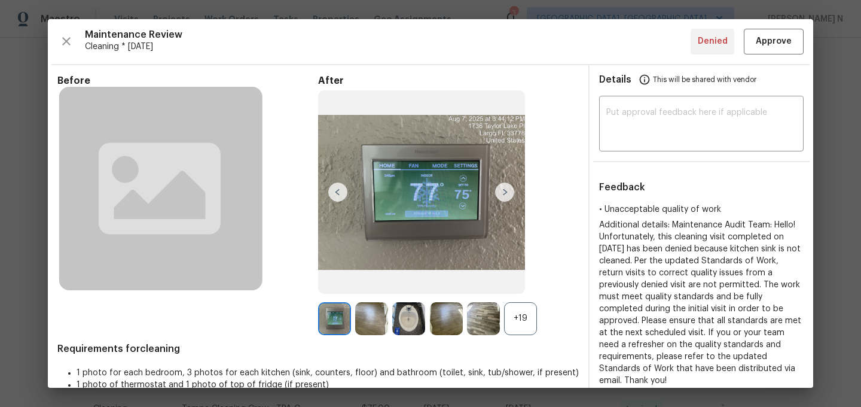
click at [517, 317] on div "+19" at bounding box center [520, 318] width 33 height 33
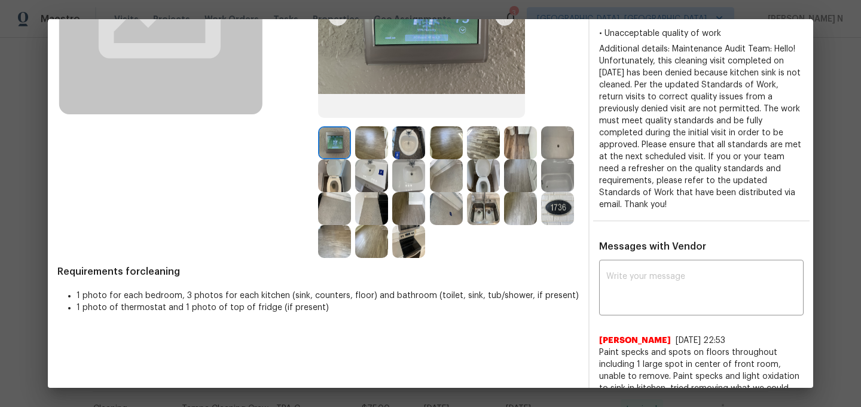
scroll to position [173, 0]
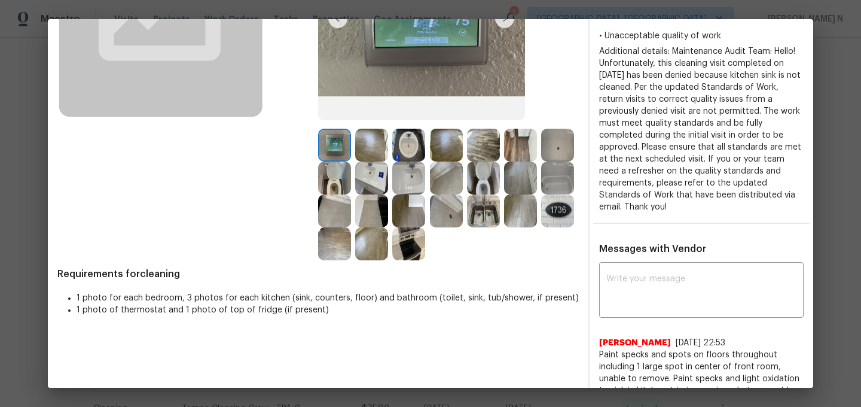
click at [481, 214] on img at bounding box center [483, 210] width 33 height 33
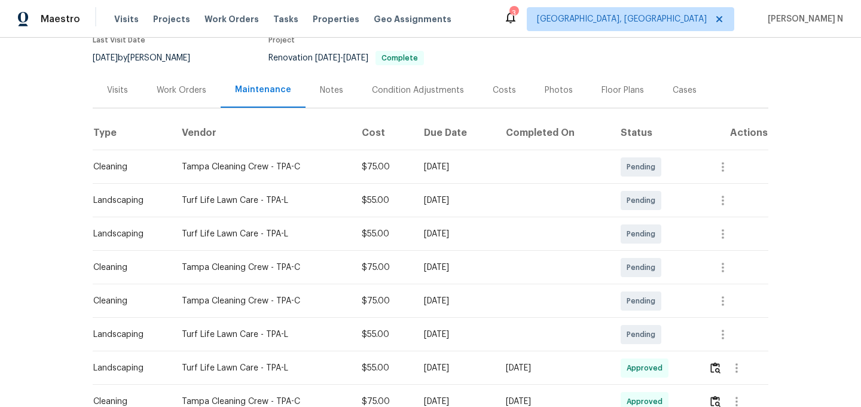
scroll to position [0, 0]
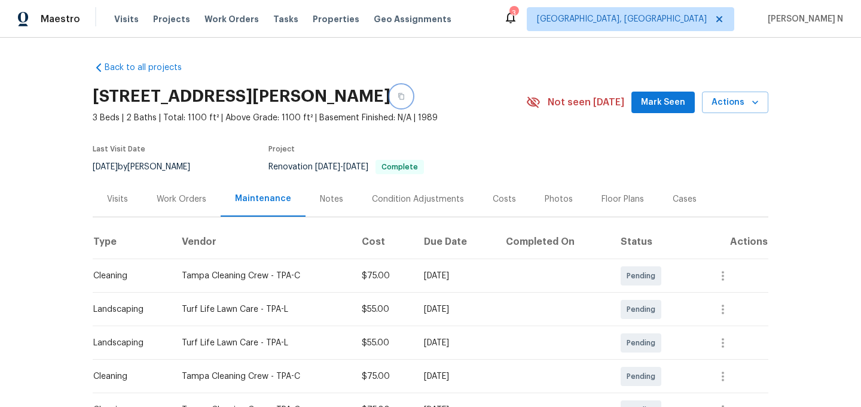
click at [398, 97] on button "button" at bounding box center [401, 96] width 22 height 22
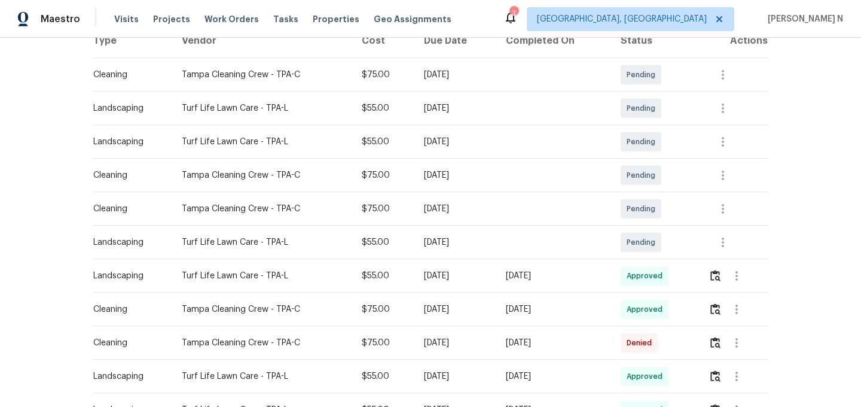
scroll to position [246, 0]
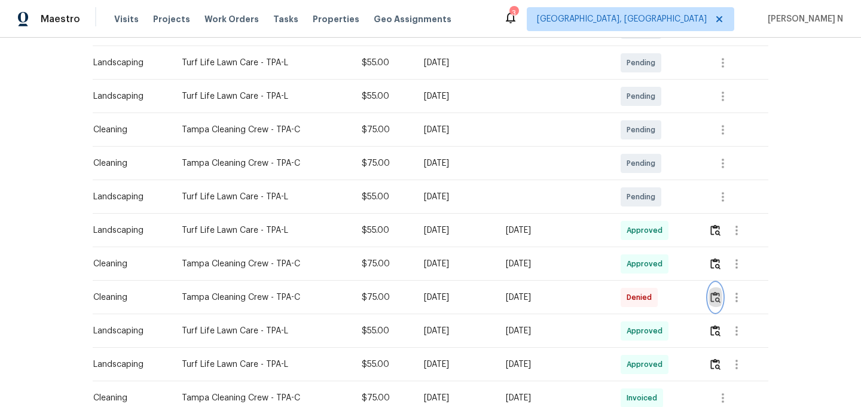
click at [715, 295] on img "button" at bounding box center [715, 296] width 10 height 11
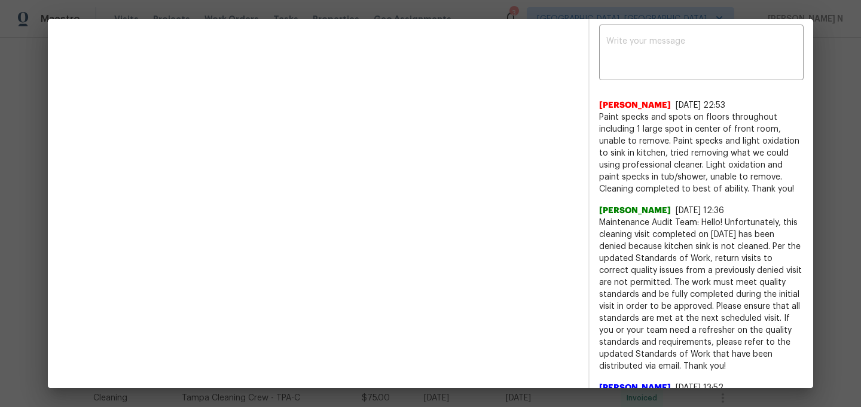
scroll to position [465, 0]
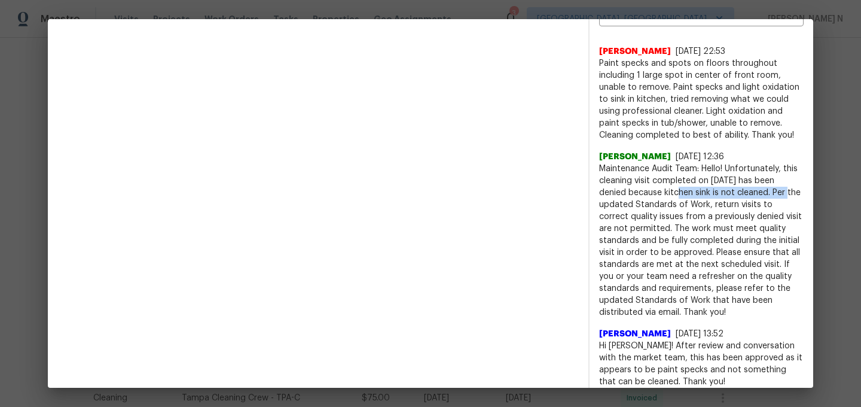
drag, startPoint x: 665, startPoint y: 180, endPoint x: 771, endPoint y: 178, distance: 105.9
click at [771, 178] on span "Maintenance Audit Team: Hello! Unfortunately, this cleaning visit completed on …" at bounding box center [701, 240] width 204 height 155
click at [754, 194] on span "Maintenance Audit Team: Hello! Unfortunately, this cleaning visit completed on …" at bounding box center [701, 240] width 204 height 155
click at [674, 178] on span "Maintenance Audit Team: Hello! Unfortunately, this cleaning visit completed on …" at bounding box center [701, 240] width 204 height 155
drag, startPoint x: 674, startPoint y: 178, endPoint x: 747, endPoint y: 177, distance: 73.0
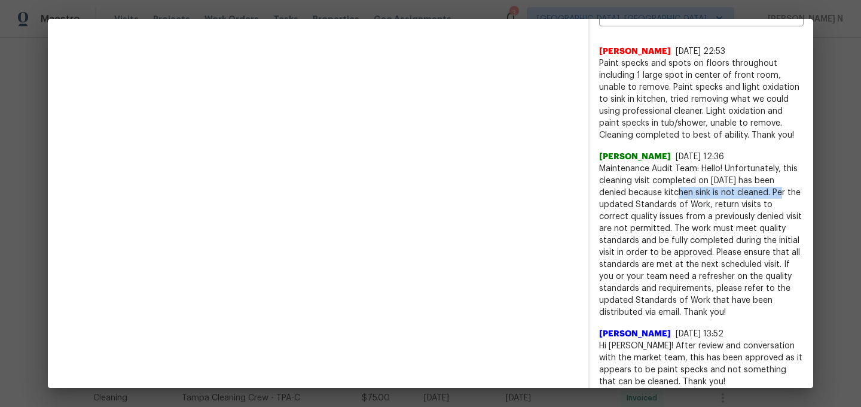
click at [747, 177] on span "Maintenance Audit Team: Hello! Unfortunately, this cleaning visit completed on …" at bounding box center [701, 240] width 204 height 155
copy span "kitchen sink is not cleaned."
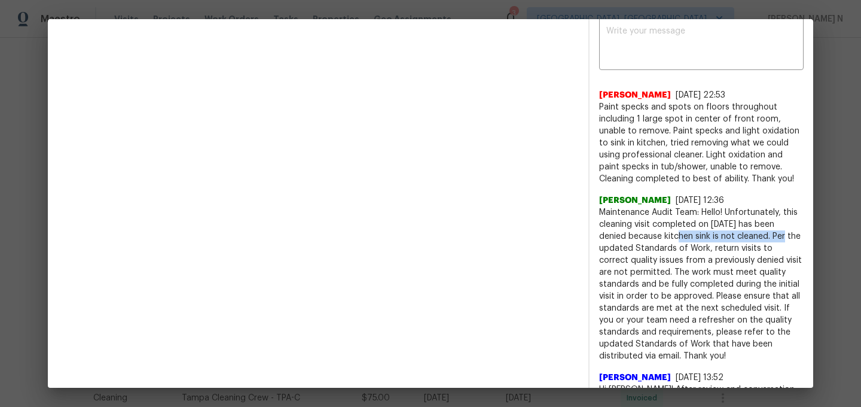
scroll to position [417, 0]
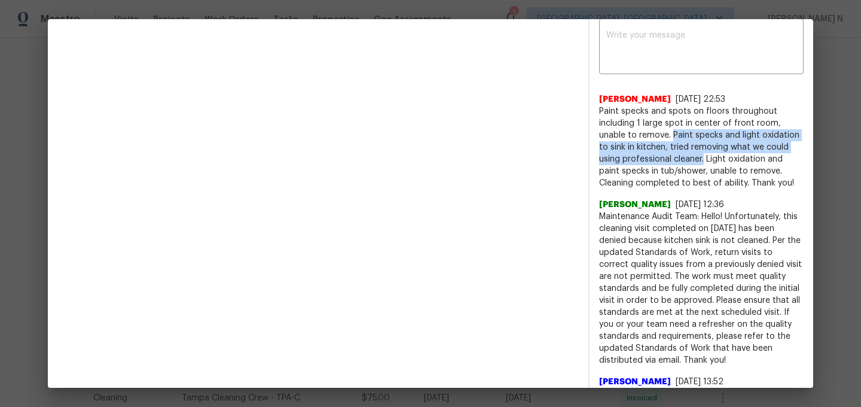
drag, startPoint x: 673, startPoint y: 121, endPoint x: 703, endPoint y: 145, distance: 37.8
click at [703, 145] on span "Paint specks and spots on floors throughout including 1 large spot in center of…" at bounding box center [701, 147] width 204 height 84
copy span "Paint specks and light oxidation to sink in kitchen, tried removing what we cou…"
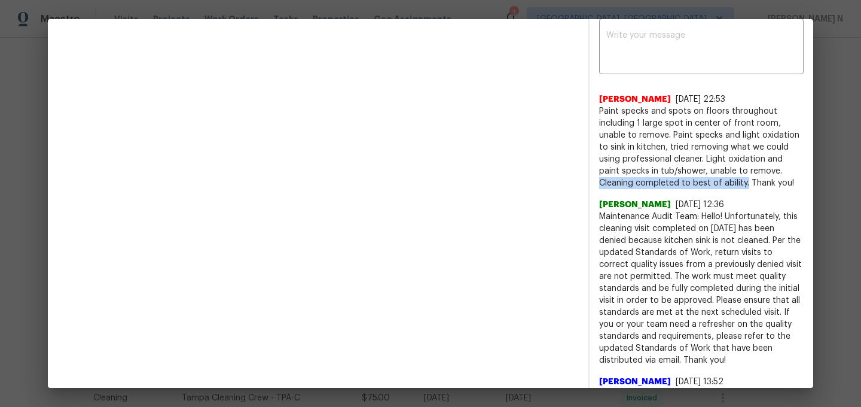
drag, startPoint x: 760, startPoint y: 156, endPoint x: 708, endPoint y: 175, distance: 55.2
click at [708, 175] on span "Paint specks and spots on floors throughout including 1 large spot in center of…" at bounding box center [701, 147] width 204 height 84
copy span "Cleaning completed to best of ability."
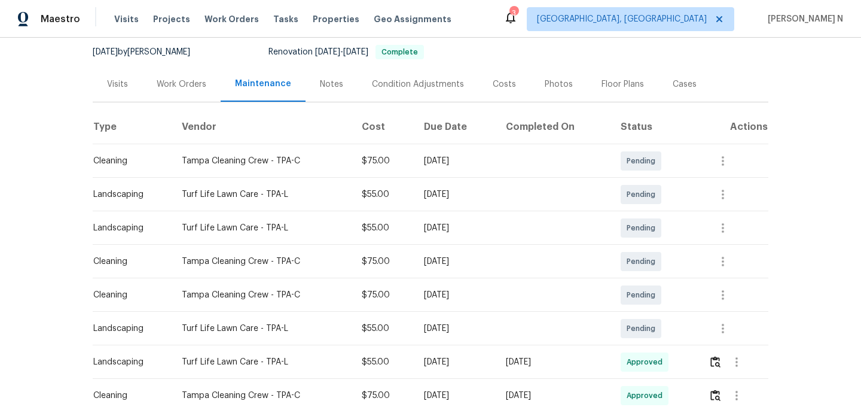
scroll to position [45, 0]
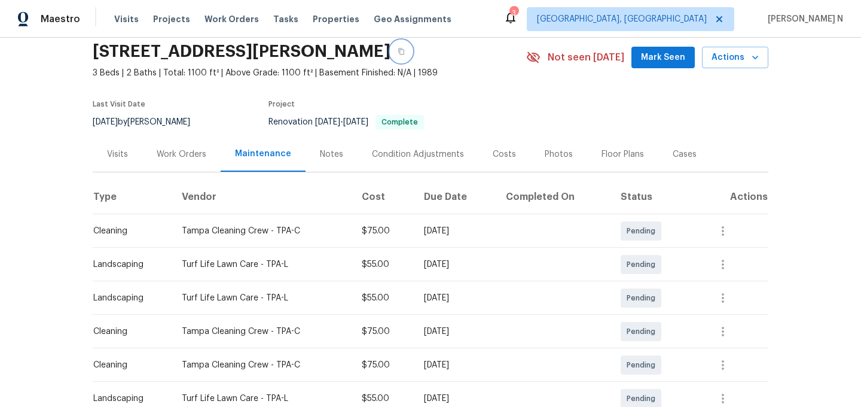
click at [398, 51] on icon "button" at bounding box center [401, 51] width 7 height 7
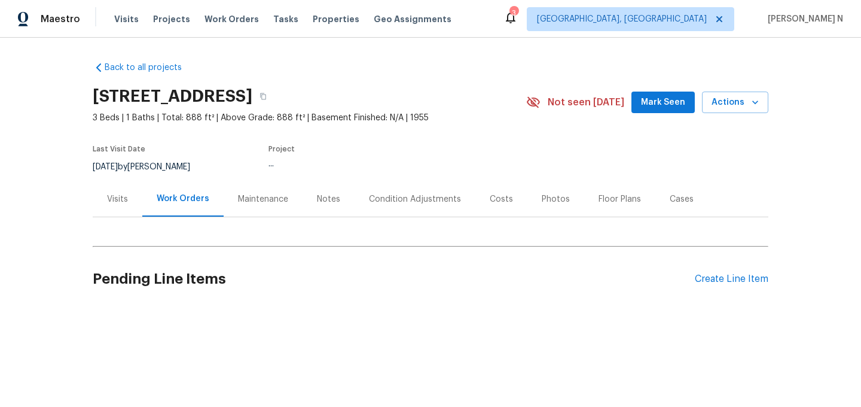
click at [267, 213] on div "Maintenance" at bounding box center [263, 198] width 79 height 35
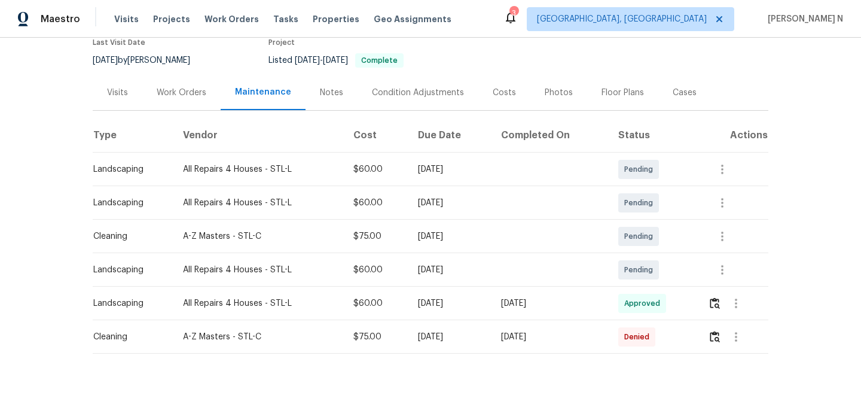
scroll to position [125, 0]
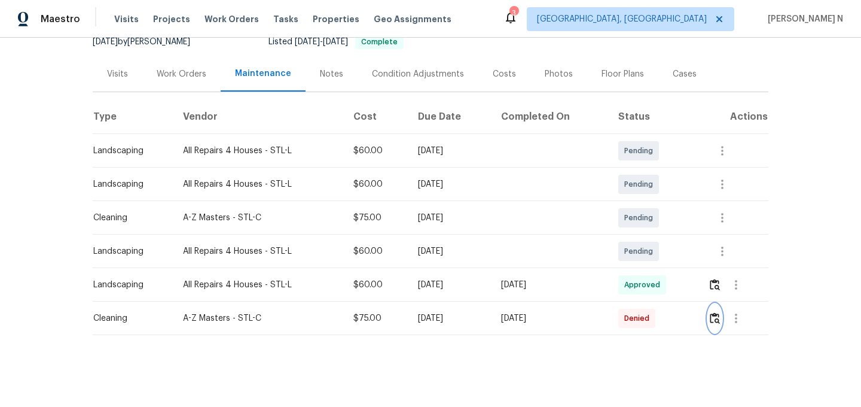
click at [718, 322] on img "button" at bounding box center [715, 317] width 10 height 11
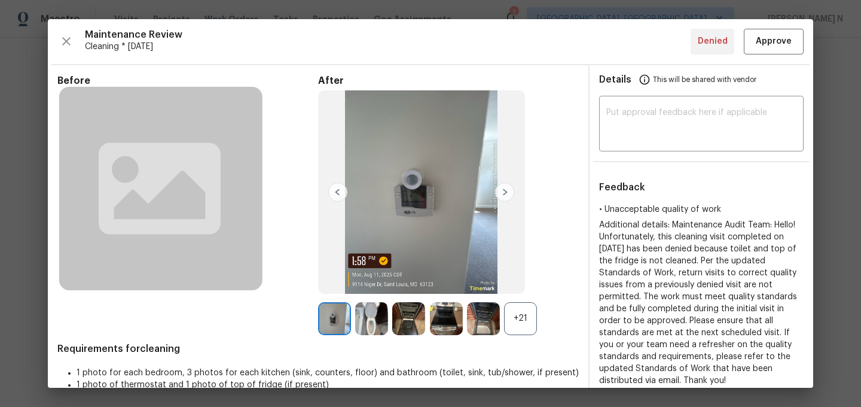
click at [516, 328] on div "+21" at bounding box center [520, 318] width 33 height 33
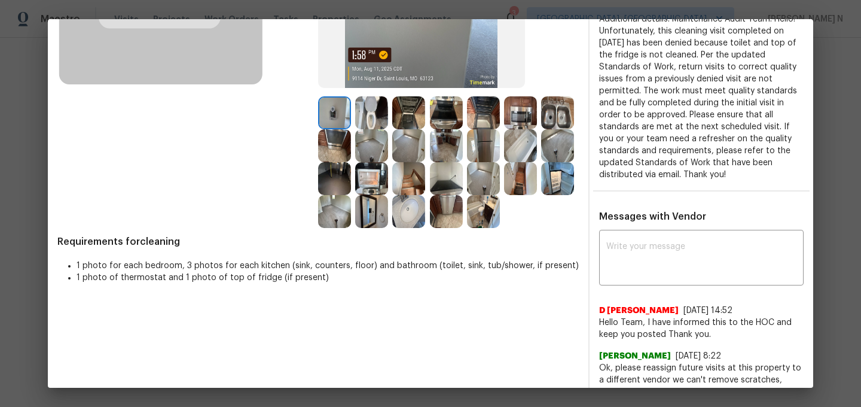
scroll to position [220, 0]
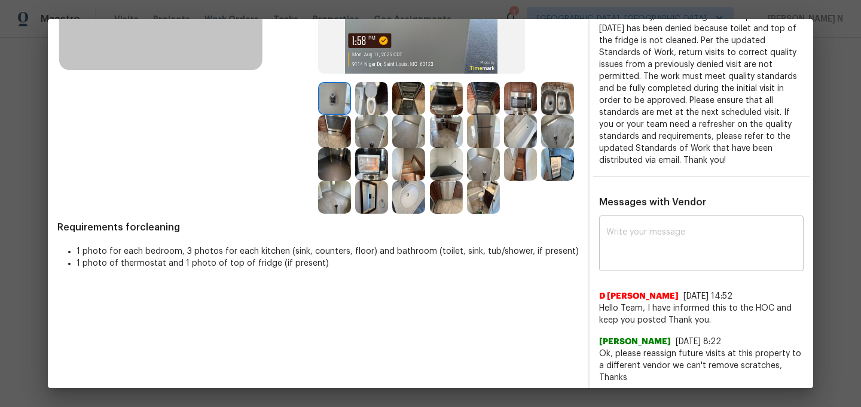
click at [695, 245] on textarea at bounding box center [701, 244] width 190 height 33
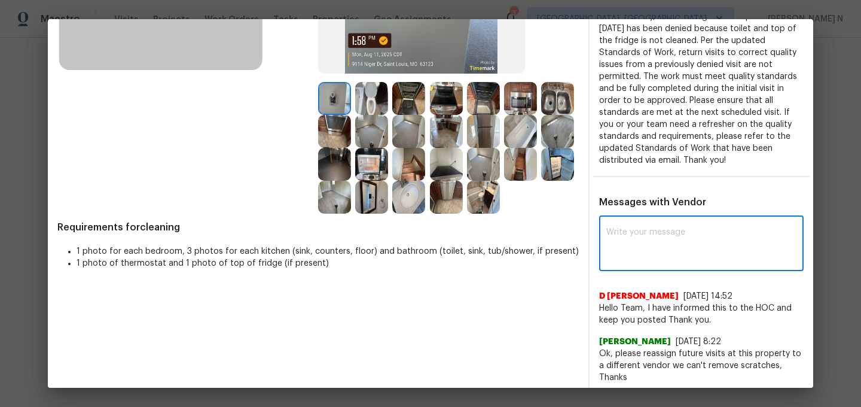
paste textarea "Maintenance Audit Team: Hello! Thank you for the feedback after further review …"
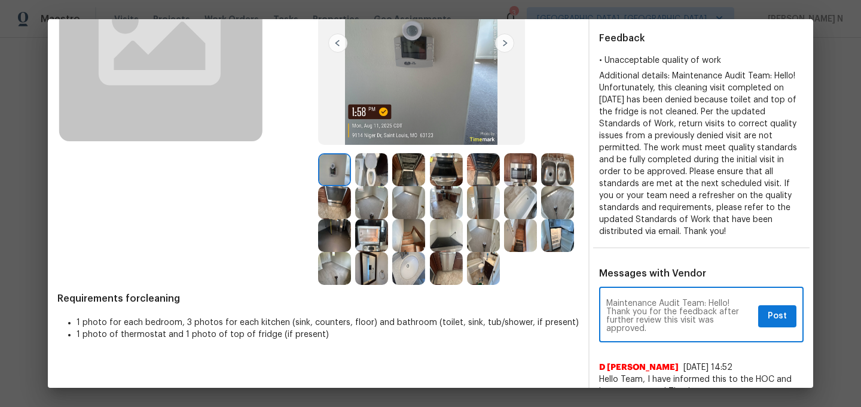
scroll to position [161, 0]
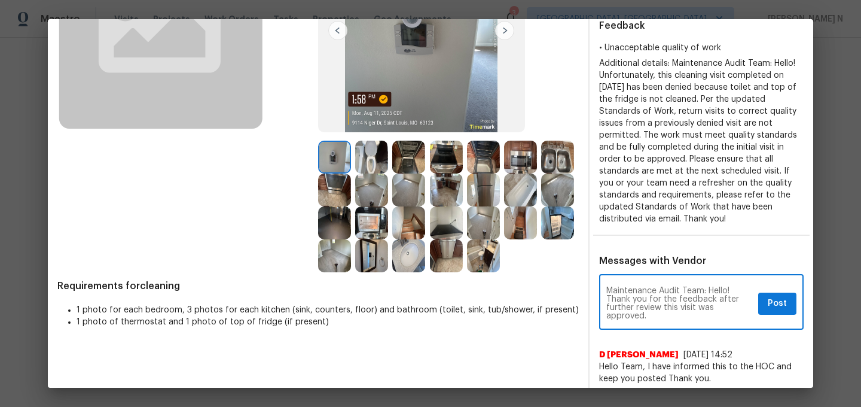
type textarea "Maintenance Audit Team: Hello! Thank you for the feedback after further review …"
click at [780, 303] on span "Post" at bounding box center [777, 303] width 19 height 15
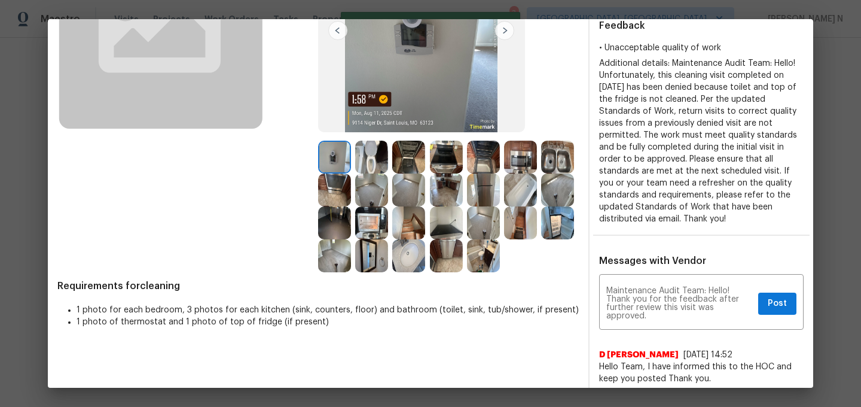
scroll to position [0, 0]
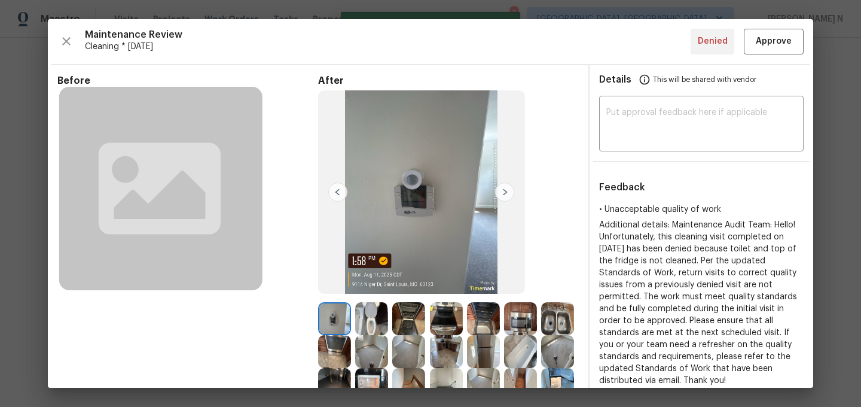
click at [773, 59] on div "Maintenance Review Cleaning * Mon, Aug 11 Denied Approve Before After Requireme…" at bounding box center [430, 203] width 765 height 368
click at [773, 48] on span "Approve" at bounding box center [774, 41] width 36 height 15
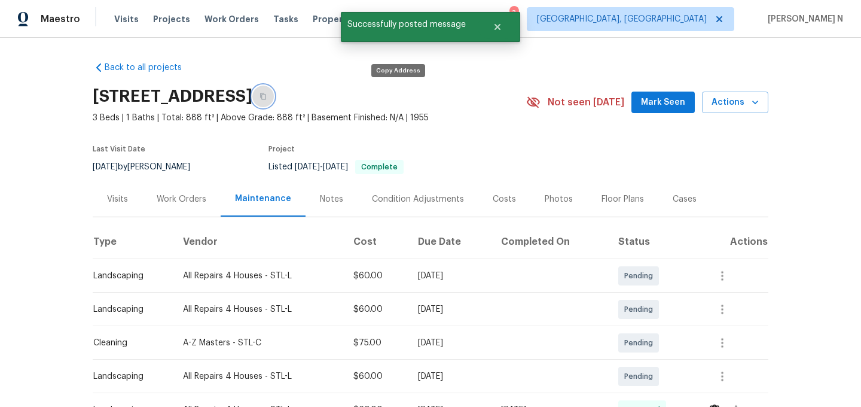
click at [267, 99] on icon "button" at bounding box center [262, 96] width 7 height 7
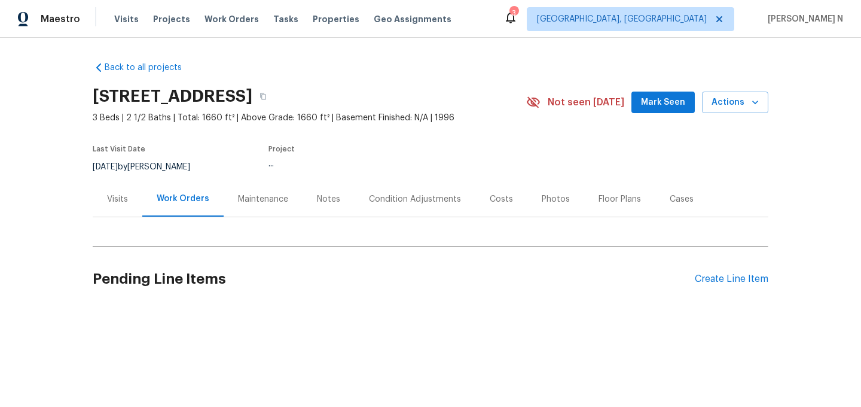
click at [214, 203] on div "Work Orders" at bounding box center [182, 198] width 81 height 35
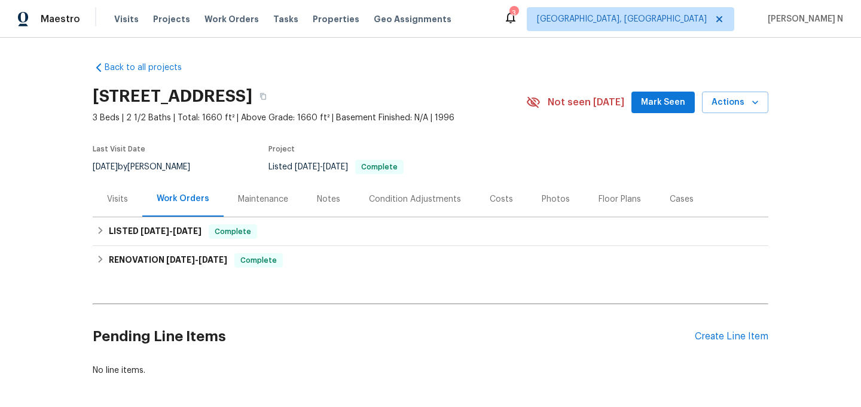
click at [241, 203] on div "Maintenance" at bounding box center [263, 199] width 50 height 12
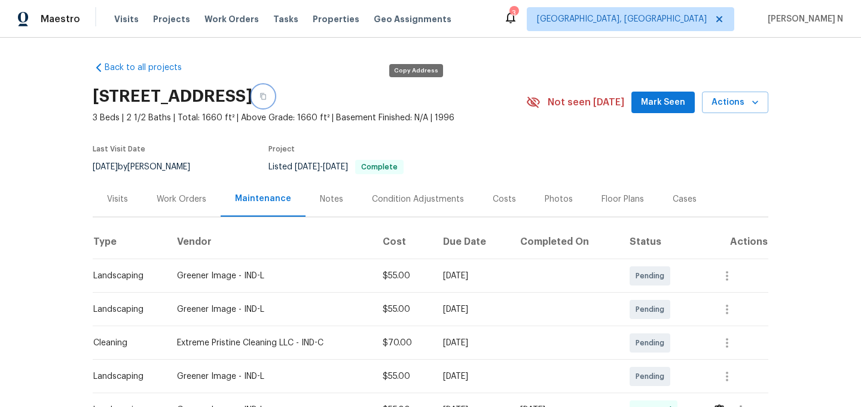
click at [274, 99] on button "button" at bounding box center [263, 96] width 22 height 22
click at [274, 91] on button "button" at bounding box center [263, 96] width 22 height 22
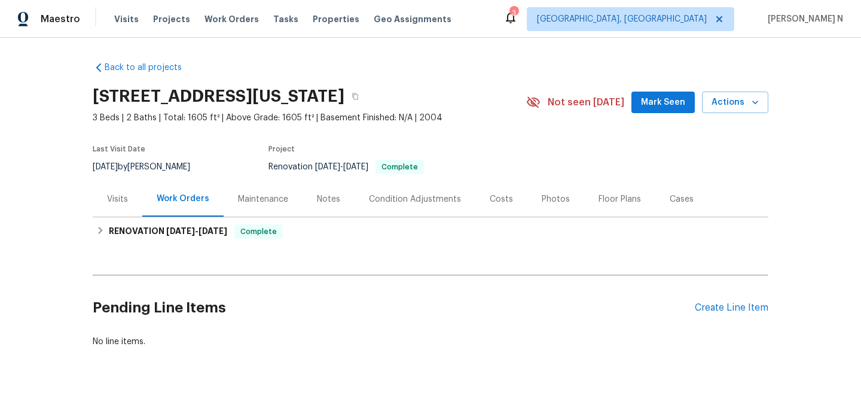
click at [262, 194] on div "Maintenance" at bounding box center [263, 199] width 50 height 12
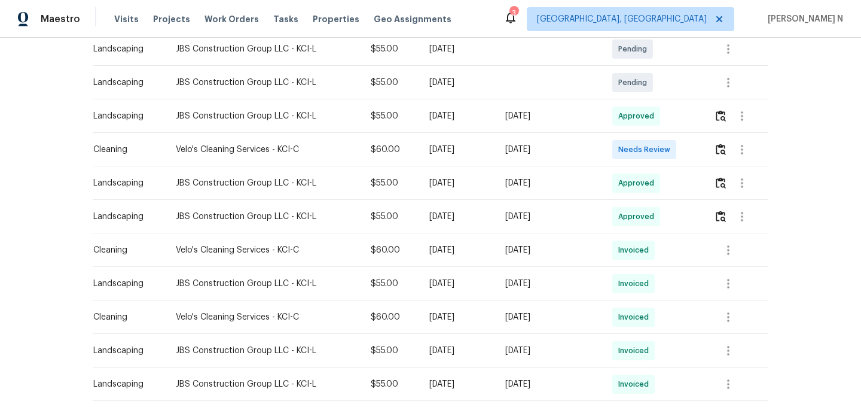
scroll to position [316, 0]
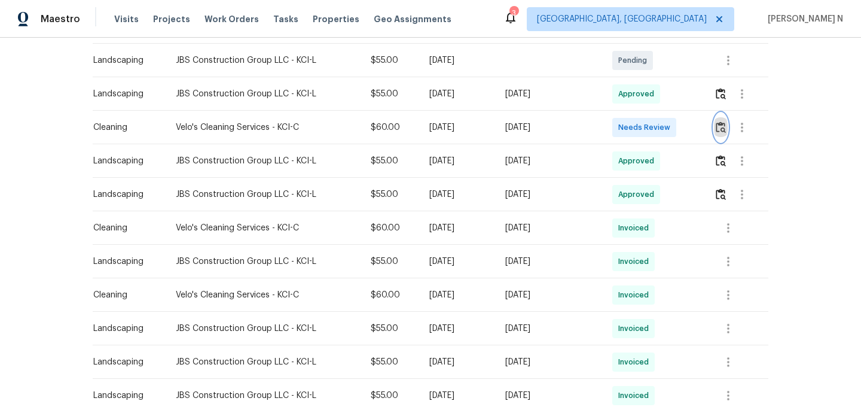
click at [727, 133] on button "button" at bounding box center [721, 127] width 14 height 29
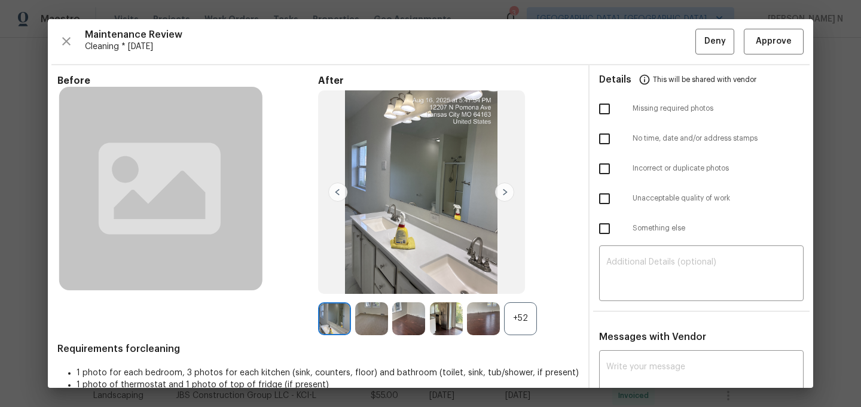
click at [536, 331] on div "+52" at bounding box center [448, 318] width 261 height 33
click at [524, 331] on div "+52" at bounding box center [520, 318] width 33 height 33
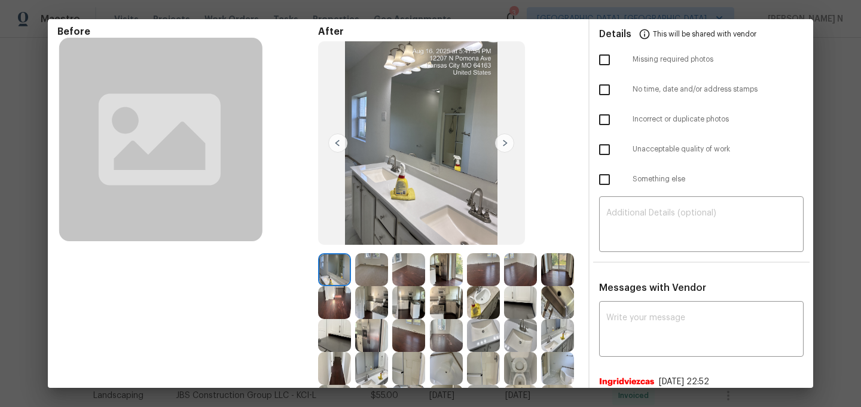
scroll to position [0, 0]
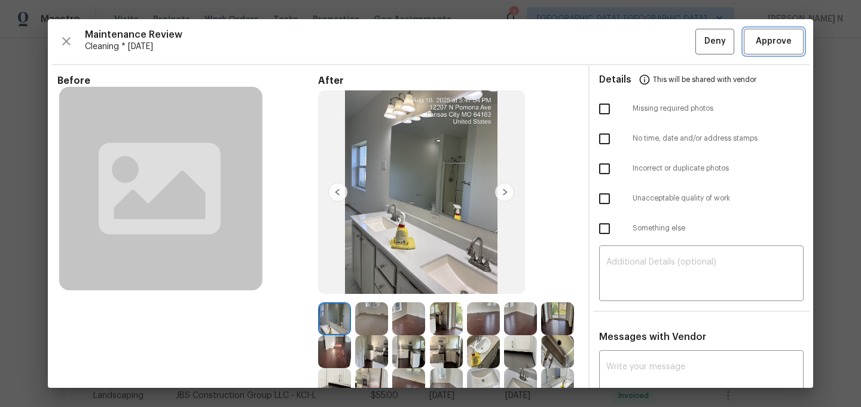
click at [777, 47] on span "Approve" at bounding box center [774, 41] width 36 height 15
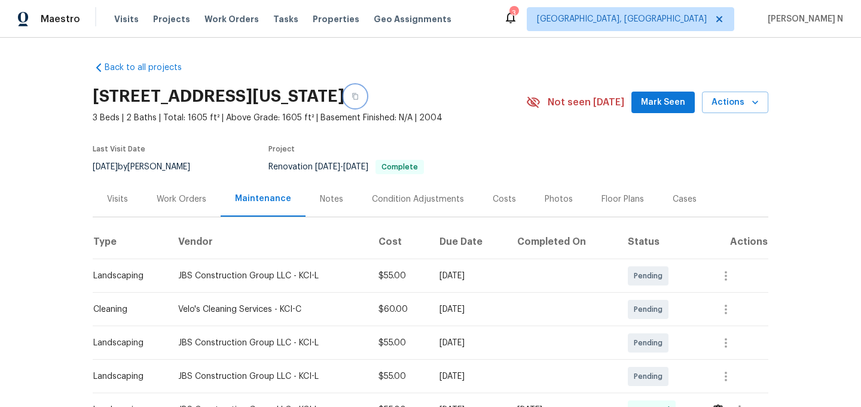
click at [366, 97] on button "button" at bounding box center [355, 96] width 22 height 22
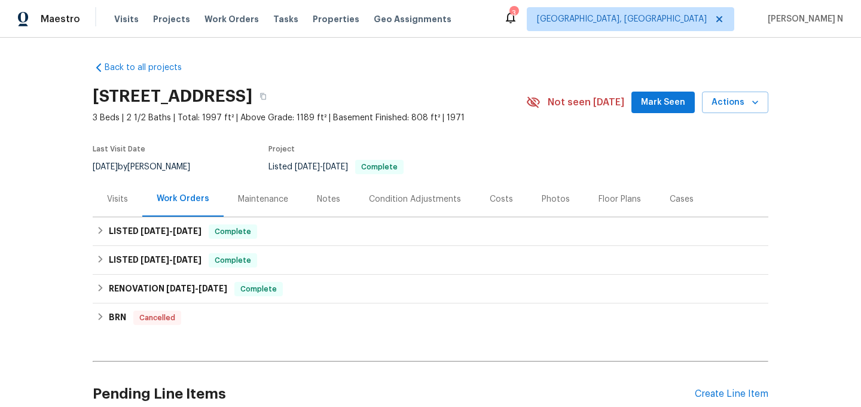
click at [249, 202] on div "Maintenance" at bounding box center [263, 199] width 50 height 12
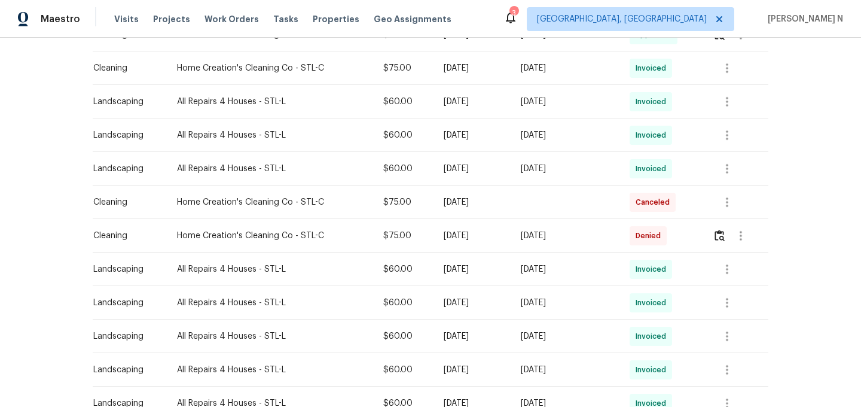
scroll to position [437, 0]
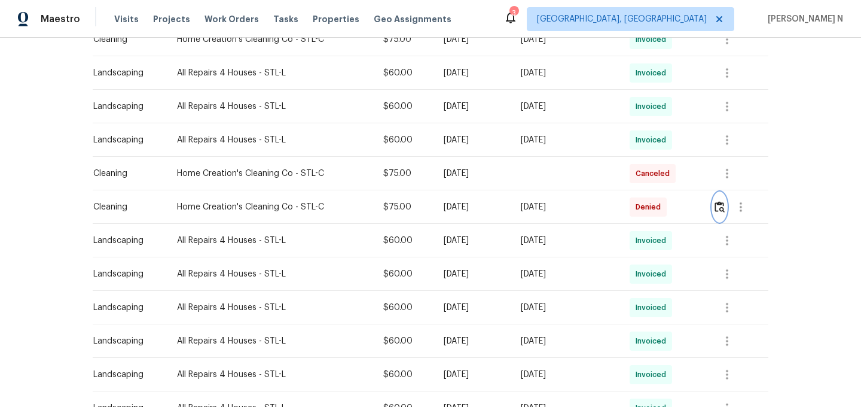
click at [723, 204] on img "button" at bounding box center [719, 206] width 10 height 11
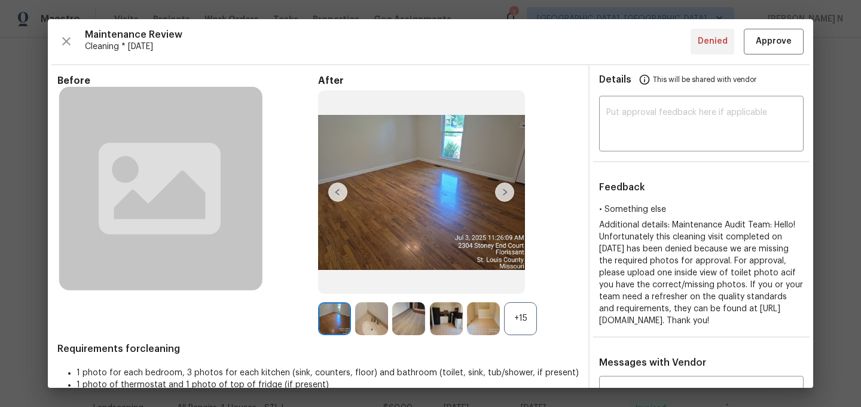
click at [521, 319] on div "+15" at bounding box center [520, 318] width 33 height 33
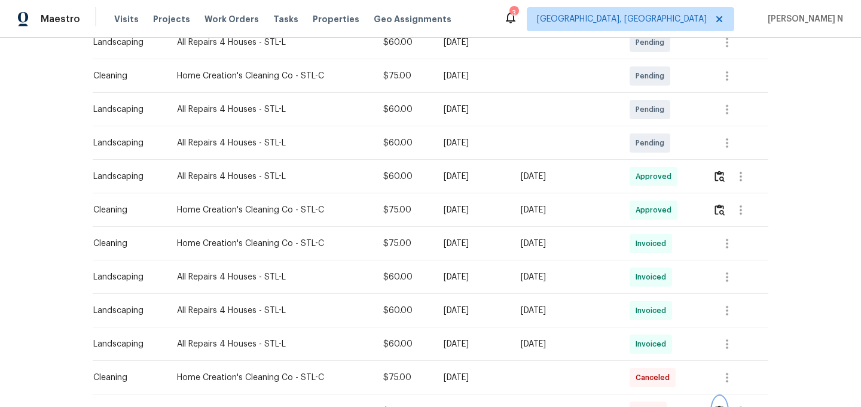
scroll to position [190, 0]
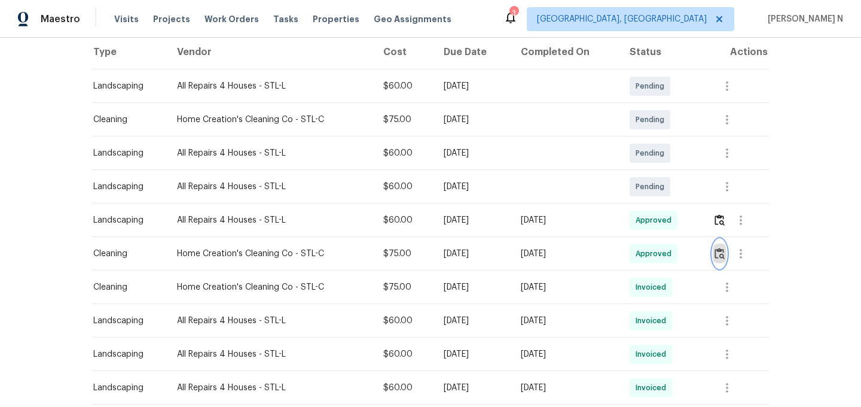
click at [725, 246] on button "button" at bounding box center [720, 253] width 14 height 29
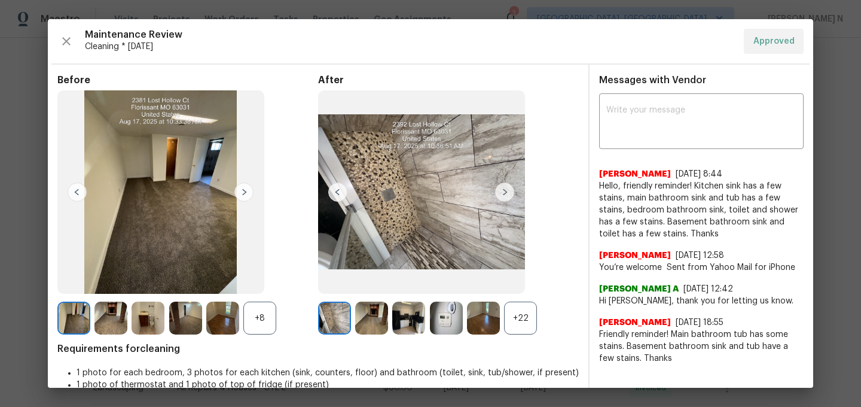
click at [523, 317] on div "+22" at bounding box center [520, 317] width 33 height 33
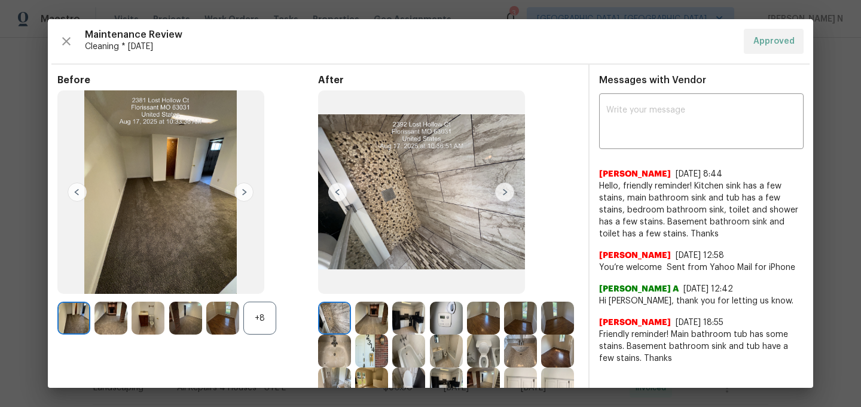
click at [268, 321] on div "+8" at bounding box center [259, 317] width 33 height 33
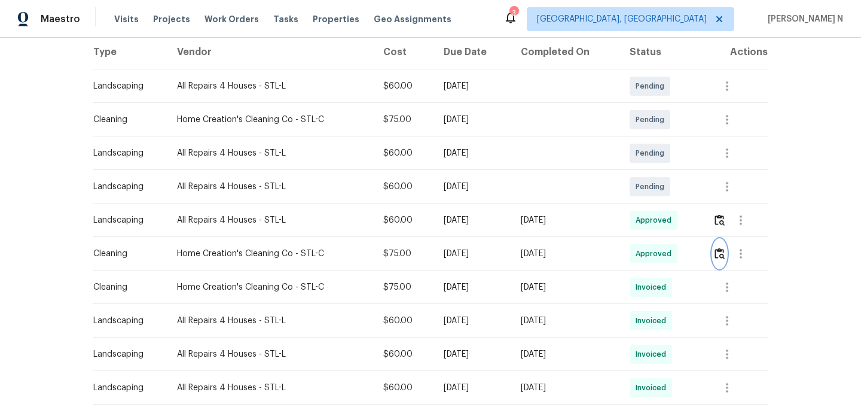
scroll to position [0, 0]
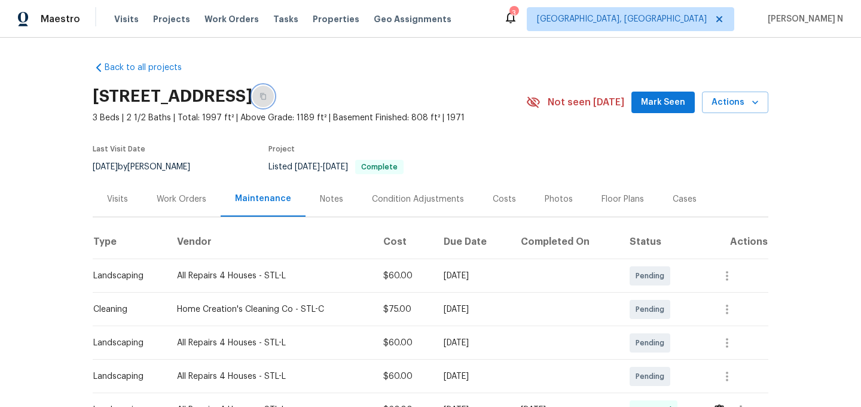
click at [274, 89] on button "button" at bounding box center [263, 96] width 22 height 22
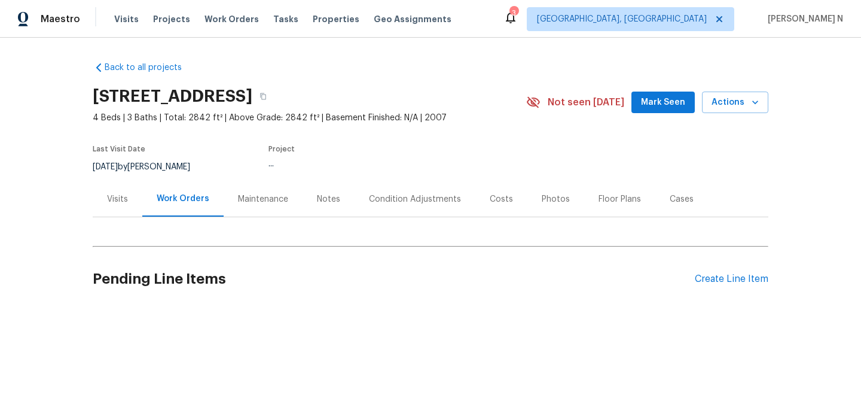
click at [253, 198] on div "Maintenance" at bounding box center [263, 199] width 50 height 12
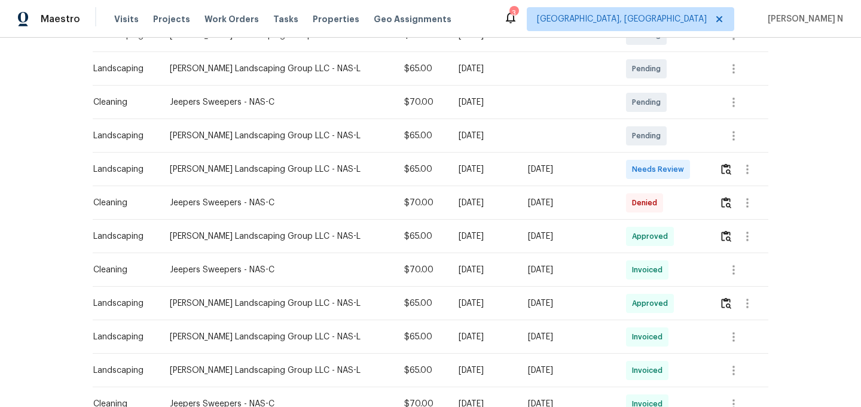
scroll to position [243, 0]
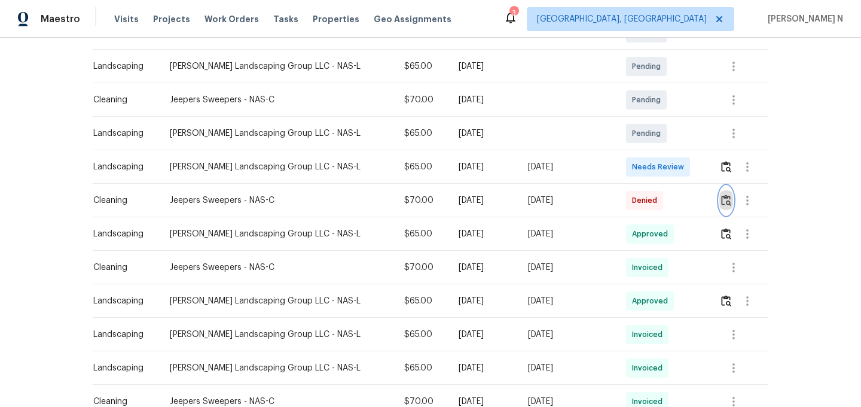
click at [729, 200] on img "button" at bounding box center [726, 199] width 10 height 11
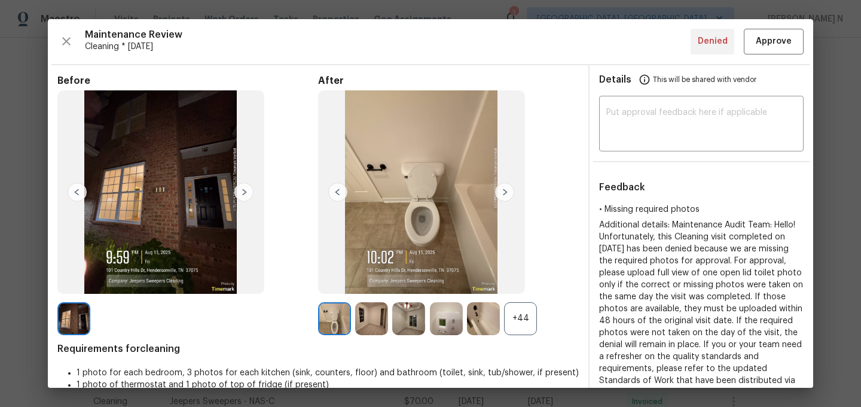
click at [521, 313] on div "+44" at bounding box center [520, 318] width 33 height 33
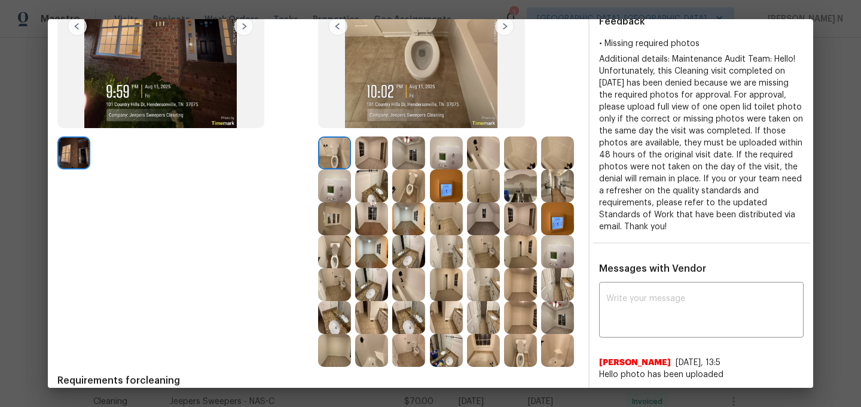
scroll to position [129, 0]
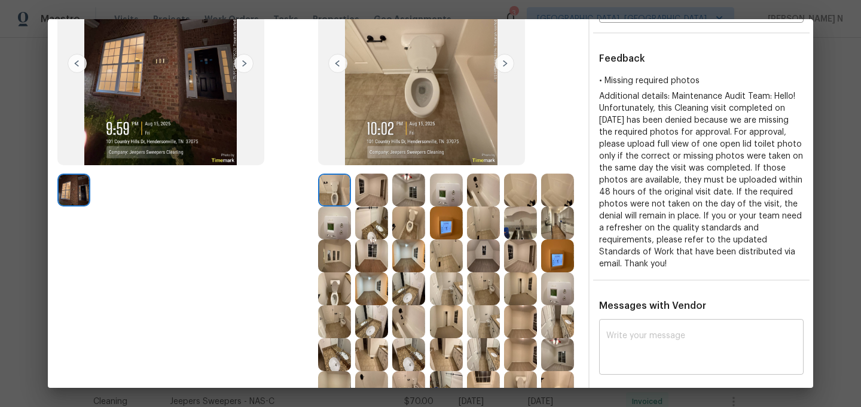
click at [682, 337] on textarea at bounding box center [701, 347] width 190 height 33
paste textarea "Maintenance Audit Team: Hello! Thank you for uploading the photo, after further…"
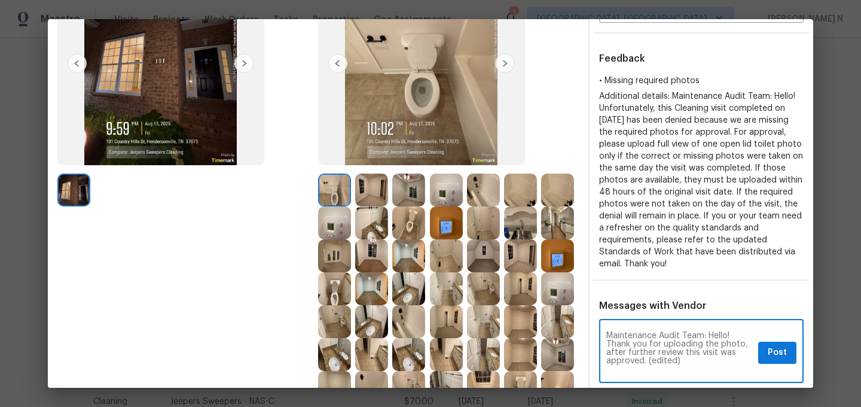
scroll to position [0, 0]
drag, startPoint x: 647, startPoint y: 361, endPoint x: 702, endPoint y: 361, distance: 55.0
click at [702, 361] on textarea "Maintenance Audit Team: Hello! Thank you for uploading the photo, after further…" at bounding box center [679, 352] width 147 height 42
type textarea "Maintenance Audit Team: Hello! Thank you for uploading the photo, after further…"
click at [775, 349] on span "Post" at bounding box center [777, 352] width 19 height 15
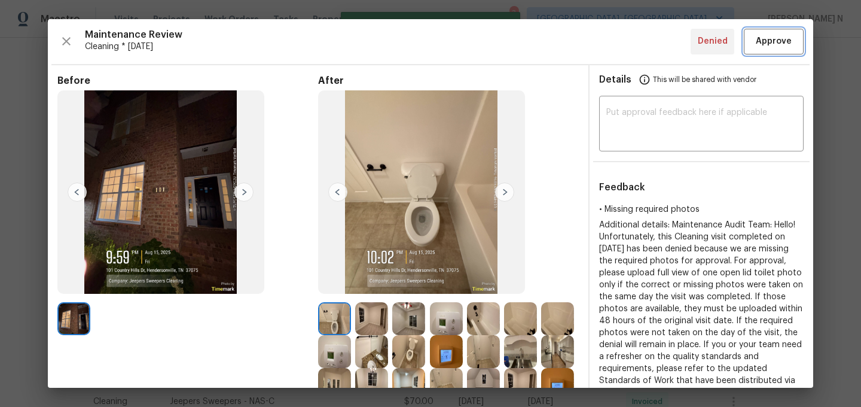
click at [766, 41] on span "Approve" at bounding box center [774, 41] width 36 height 15
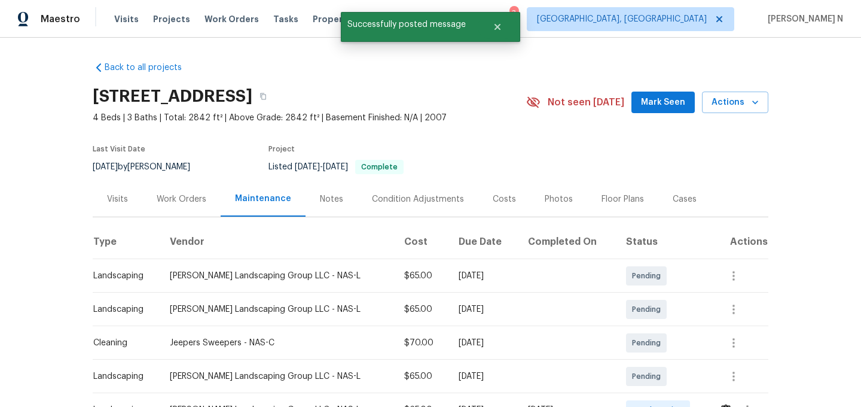
click at [481, 109] on div "101 Country Hills Dr, Hendersonville, TN 37075" at bounding box center [309, 96] width 433 height 31
click at [274, 102] on button "button" at bounding box center [263, 96] width 22 height 22
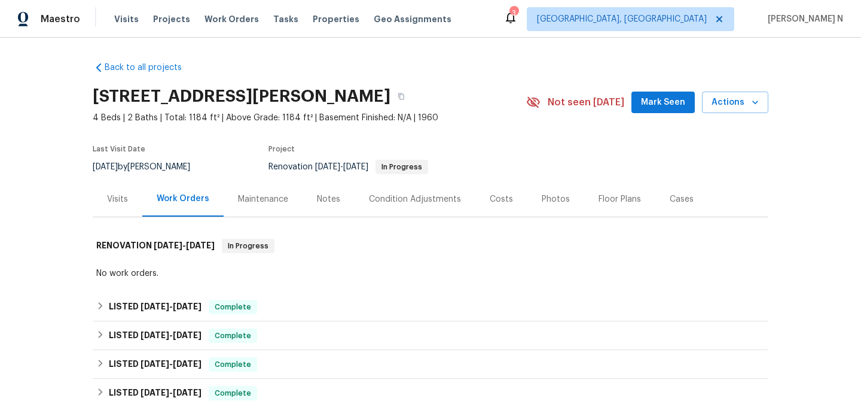
click at [252, 197] on div "Maintenance" at bounding box center [263, 199] width 50 height 12
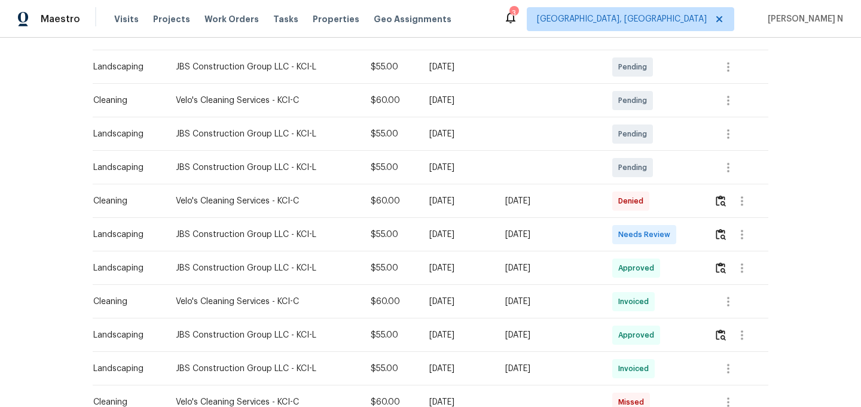
scroll to position [185, 0]
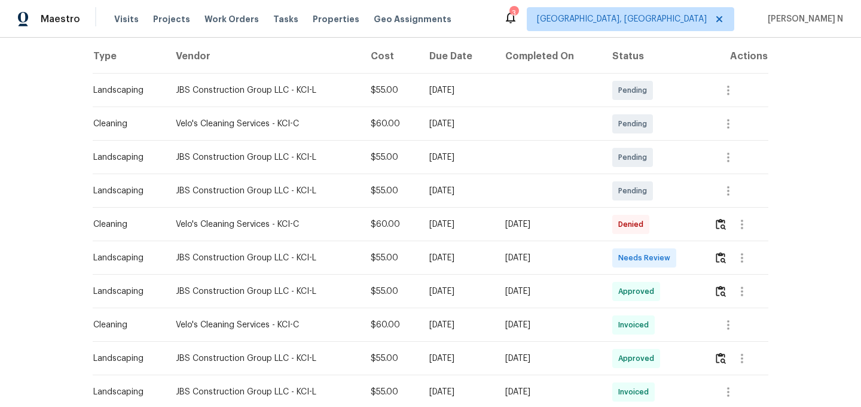
click at [729, 230] on div at bounding box center [741, 224] width 54 height 29
click at [728, 230] on button "button" at bounding box center [721, 224] width 14 height 29
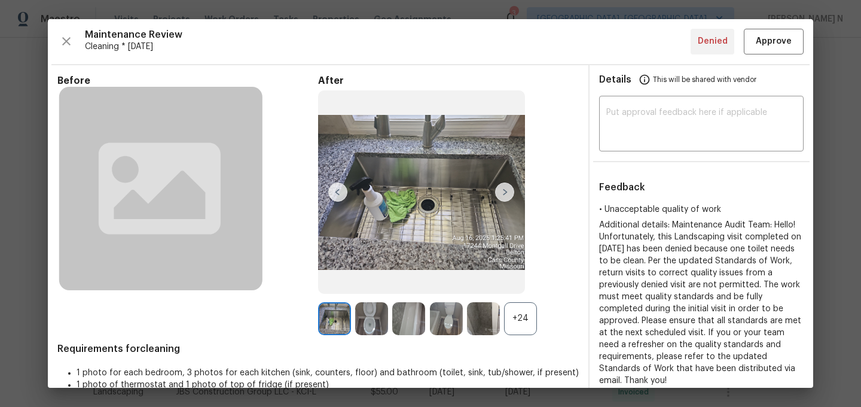
click at [523, 317] on div "+24" at bounding box center [520, 318] width 33 height 33
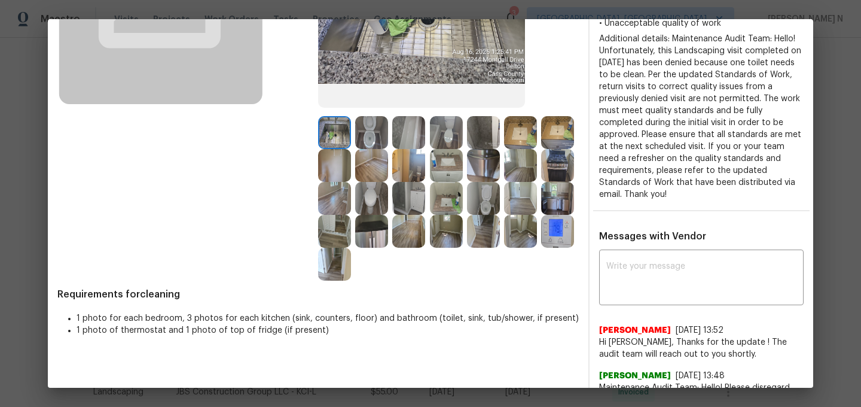
scroll to position [180, 0]
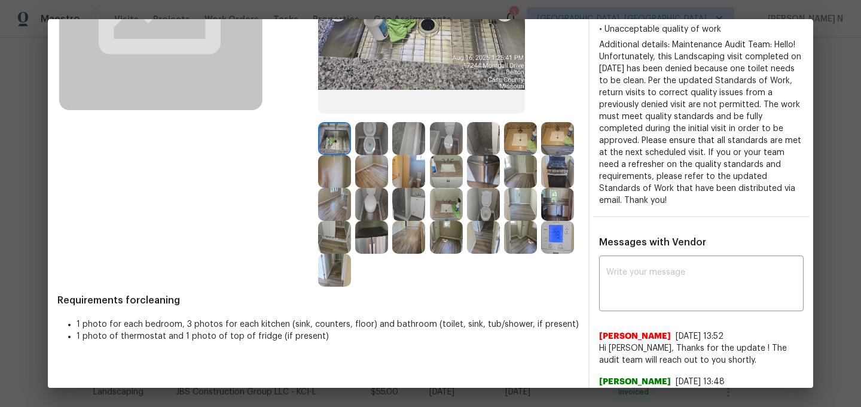
click at [493, 201] on img at bounding box center [483, 204] width 33 height 33
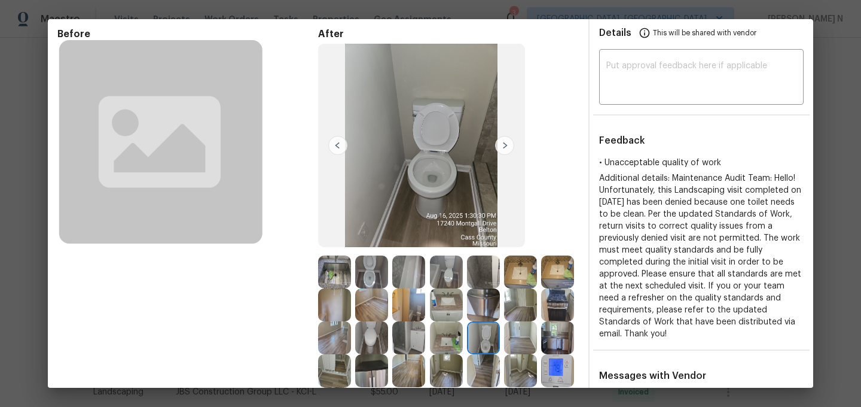
scroll to position [33, 0]
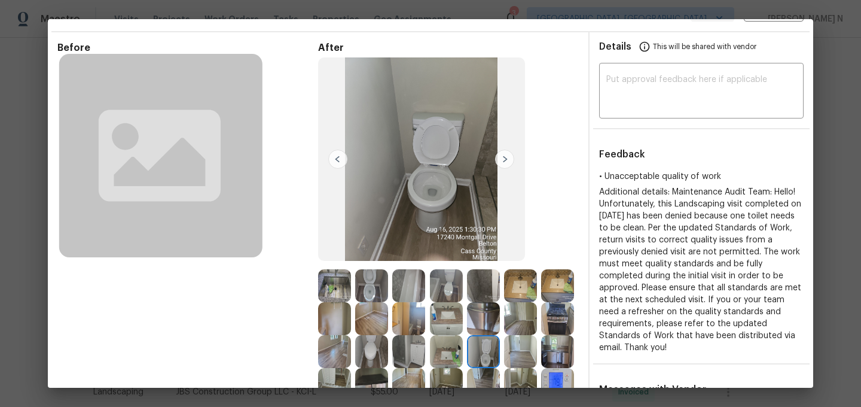
click at [375, 288] on img at bounding box center [371, 285] width 33 height 33
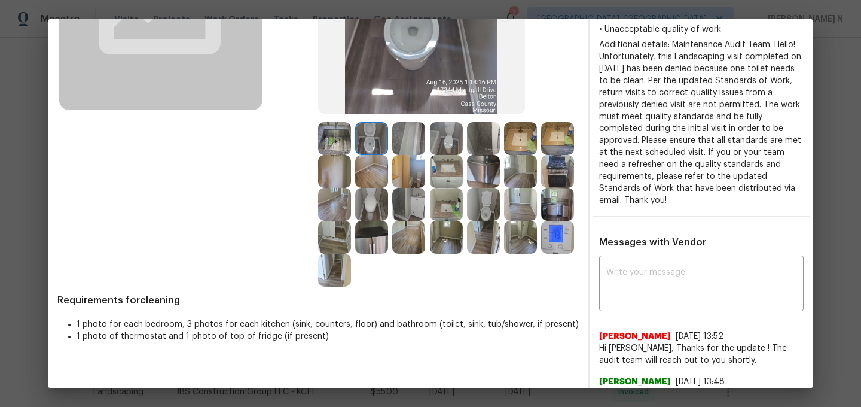
scroll to position [205, 0]
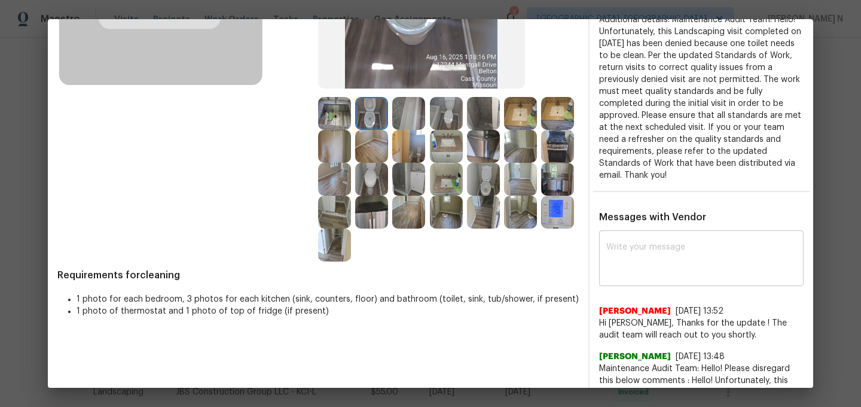
click at [665, 258] on textarea at bounding box center [701, 259] width 190 height 33
paste textarea "Maintenance Audit Team: Hello! Thank you for the feedback after further review …"
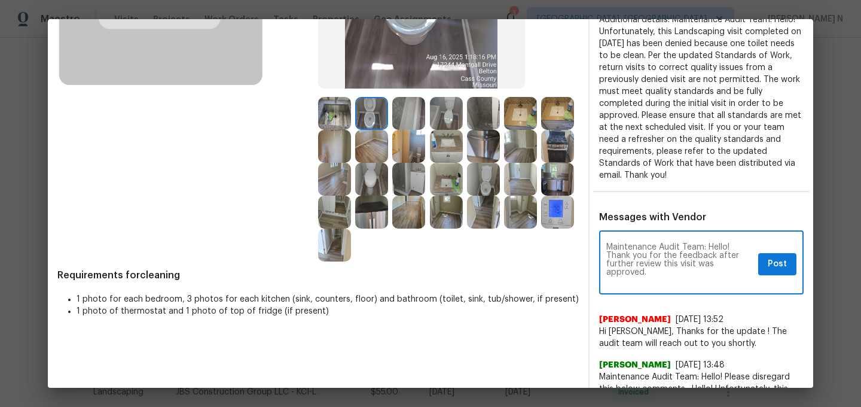
scroll to position [0, 0]
type textarea "Maintenance Audit Team: Hello! Thank you for the feedback after further review …"
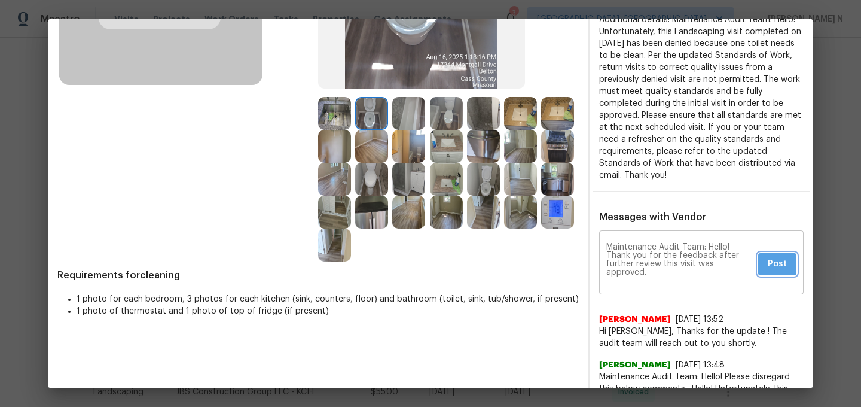
click at [775, 256] on span "Post" at bounding box center [777, 263] width 19 height 15
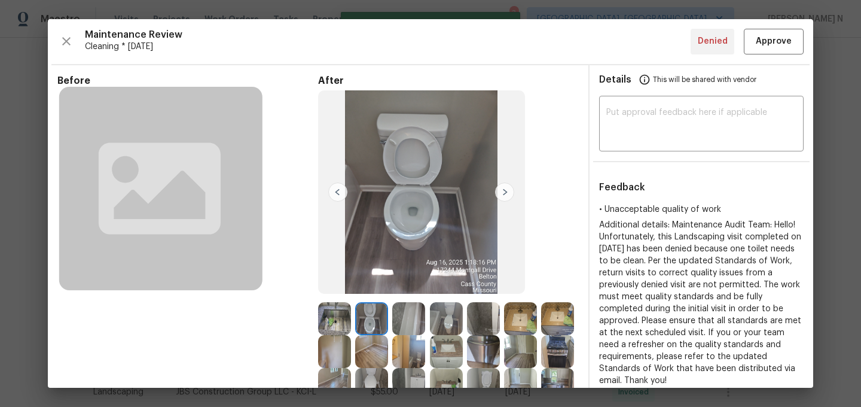
click at [771, 55] on div "Maintenance Review Cleaning * Mon, Aug 11 Denied Approve Before After Requireme…" at bounding box center [430, 203] width 765 height 368
click at [770, 53] on button "Approve" at bounding box center [774, 42] width 60 height 26
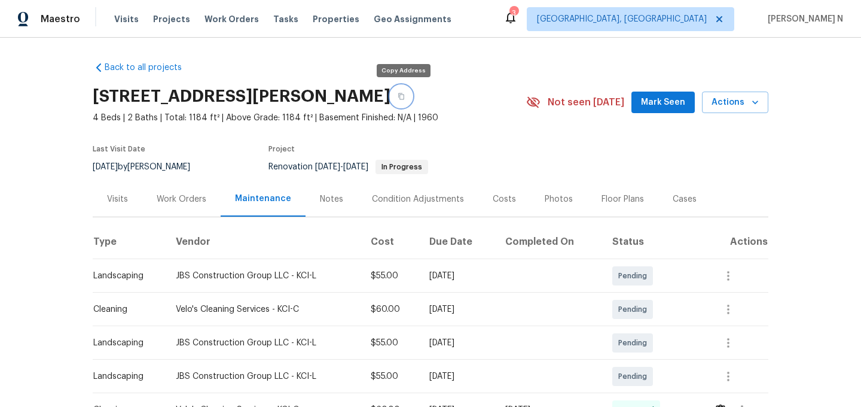
click at [398, 95] on icon "button" at bounding box center [401, 96] width 7 height 7
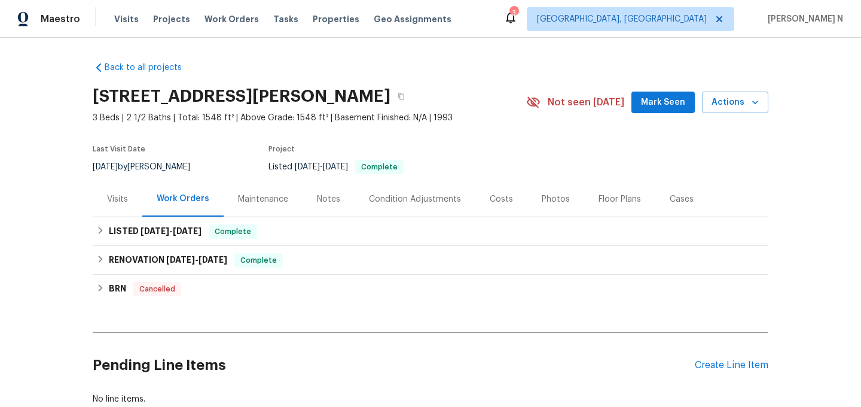
click at [264, 197] on div "Maintenance" at bounding box center [263, 199] width 50 height 12
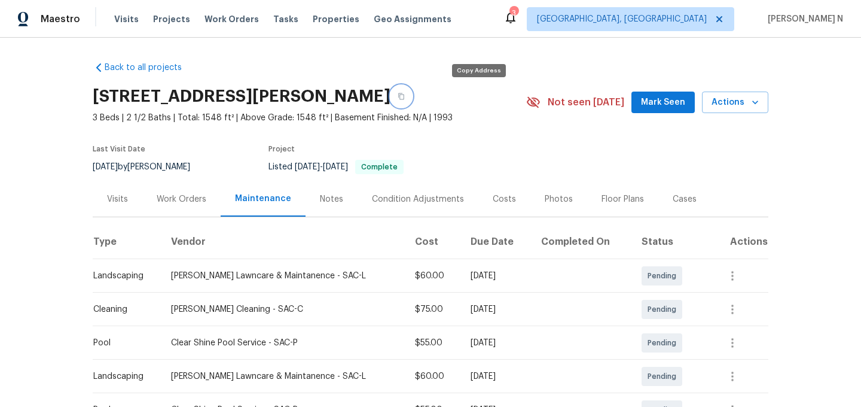
click at [412, 99] on button "button" at bounding box center [401, 96] width 22 height 22
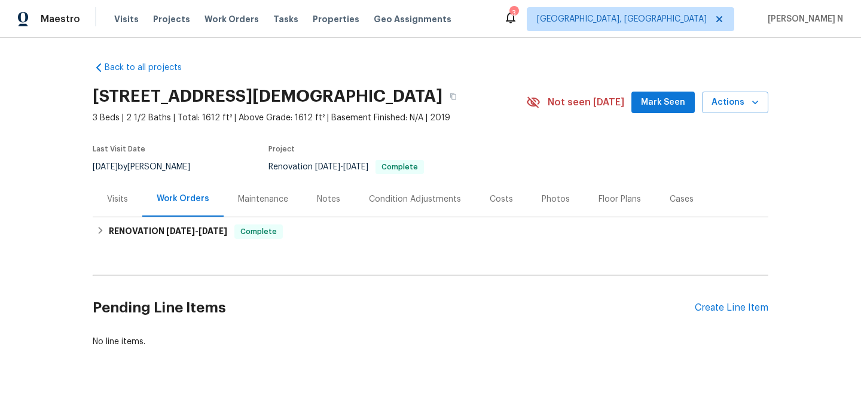
click at [255, 198] on div "Maintenance" at bounding box center [263, 199] width 50 height 12
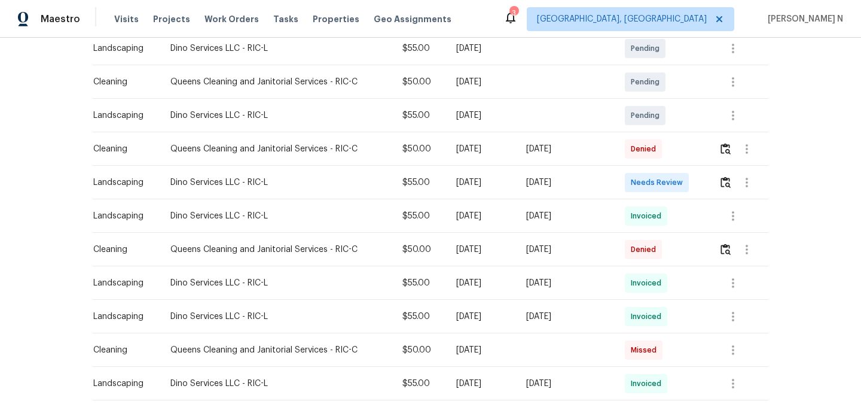
scroll to position [262, 0]
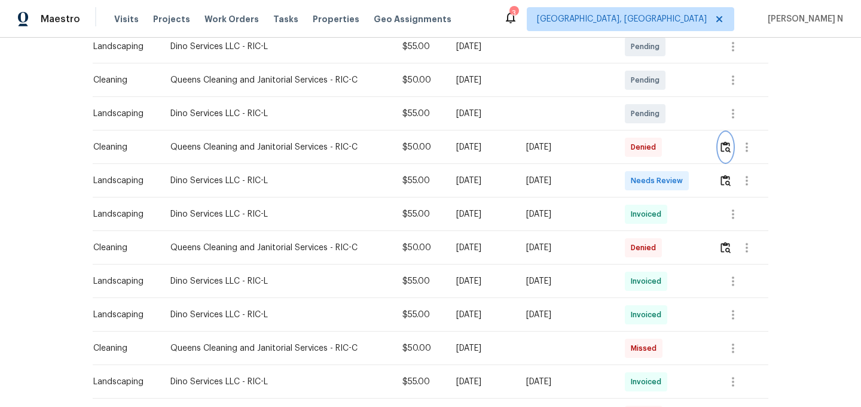
click at [731, 144] on img "button" at bounding box center [725, 146] width 10 height 11
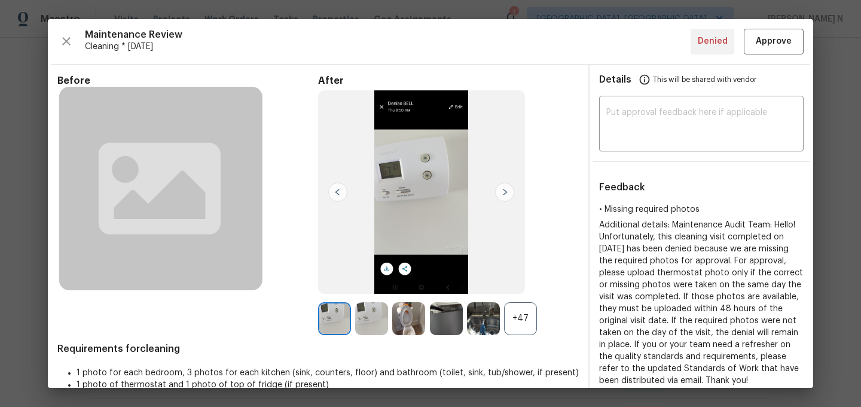
click at [512, 316] on div "+47" at bounding box center [520, 318] width 33 height 33
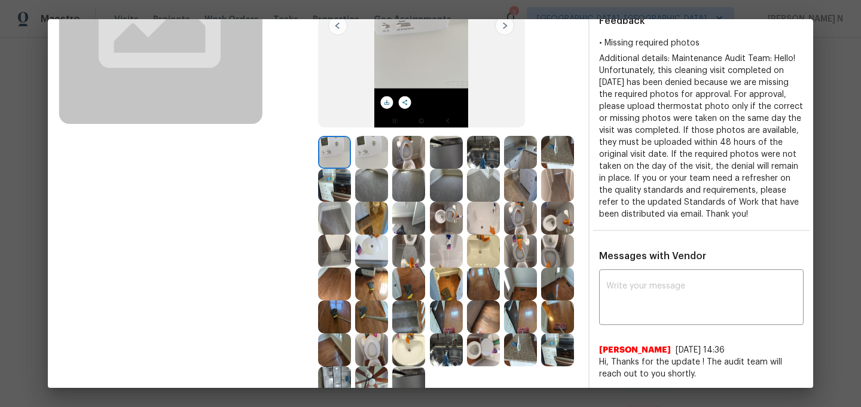
scroll to position [108, 0]
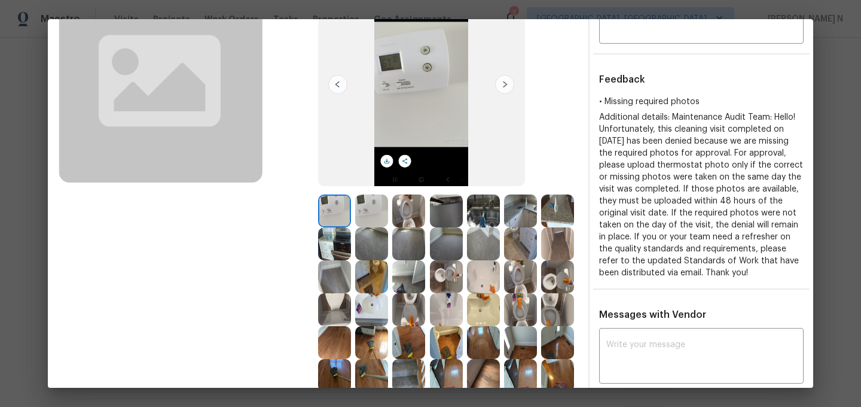
click at [474, 320] on img at bounding box center [483, 309] width 33 height 33
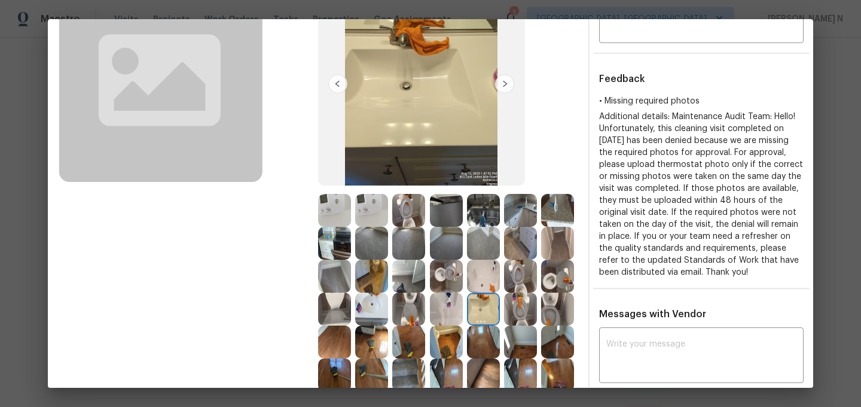
scroll to position [206, 0]
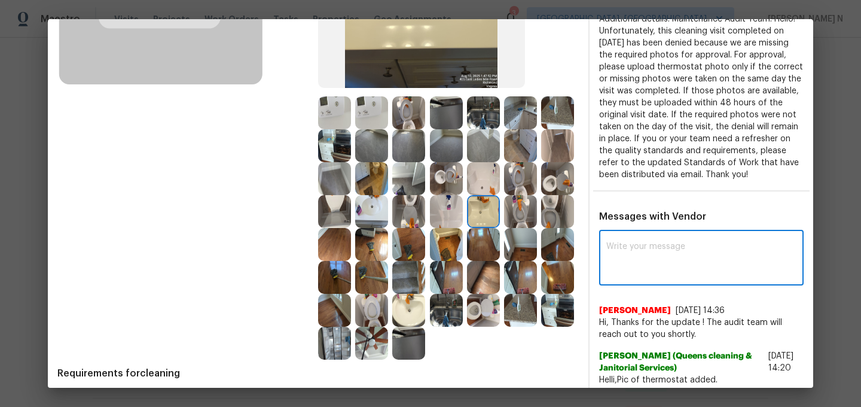
click at [652, 256] on textarea at bounding box center [701, 258] width 190 height 33
paste textarea "Maintenance Audit Team: Hello! Thank you for uploading the photo, after further…"
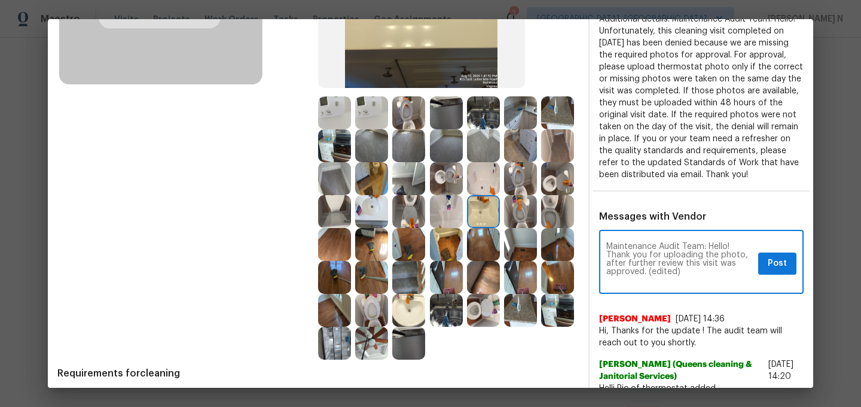
scroll to position [0, 0]
drag, startPoint x: 648, startPoint y: 282, endPoint x: 710, endPoint y: 280, distance: 62.2
click at [709, 282] on textarea "Maintenance Audit Team: Hello! Thank you for uploading the photo, after further…" at bounding box center [679, 263] width 147 height 42
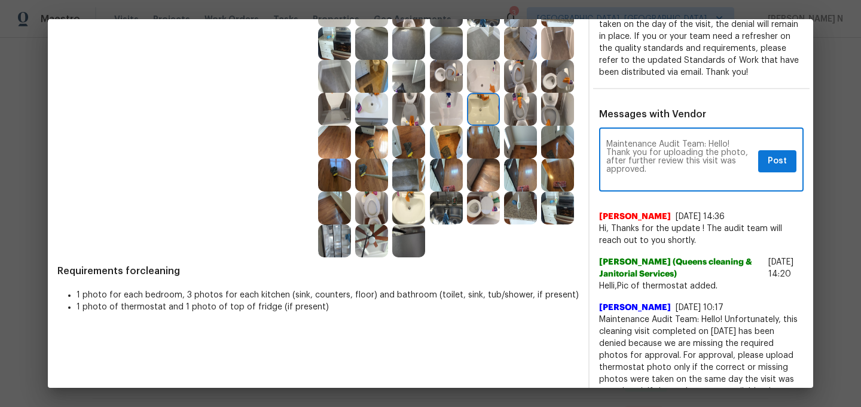
scroll to position [316, 0]
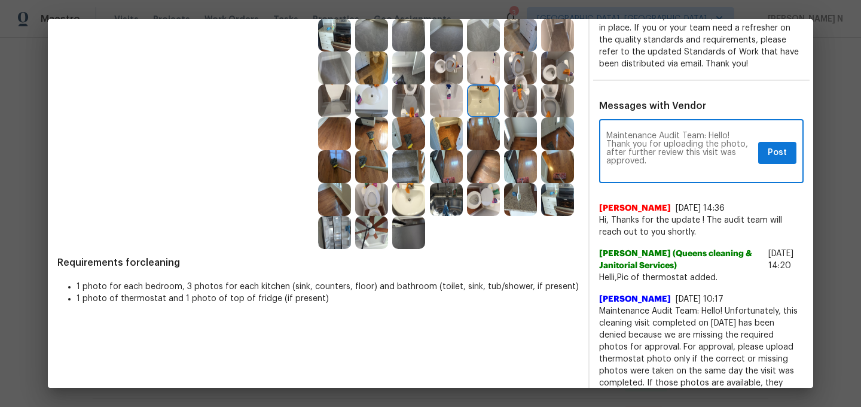
type textarea "Maintenance Audit Team: Hello! Thank you for uploading the photo, after further…"
click at [780, 160] on span "Post" at bounding box center [777, 152] width 19 height 15
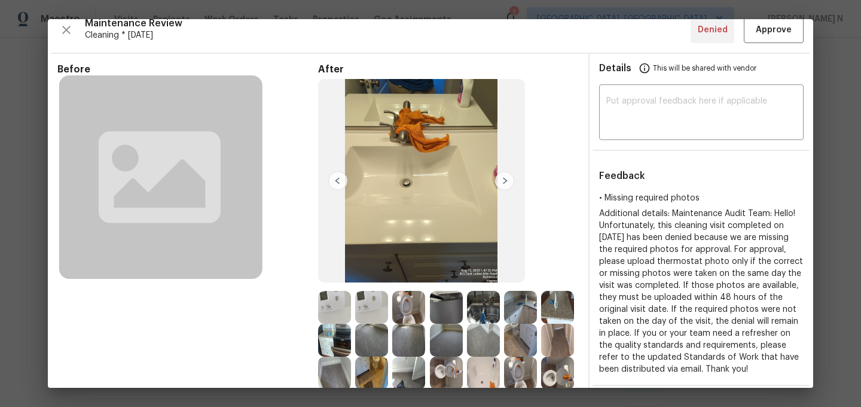
scroll to position [0, 0]
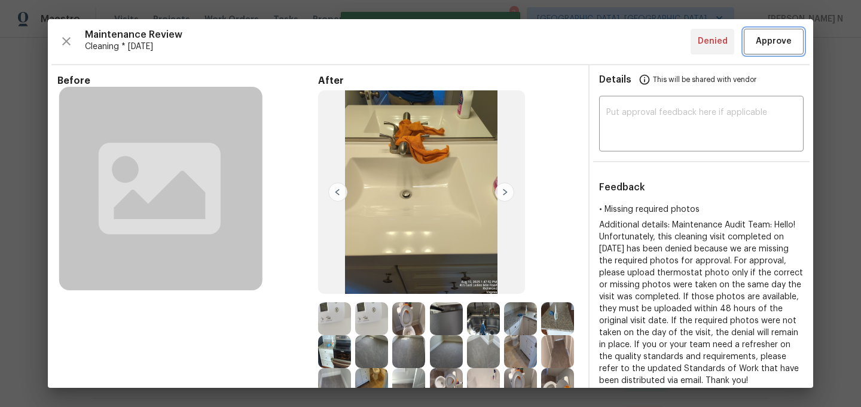
click at [775, 43] on span "Approve" at bounding box center [774, 41] width 36 height 15
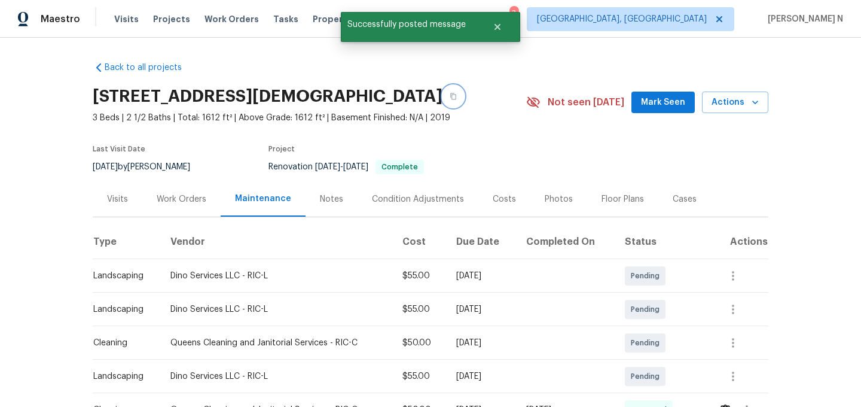
click at [450, 98] on icon "button" at bounding box center [453, 96] width 7 height 7
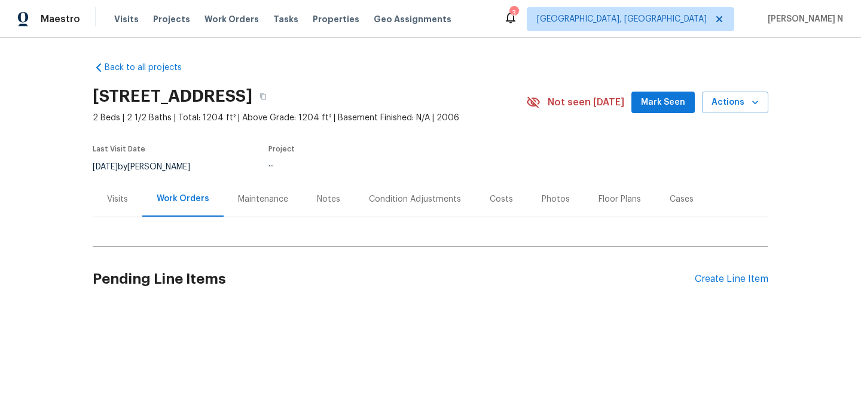
click at [263, 191] on div "Maintenance" at bounding box center [263, 198] width 79 height 35
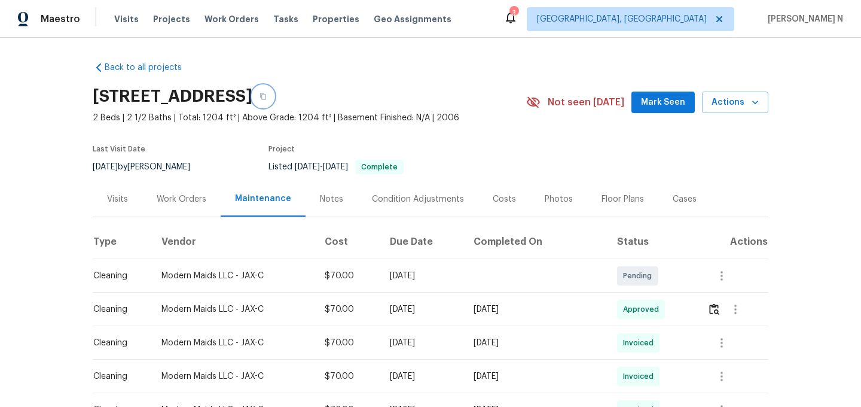
click at [267, 93] on icon "button" at bounding box center [262, 96] width 7 height 7
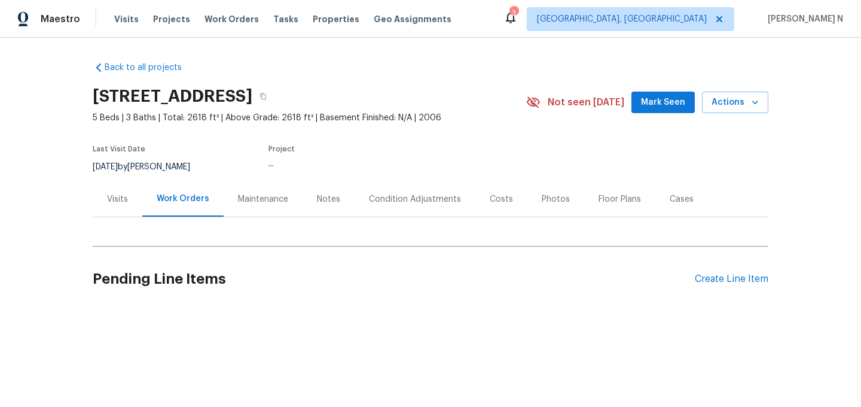
click at [273, 203] on div "Maintenance" at bounding box center [263, 199] width 50 height 12
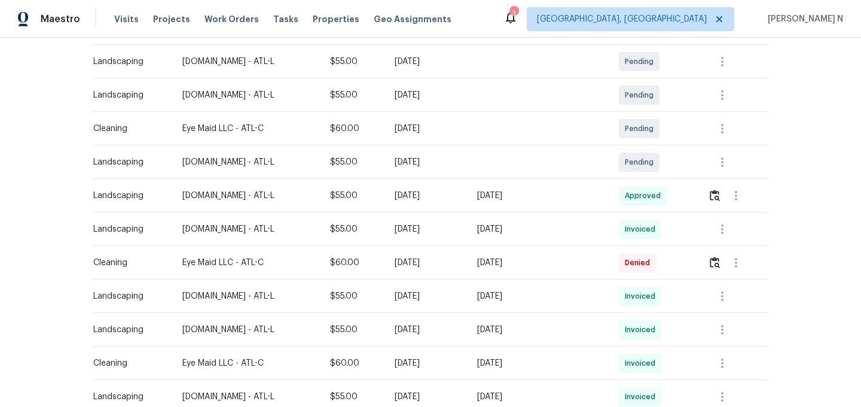
scroll to position [249, 0]
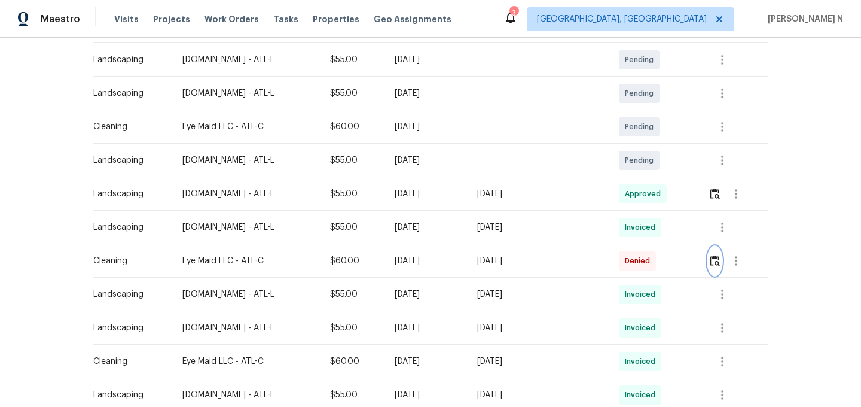
click at [716, 262] on img "button" at bounding box center [715, 260] width 10 height 11
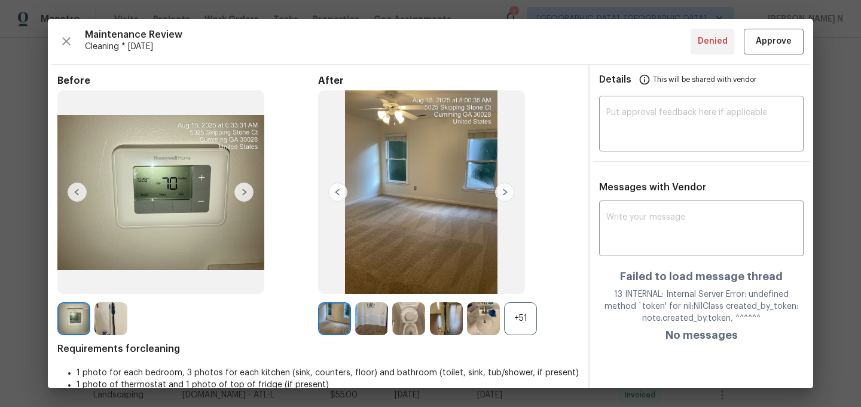
click at [520, 334] on div "+51" at bounding box center [520, 318] width 33 height 33
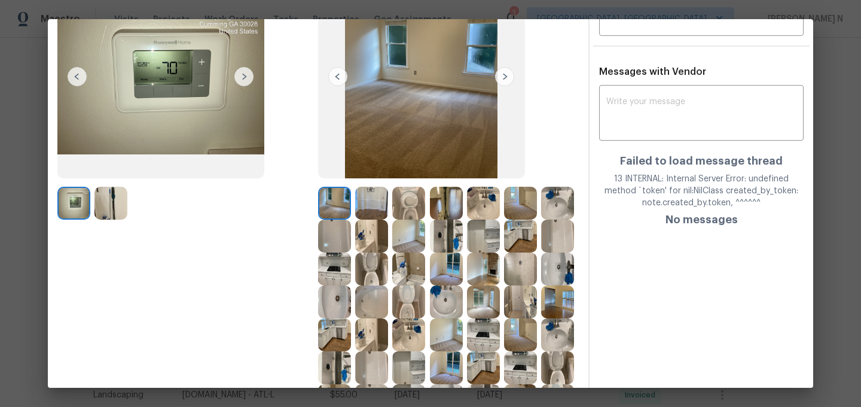
scroll to position [157, 0]
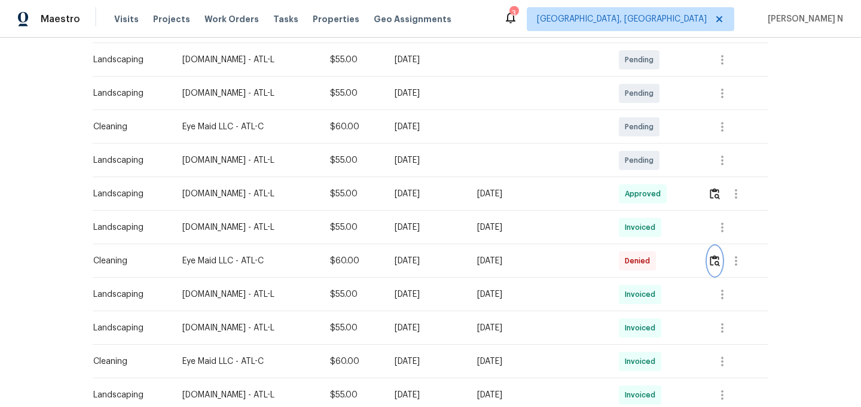
click at [711, 260] on img "button" at bounding box center [715, 260] width 10 height 11
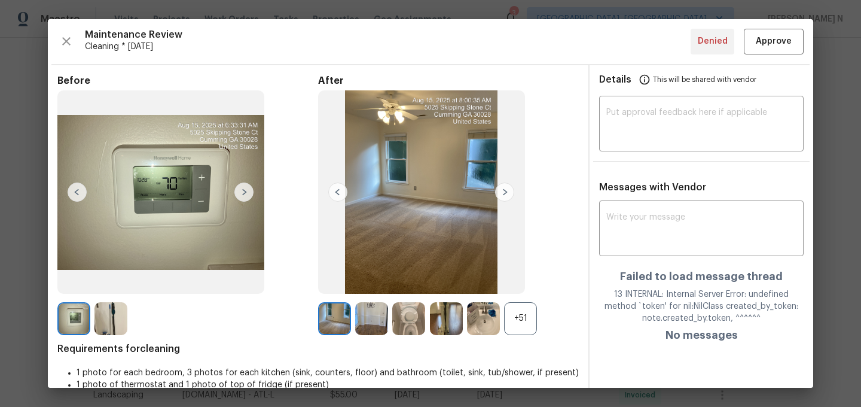
click at [511, 326] on div "+51" at bounding box center [520, 318] width 33 height 33
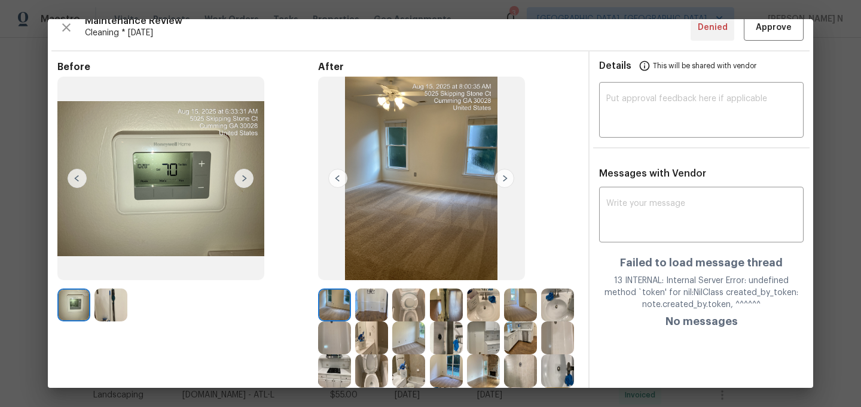
scroll to position [0, 0]
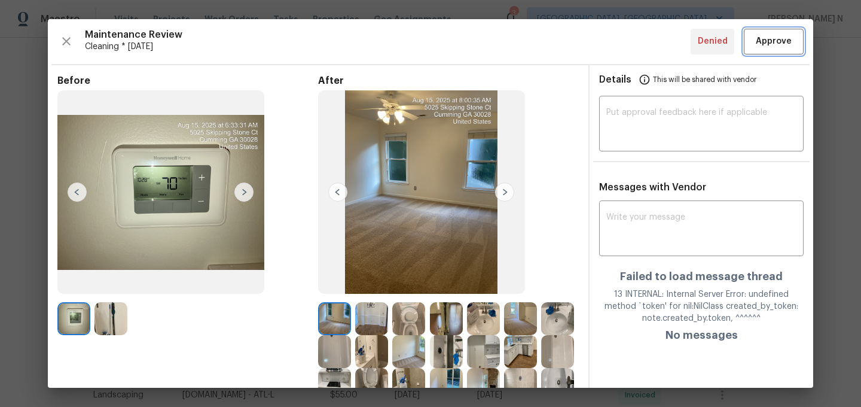
click at [789, 48] on button "Approve" at bounding box center [774, 42] width 60 height 26
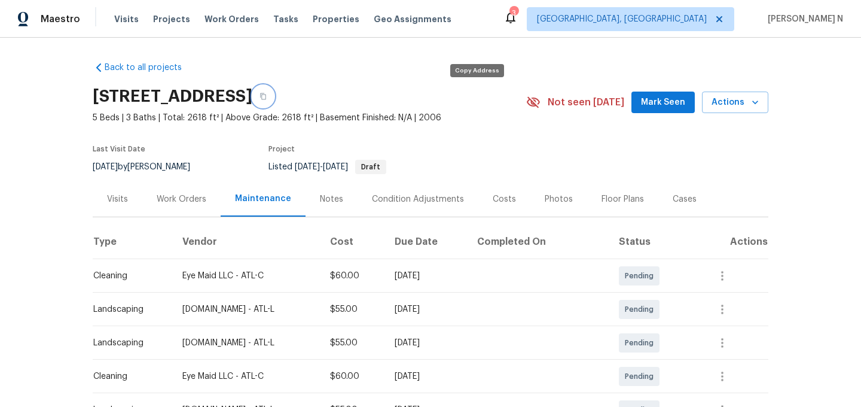
click at [274, 101] on button "button" at bounding box center [263, 96] width 22 height 22
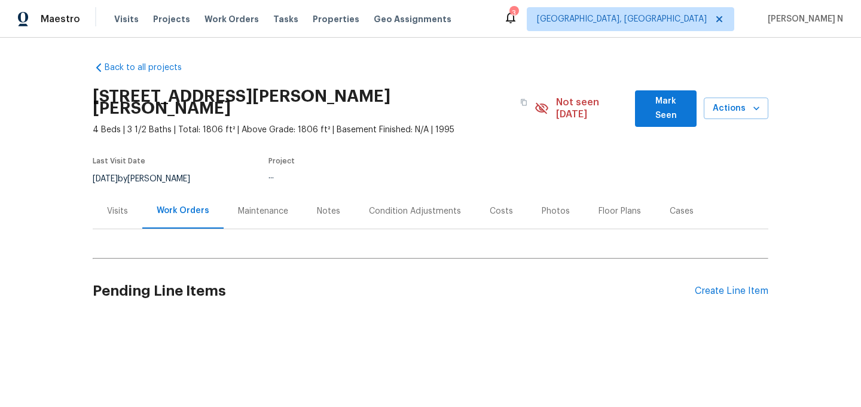
click at [244, 205] on div "Maintenance" at bounding box center [263, 211] width 50 height 12
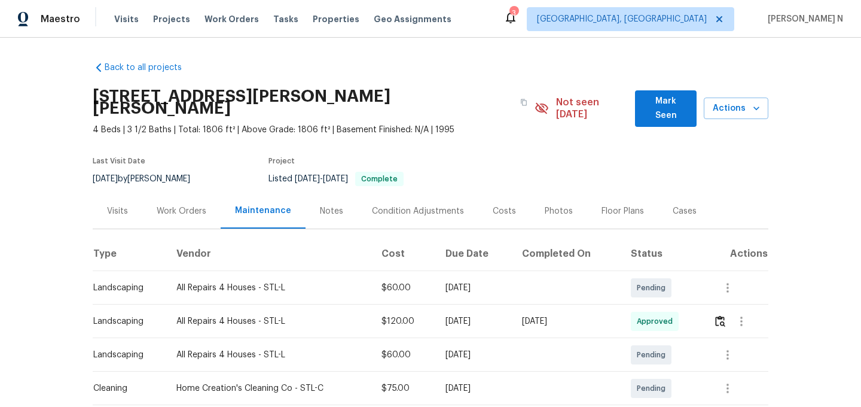
click at [515, 109] on div "[STREET_ADDRESS][PERSON_NAME][PERSON_NAME]" at bounding box center [314, 102] width 442 height 43
click at [520, 99] on icon "button" at bounding box center [523, 102] width 7 height 7
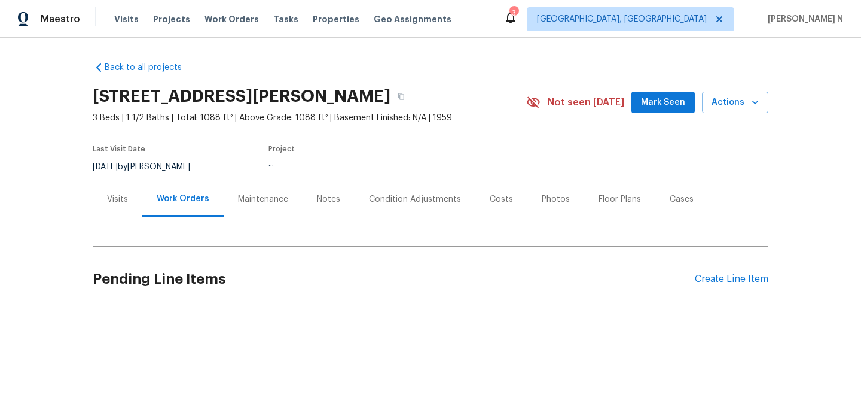
click at [243, 195] on div "Maintenance" at bounding box center [263, 199] width 50 height 12
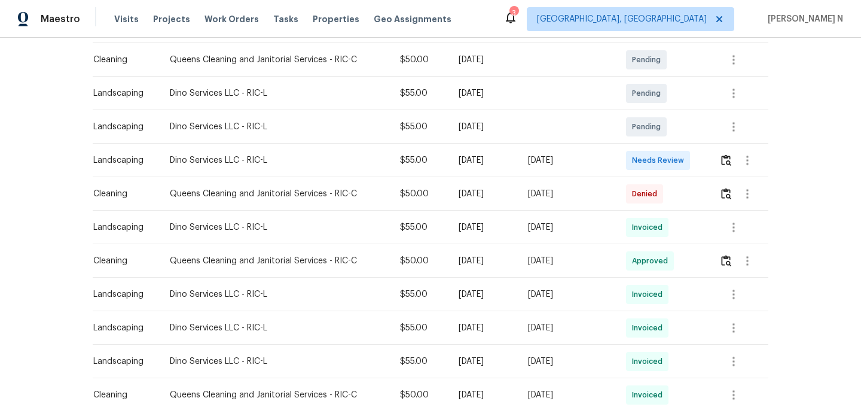
scroll to position [253, 0]
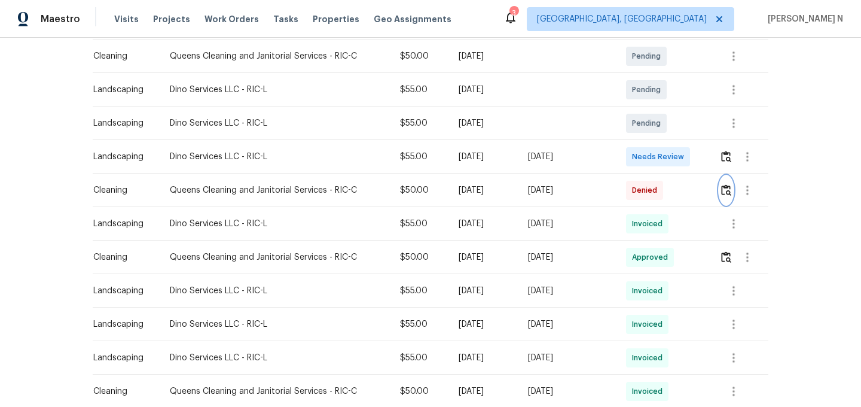
click at [729, 190] on img "button" at bounding box center [726, 189] width 10 height 11
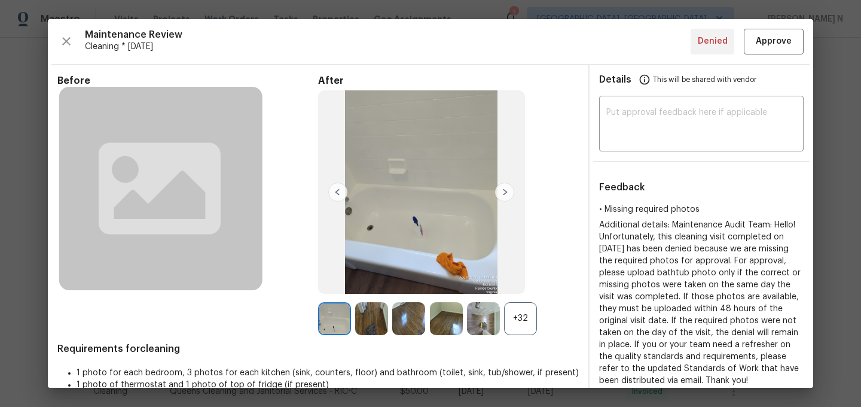
click at [505, 312] on div "+32" at bounding box center [520, 318] width 33 height 33
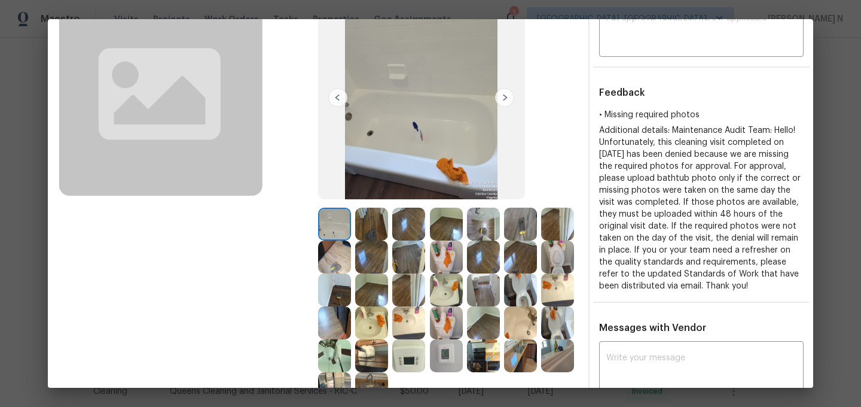
scroll to position [54, 0]
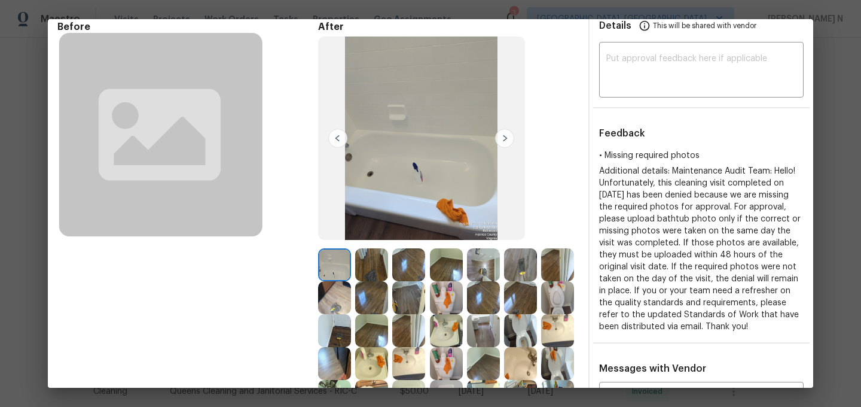
click at [487, 299] on img at bounding box center [483, 297] width 33 height 33
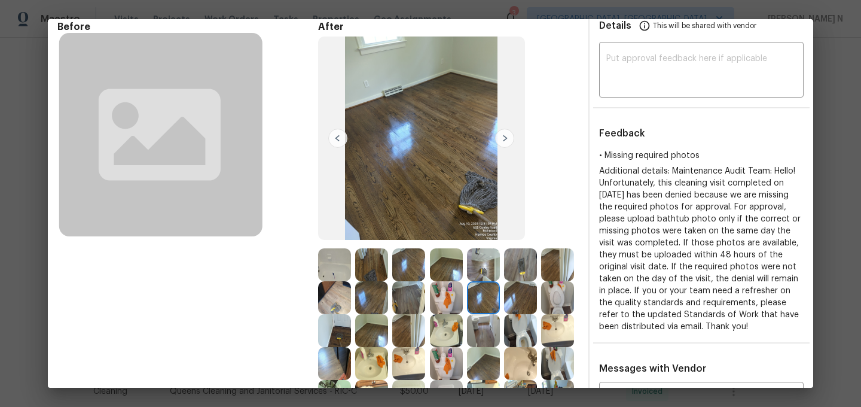
click at [482, 346] on img at bounding box center [483, 330] width 33 height 33
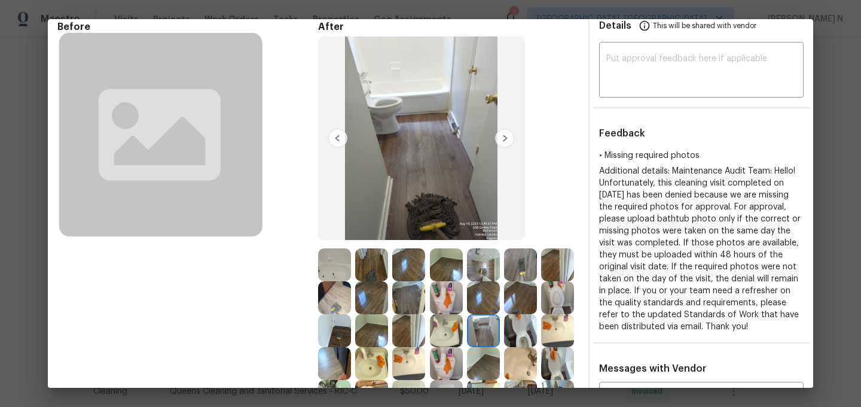
click at [483, 355] on img at bounding box center [483, 363] width 33 height 33
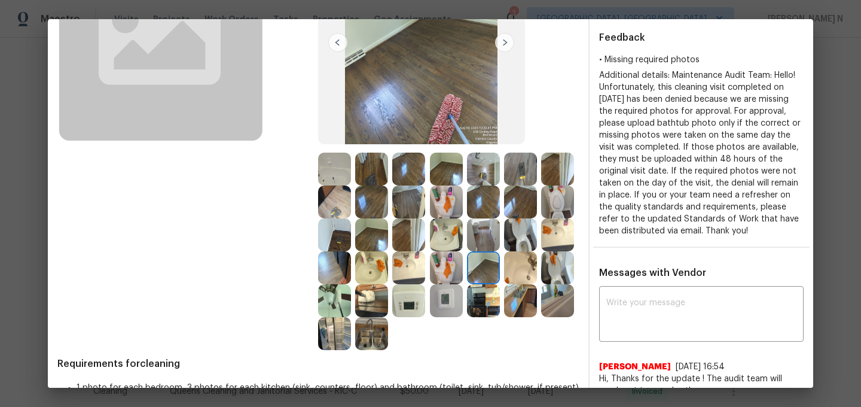
scroll to position [175, 0]
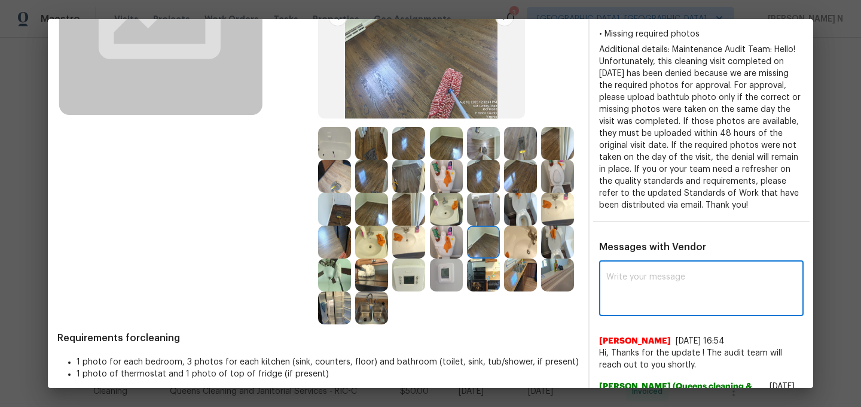
click at [649, 285] on textarea at bounding box center [701, 289] width 190 height 33
paste textarea "Maintenance Audit Team: Hello! Thank you for uploading the photo, after further…"
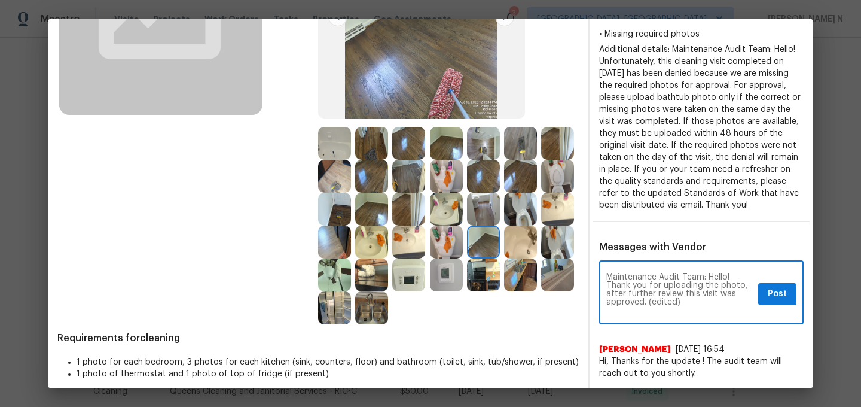
scroll to position [0, 0]
drag, startPoint x: 648, startPoint y: 313, endPoint x: 706, endPoint y: 313, distance: 58.6
click at [706, 313] on textarea "Maintenance Audit Team: Hello! Thank you for uploading the photo, after further…" at bounding box center [679, 294] width 147 height 42
type textarea "Maintenance Audit Team: Hello! Thank you for uploading the photo, after further…"
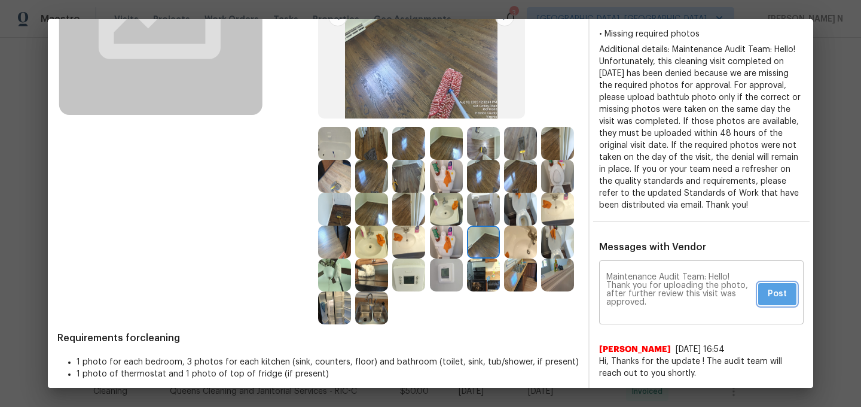
click at [768, 301] on span "Post" at bounding box center [777, 293] width 19 height 15
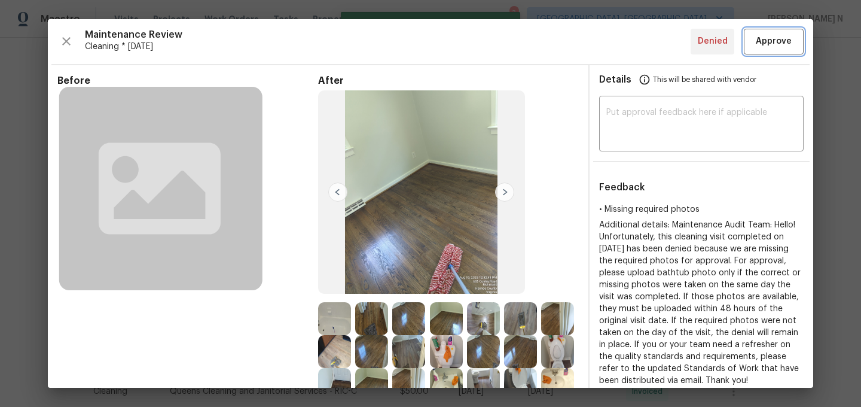
click at [780, 52] on button "Approve" at bounding box center [774, 42] width 60 height 26
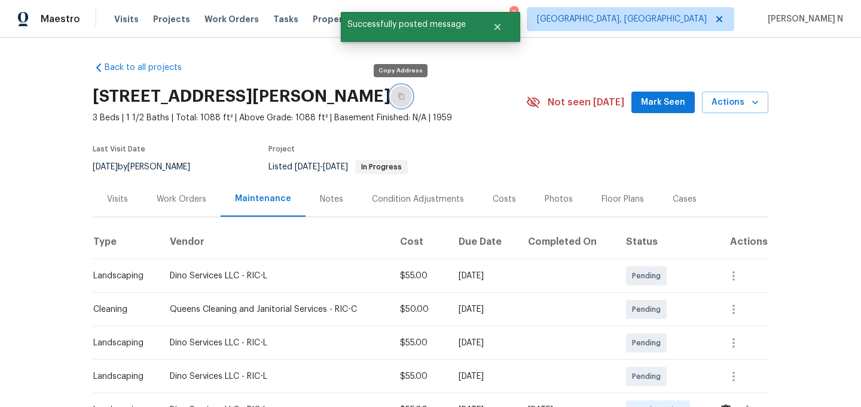
click at [396, 100] on button "button" at bounding box center [401, 96] width 22 height 22
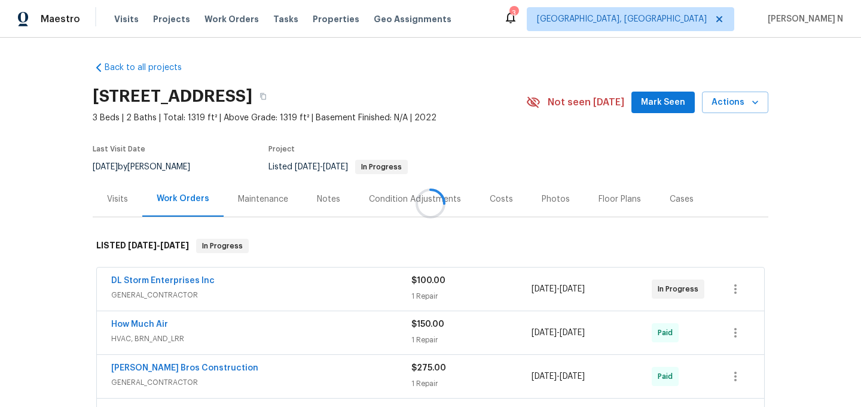
click at [279, 203] on div at bounding box center [430, 203] width 861 height 407
click at [268, 201] on div "Maintenance" at bounding box center [263, 199] width 50 height 12
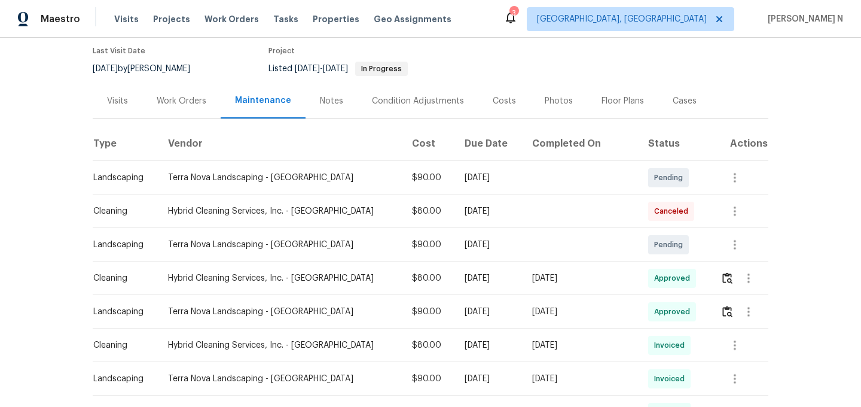
scroll to position [95, 0]
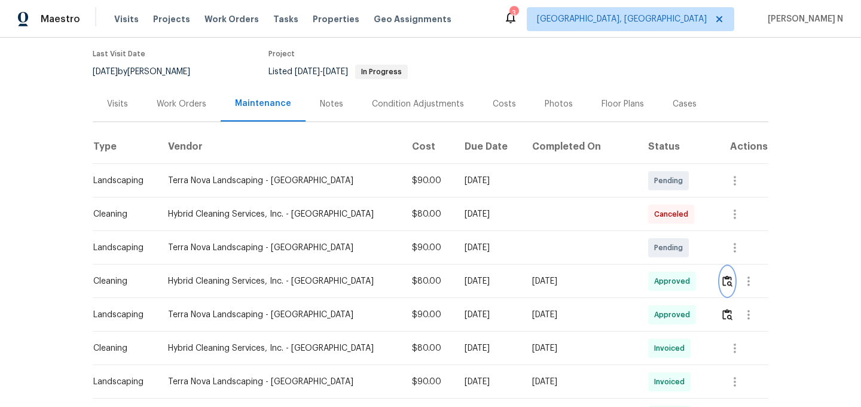
click at [726, 273] on button "button" at bounding box center [727, 281] width 14 height 29
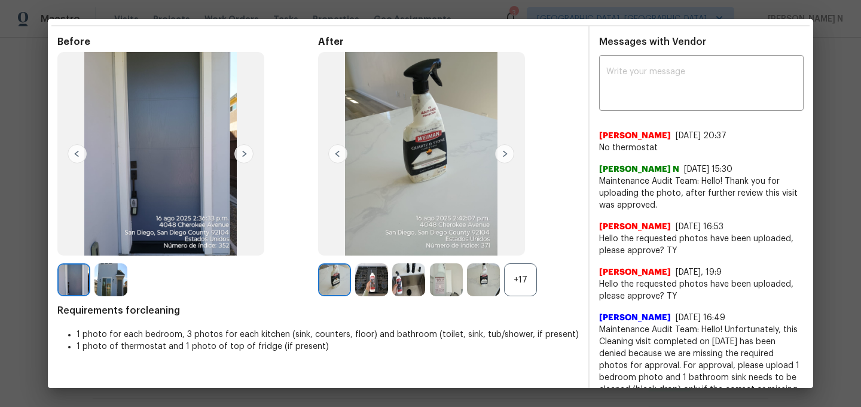
scroll to position [0, 0]
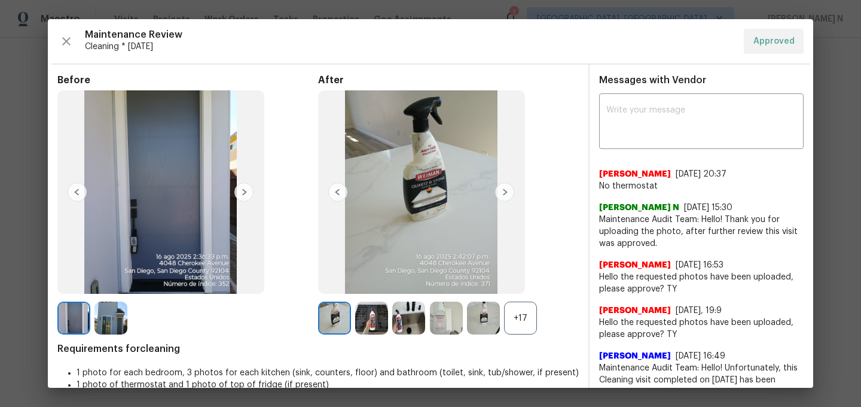
click at [529, 321] on div "+17" at bounding box center [520, 317] width 33 height 33
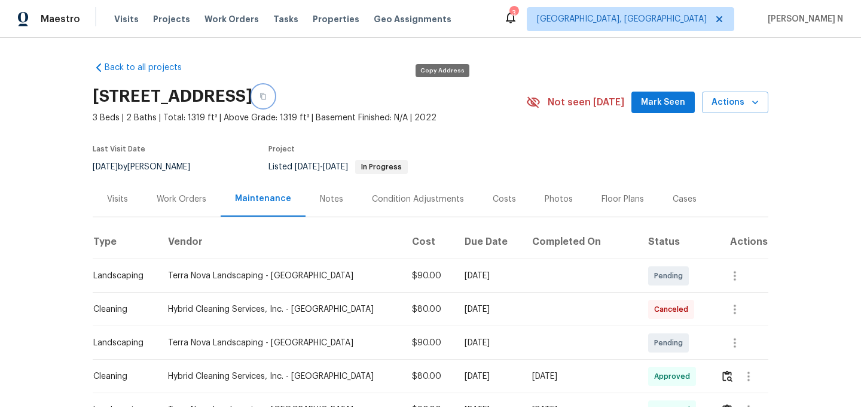
click at [274, 105] on button "button" at bounding box center [263, 96] width 22 height 22
